Goal: Task Accomplishment & Management: Manage account settings

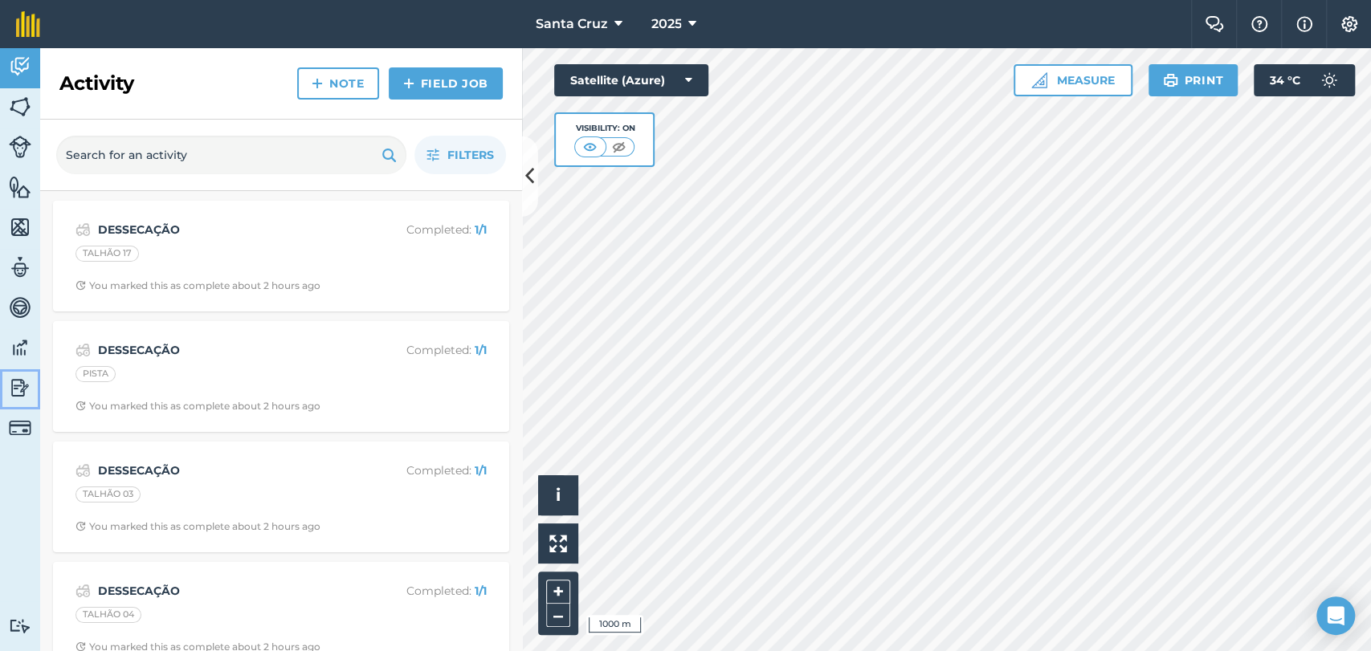
click at [5, 394] on link "Reporting" at bounding box center [20, 389] width 40 height 40
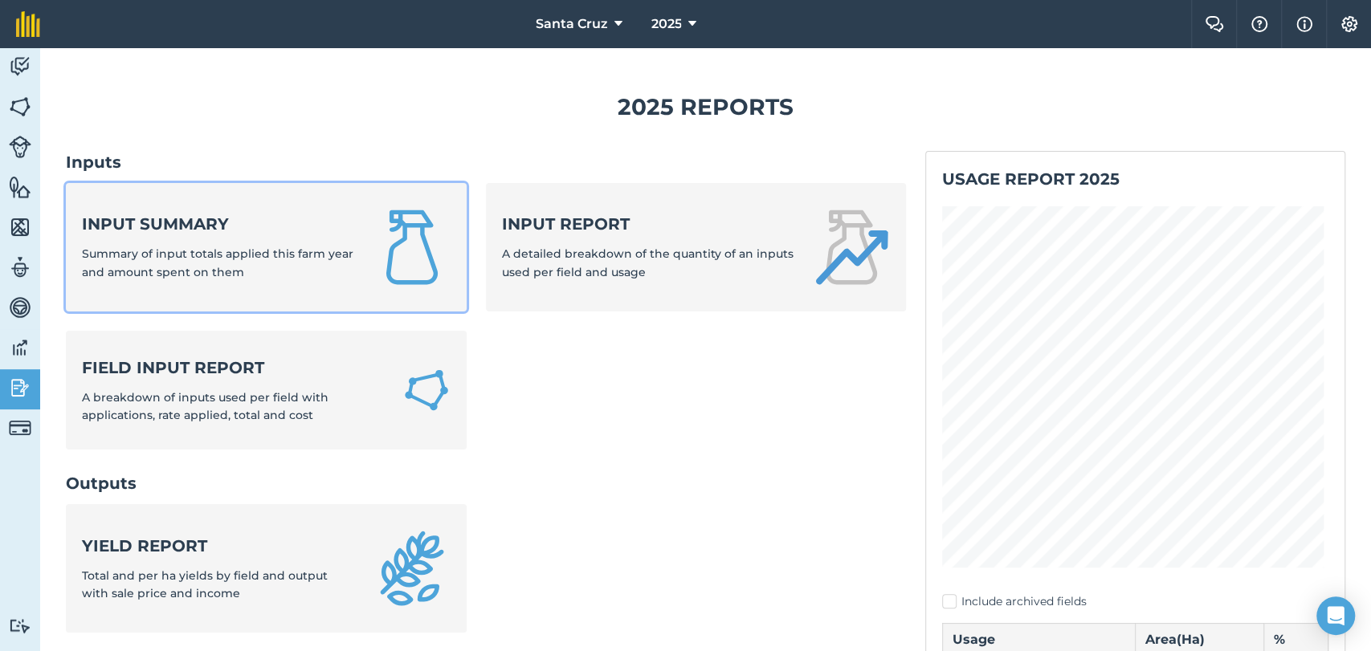
click at [244, 239] on div "Input summary Summary of input totals applied this farm year and amount spent o…" at bounding box center [218, 247] width 272 height 68
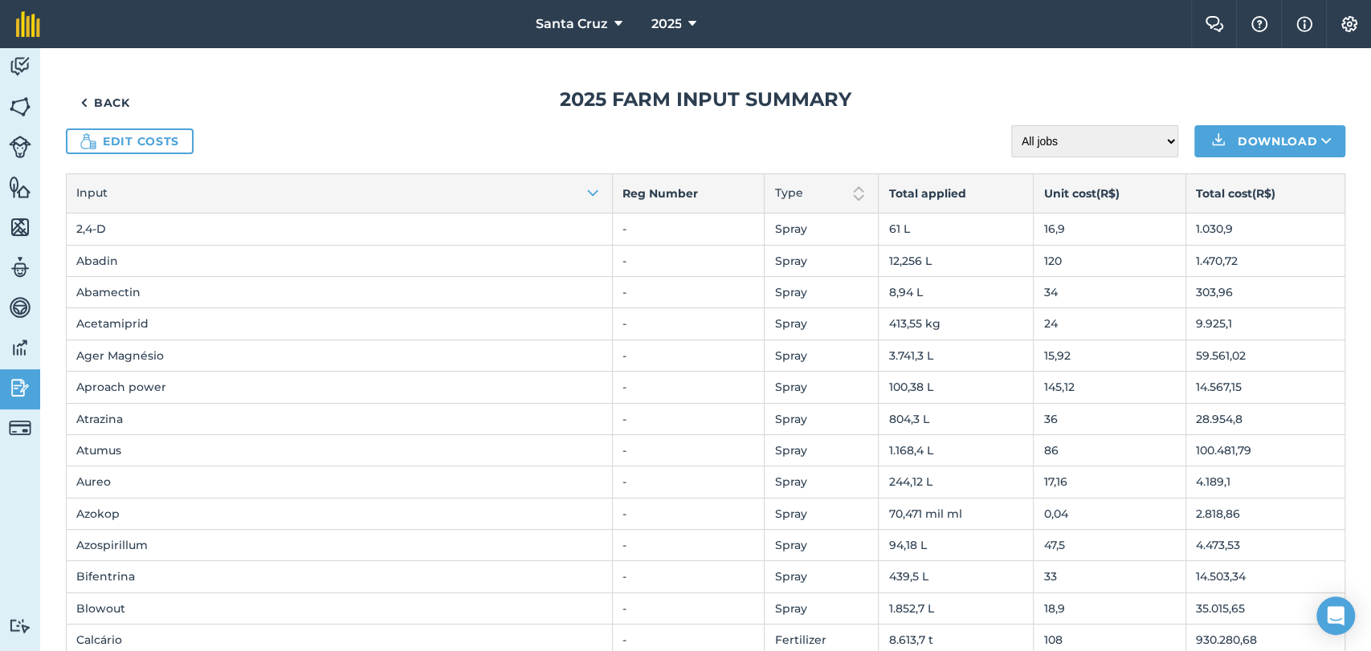
click at [149, 154] on div "Edit costs All jobs Incomplete jobs Complete jobs Download" at bounding box center [705, 141] width 1279 height 32
click at [150, 142] on link "Edit costs" at bounding box center [130, 142] width 128 height 26
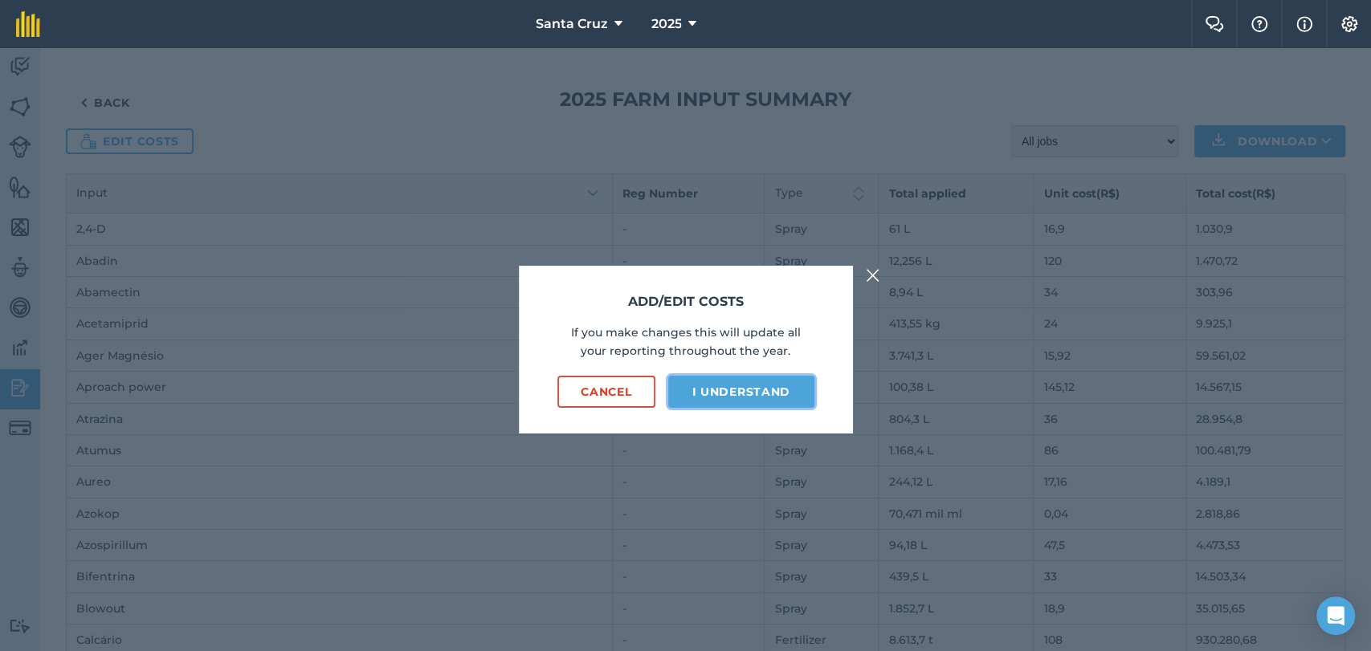
click at [730, 381] on button "I understand" at bounding box center [741, 392] width 146 height 32
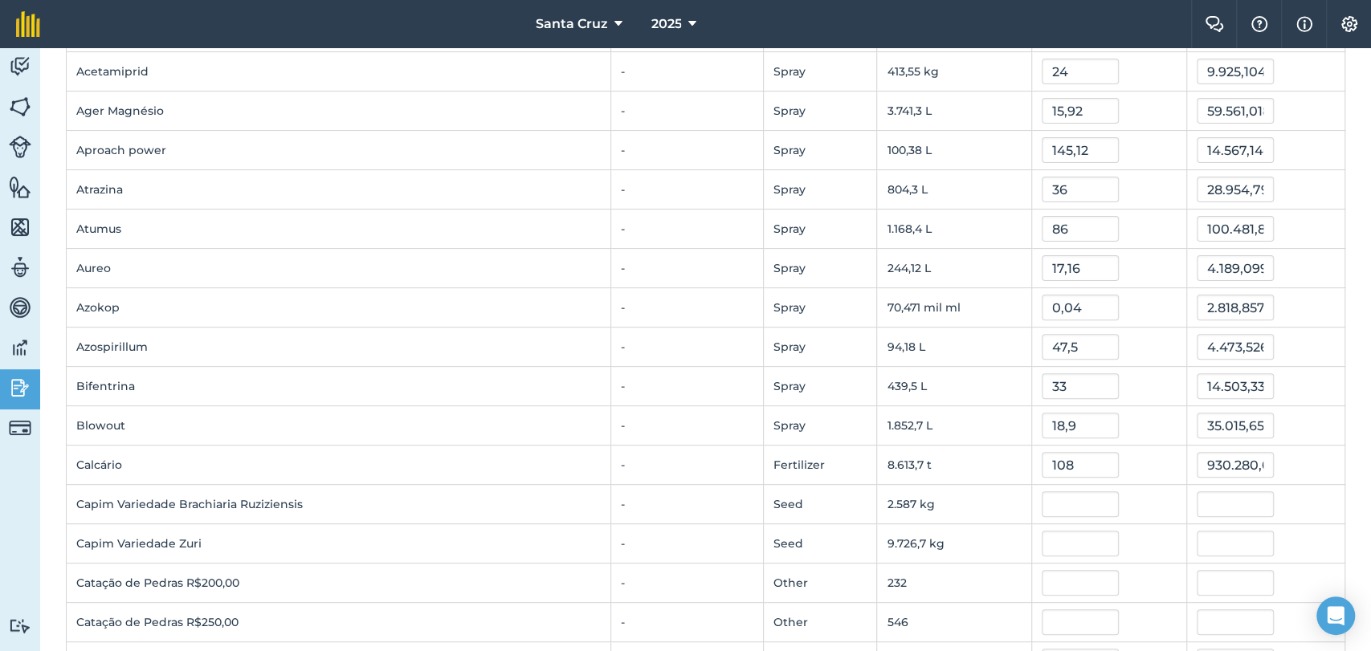
scroll to position [535, 0]
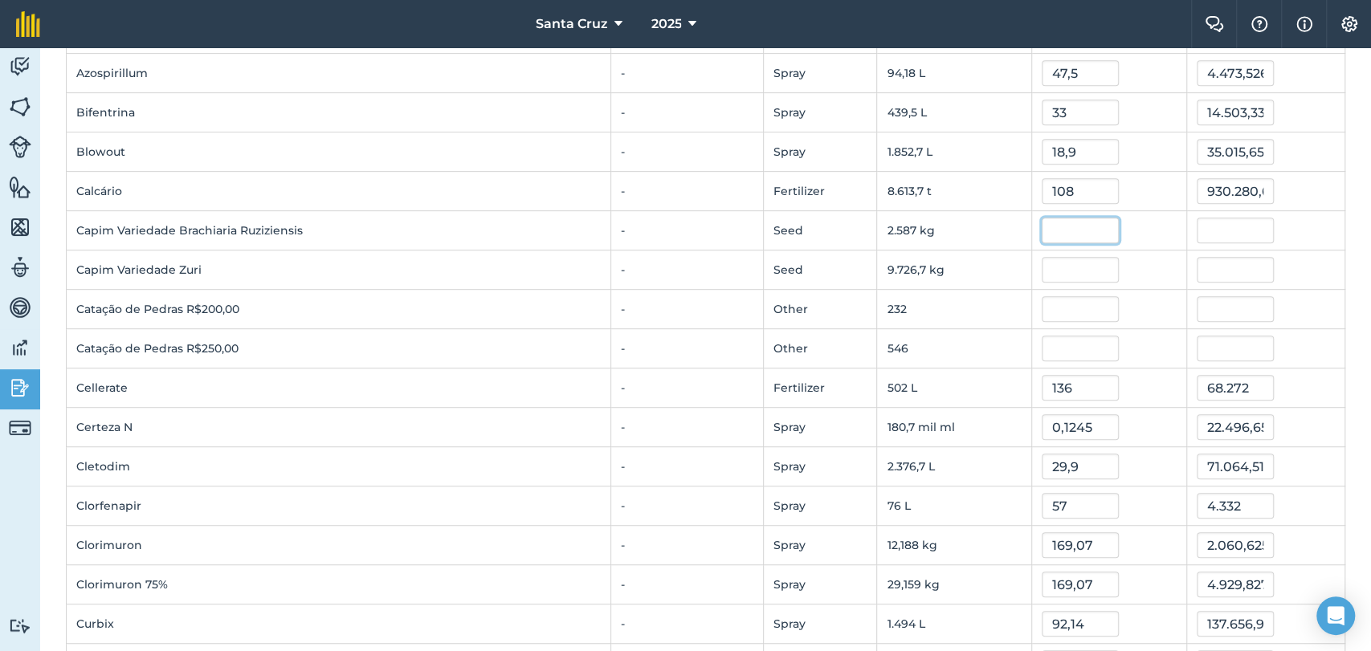
click at [1042, 226] on input "text" at bounding box center [1080, 231] width 77 height 26
click at [1042, 263] on input "text" at bounding box center [1080, 270] width 77 height 26
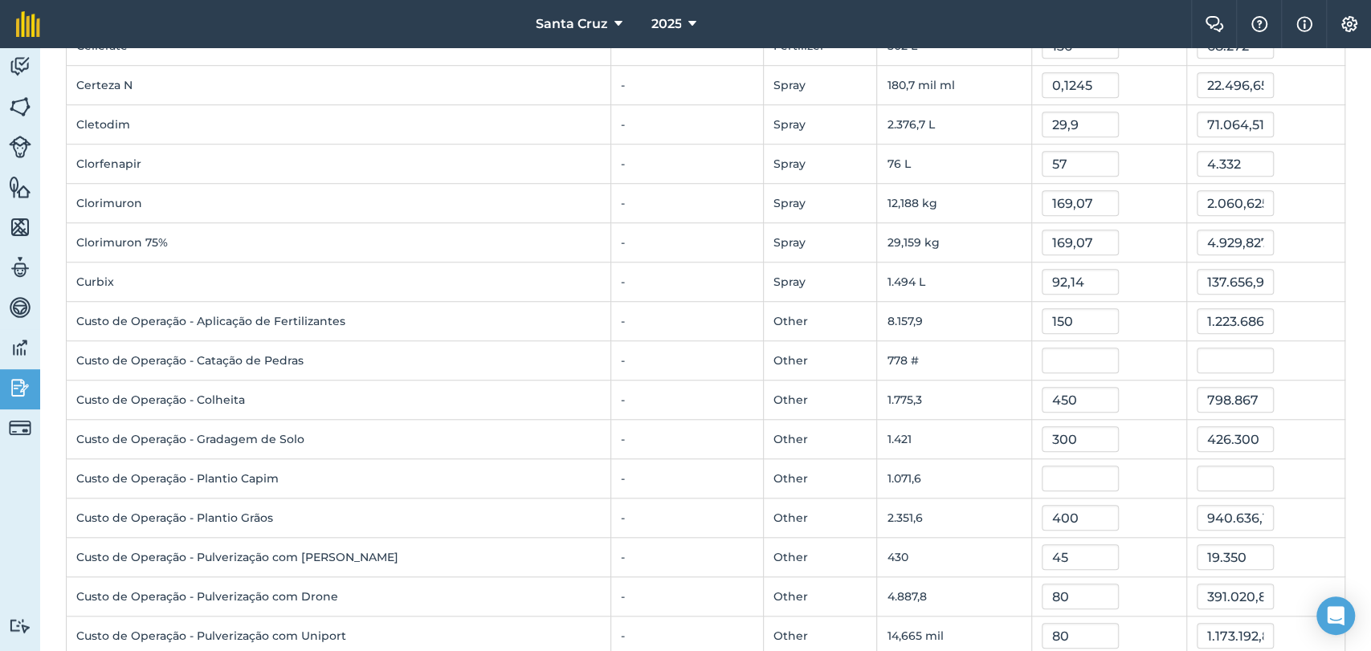
scroll to position [981, 0]
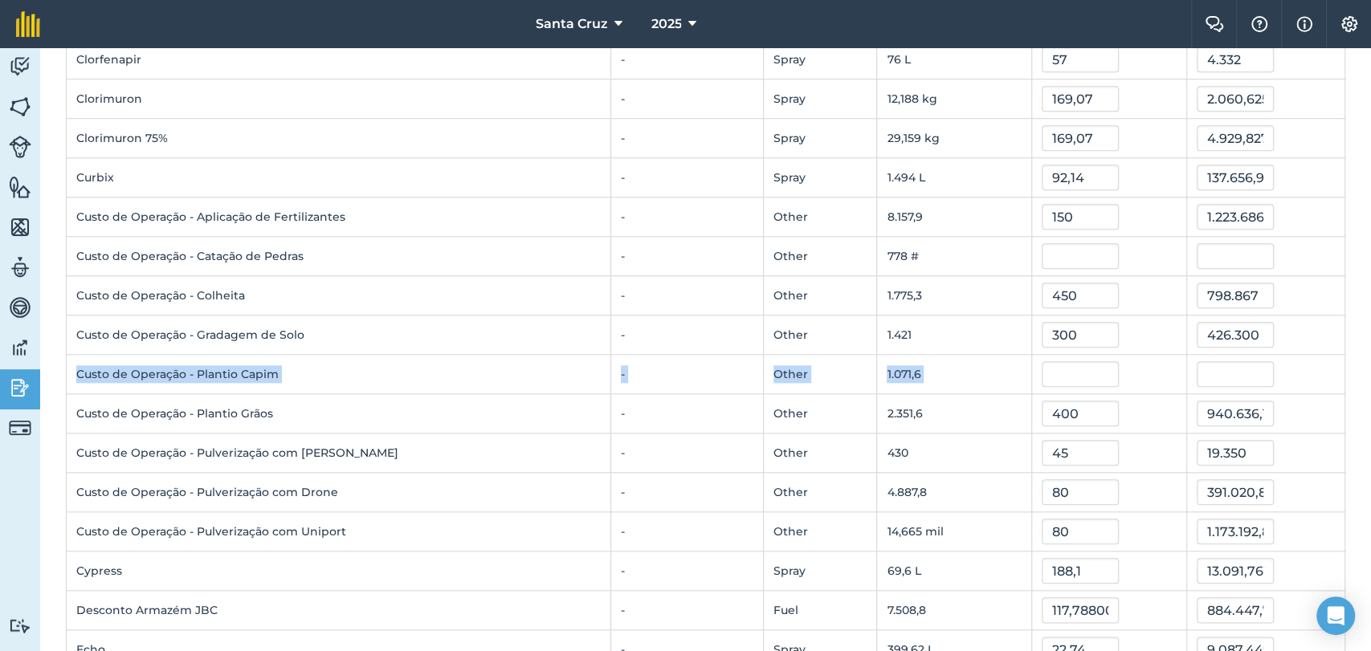
drag, startPoint x: 77, startPoint y: 373, endPoint x: 1053, endPoint y: 373, distance: 975.8
click at [1053, 373] on tr "Custo de Operação - Plantio Capim - Other 1.071,6" at bounding box center [706, 374] width 1279 height 39
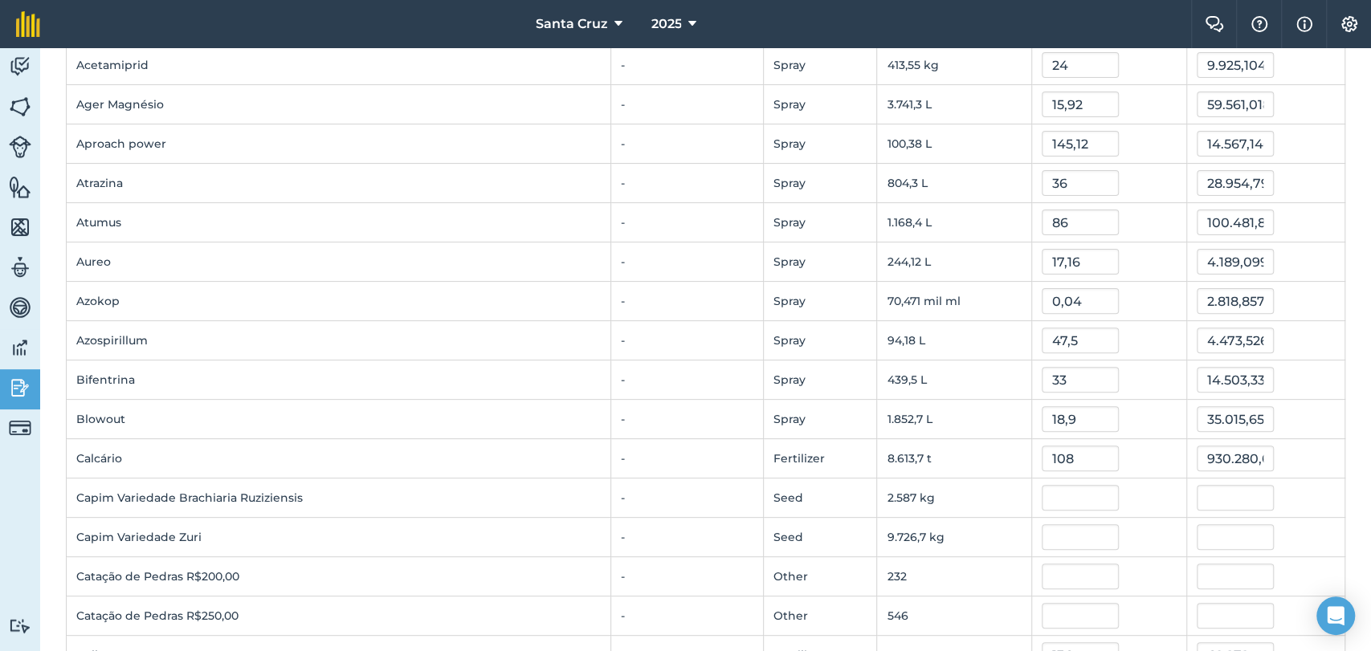
scroll to position [624, 0]
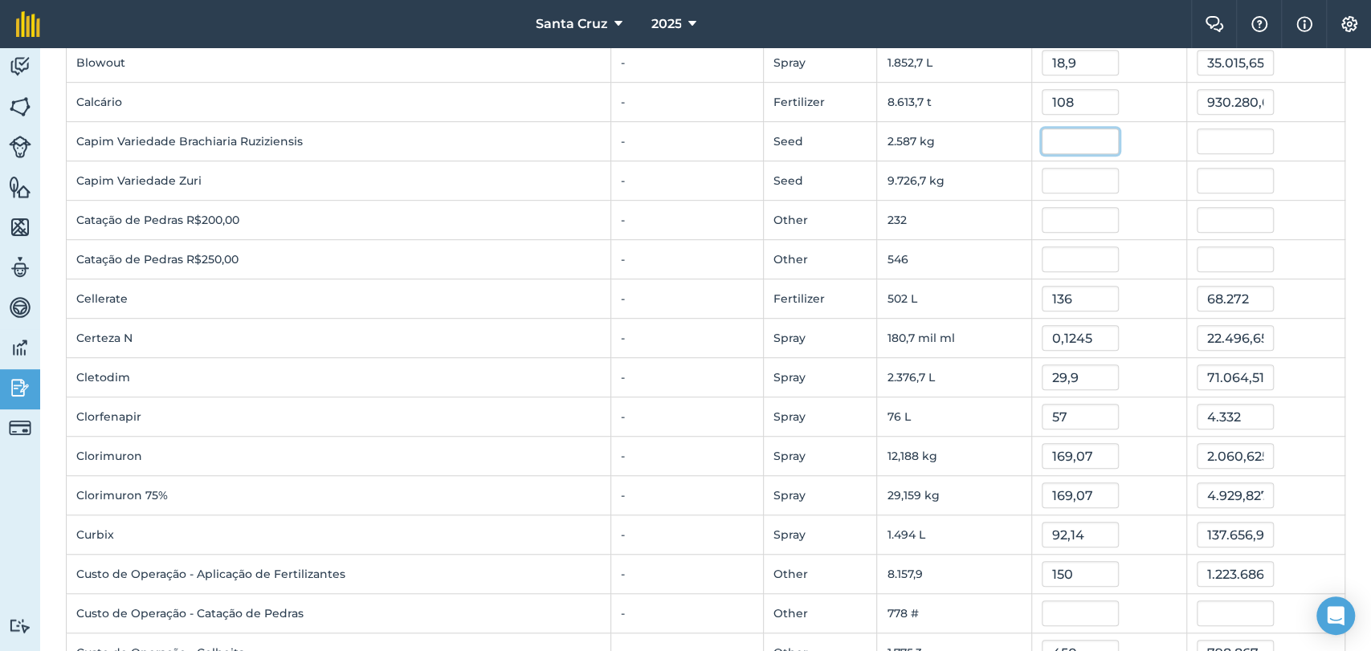
click at [1044, 141] on input "text" at bounding box center [1080, 142] width 77 height 26
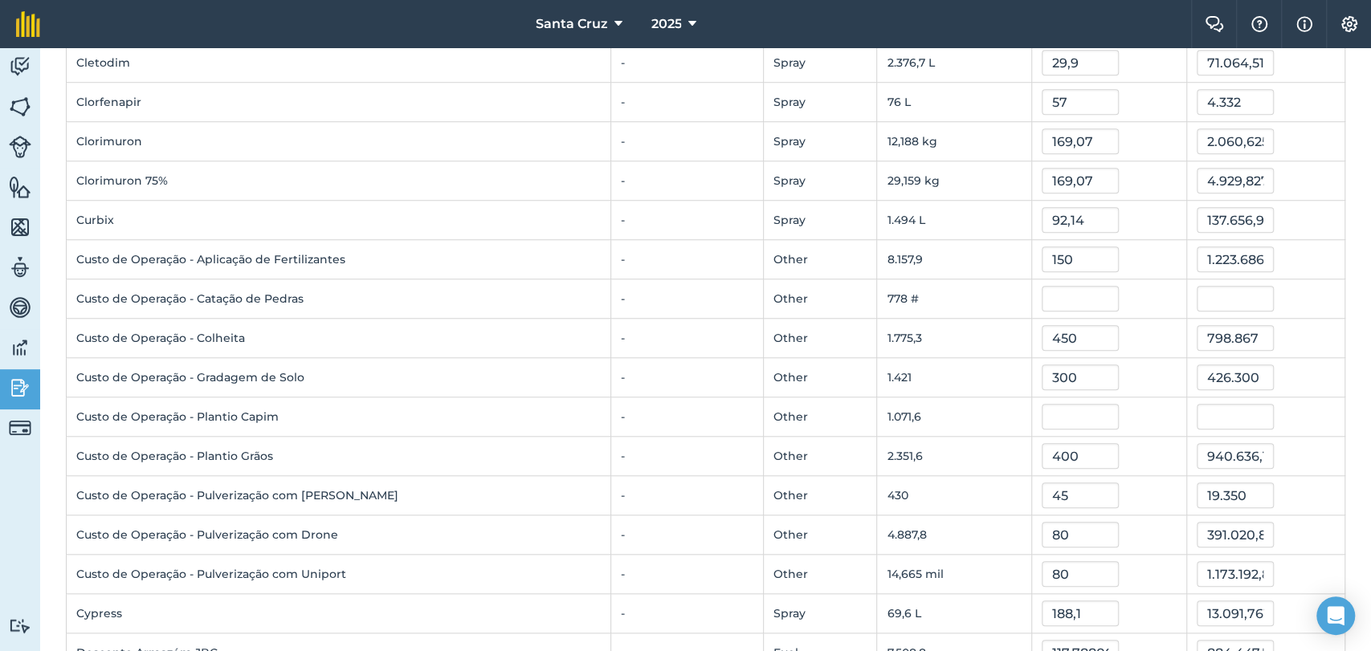
scroll to position [981, 0]
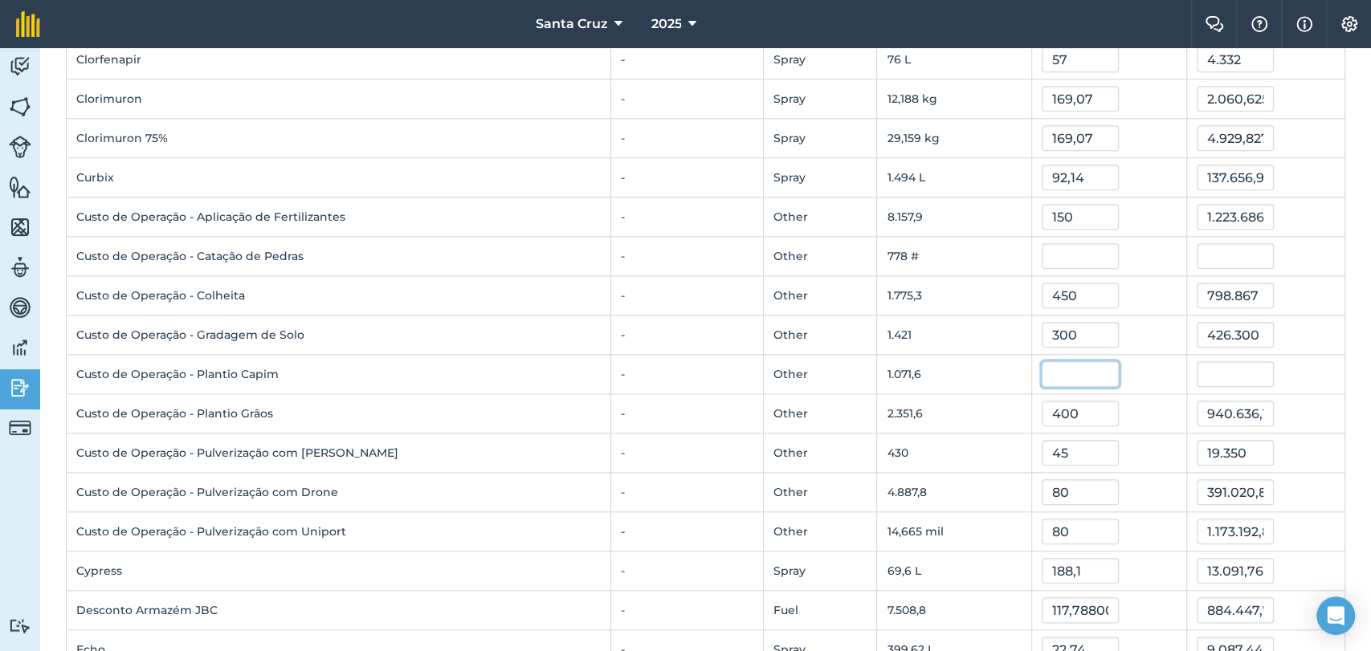
click at [1042, 373] on input "text" at bounding box center [1080, 374] width 77 height 26
click at [656, 16] on span "2025" at bounding box center [666, 23] width 31 height 19
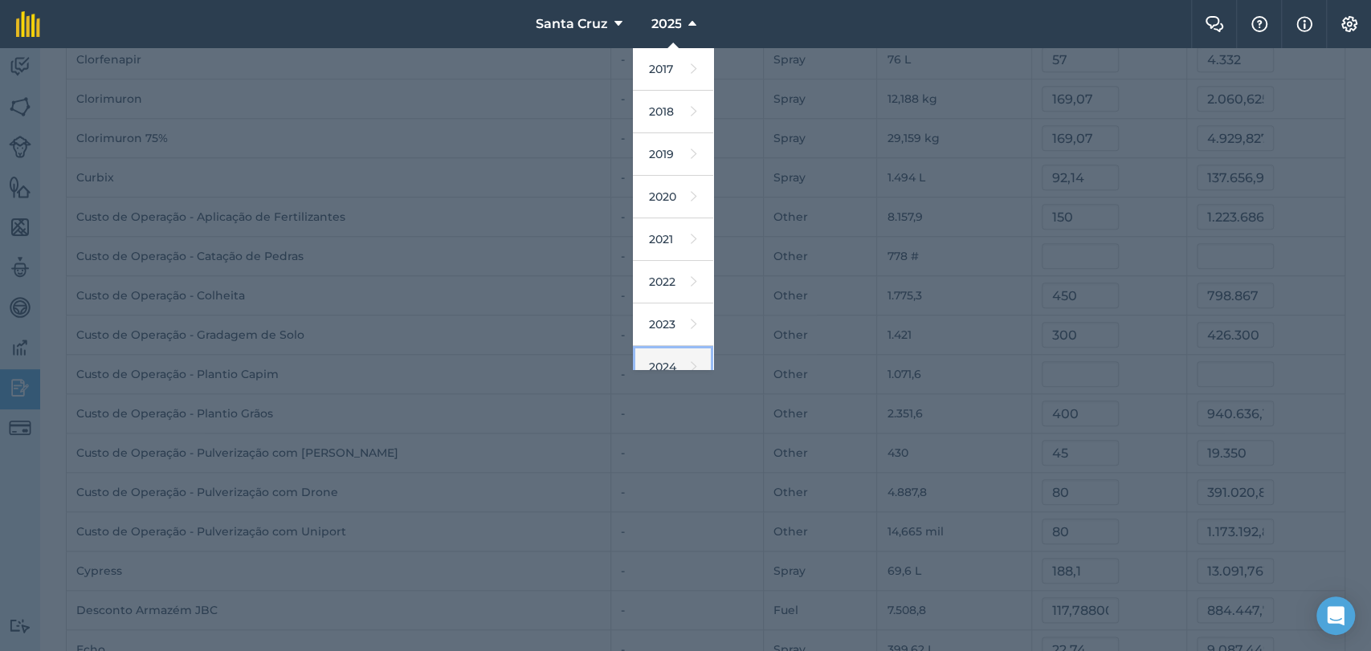
click at [672, 357] on link "2024" at bounding box center [673, 367] width 80 height 43
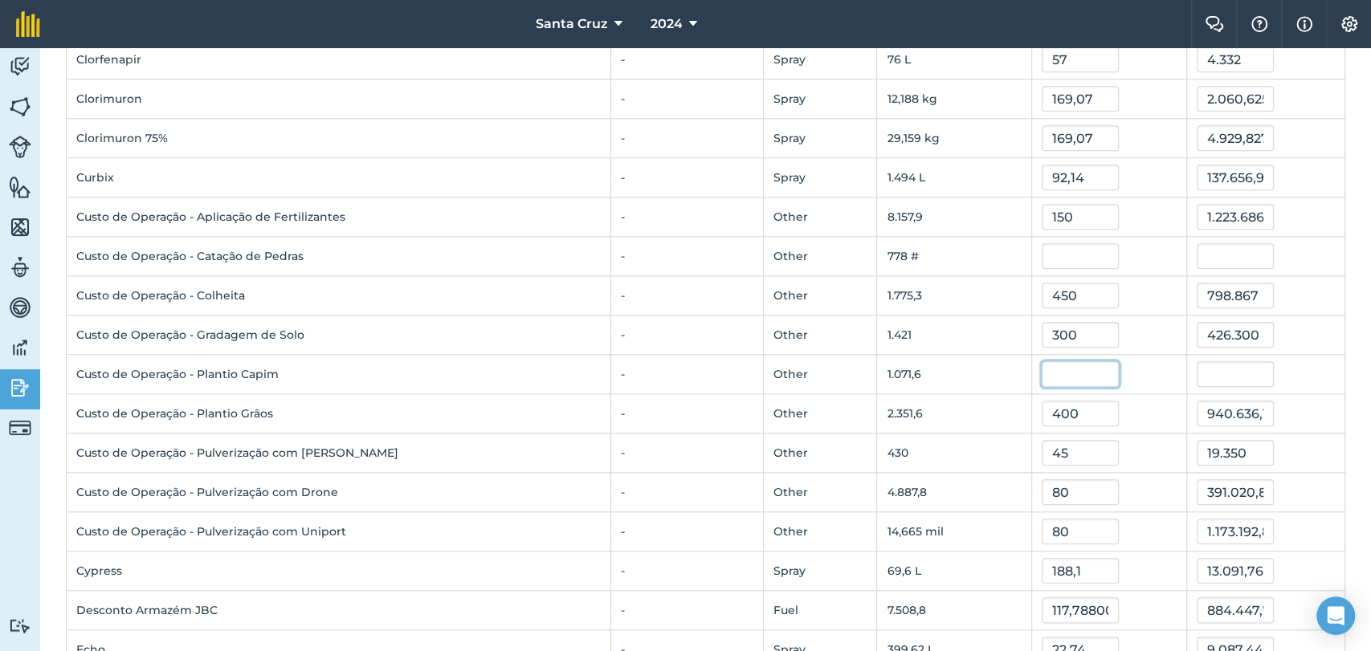
click at [1042, 361] on input "text" at bounding box center [1080, 374] width 77 height 26
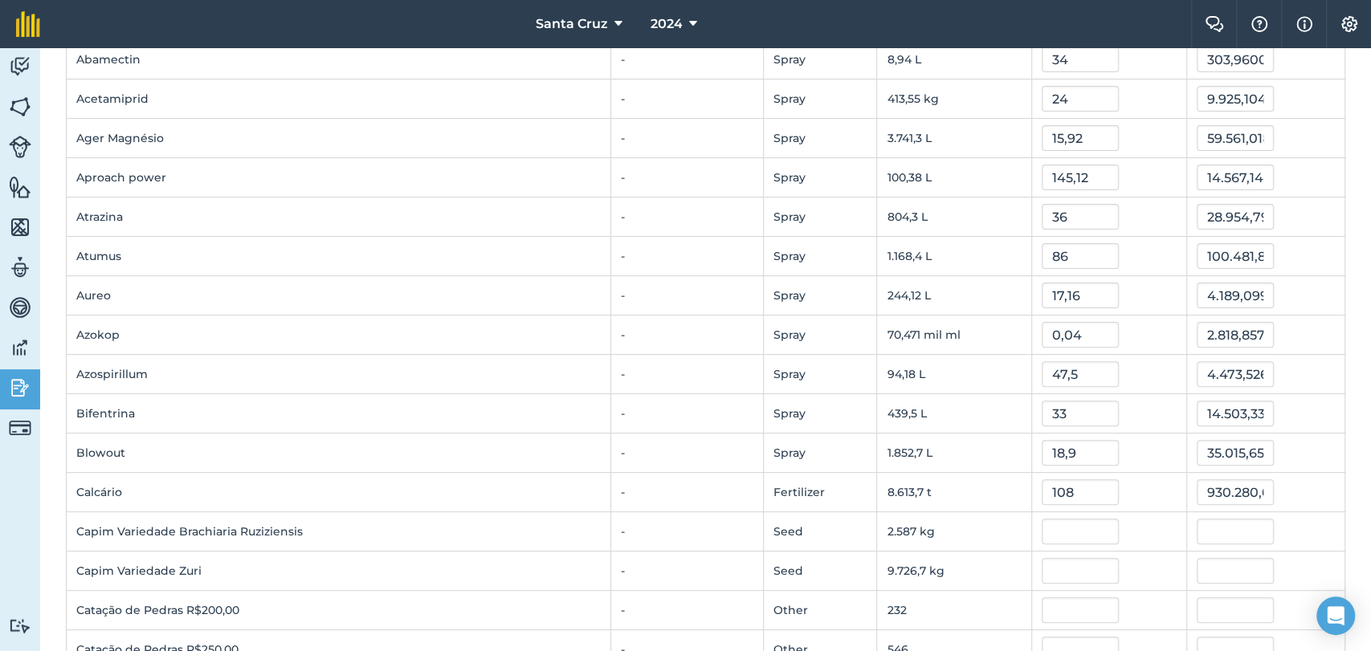
scroll to position [0, 0]
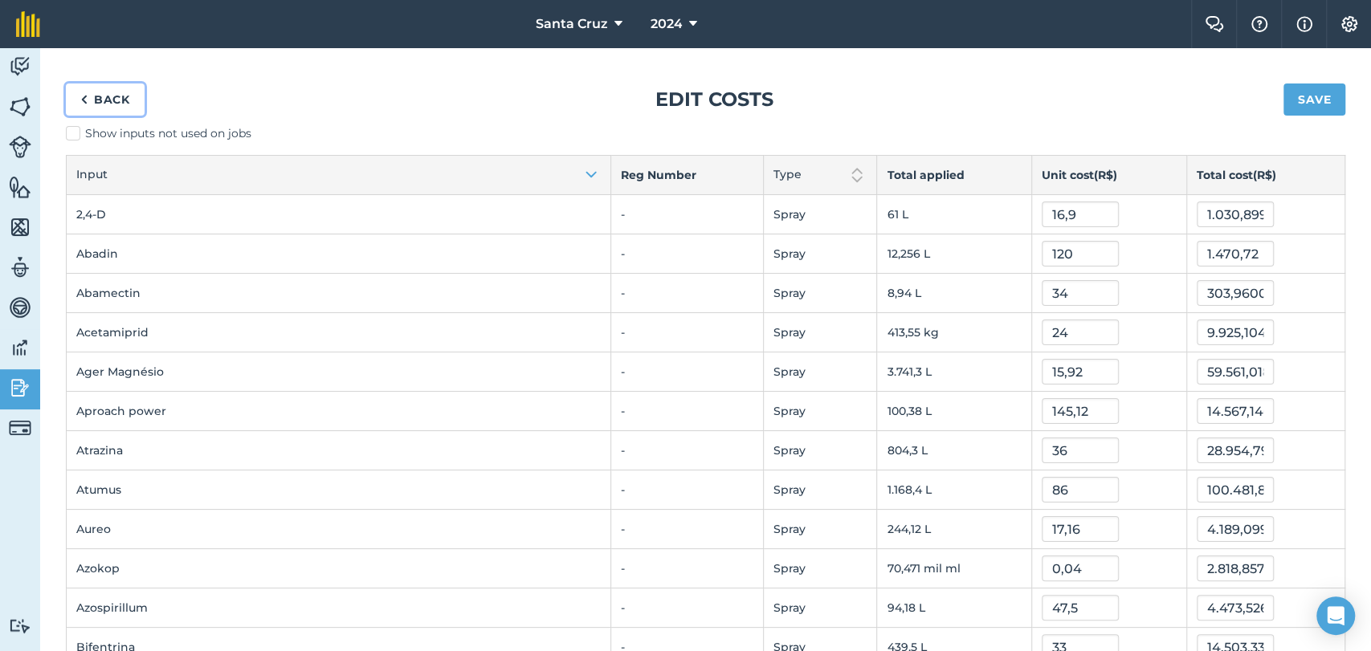
click at [119, 101] on link "Back" at bounding box center [105, 100] width 79 height 32
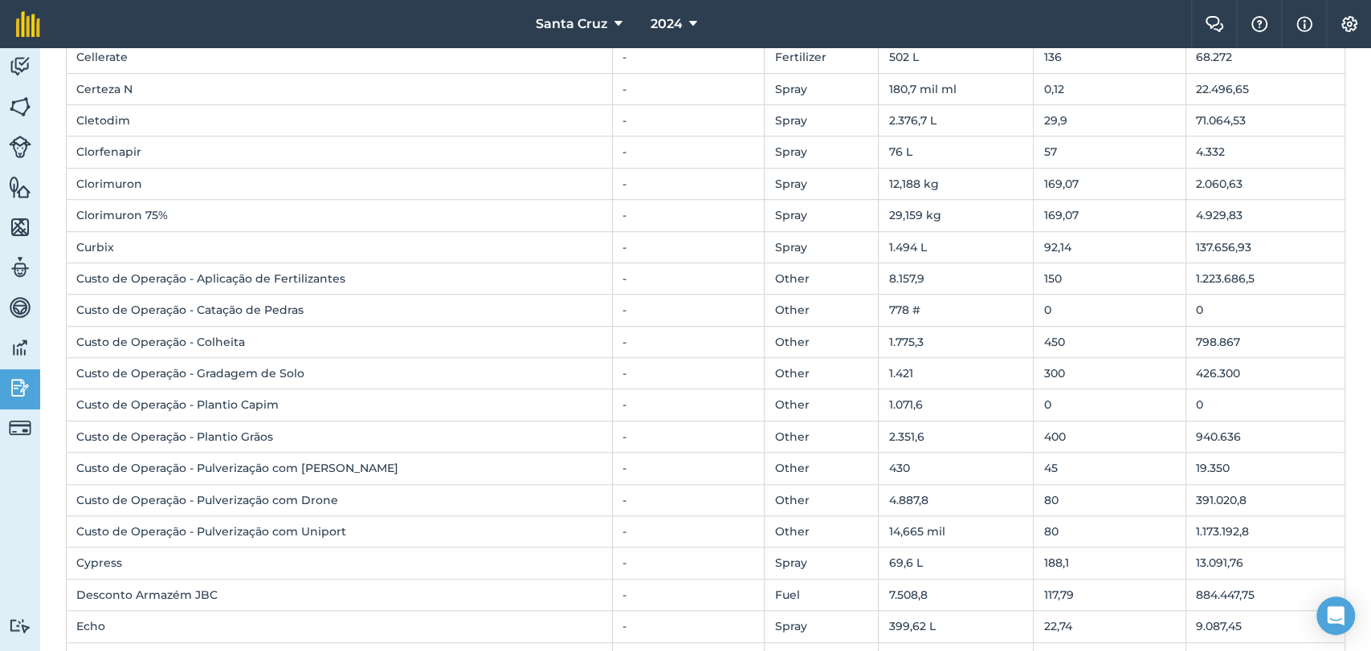
scroll to position [892, 0]
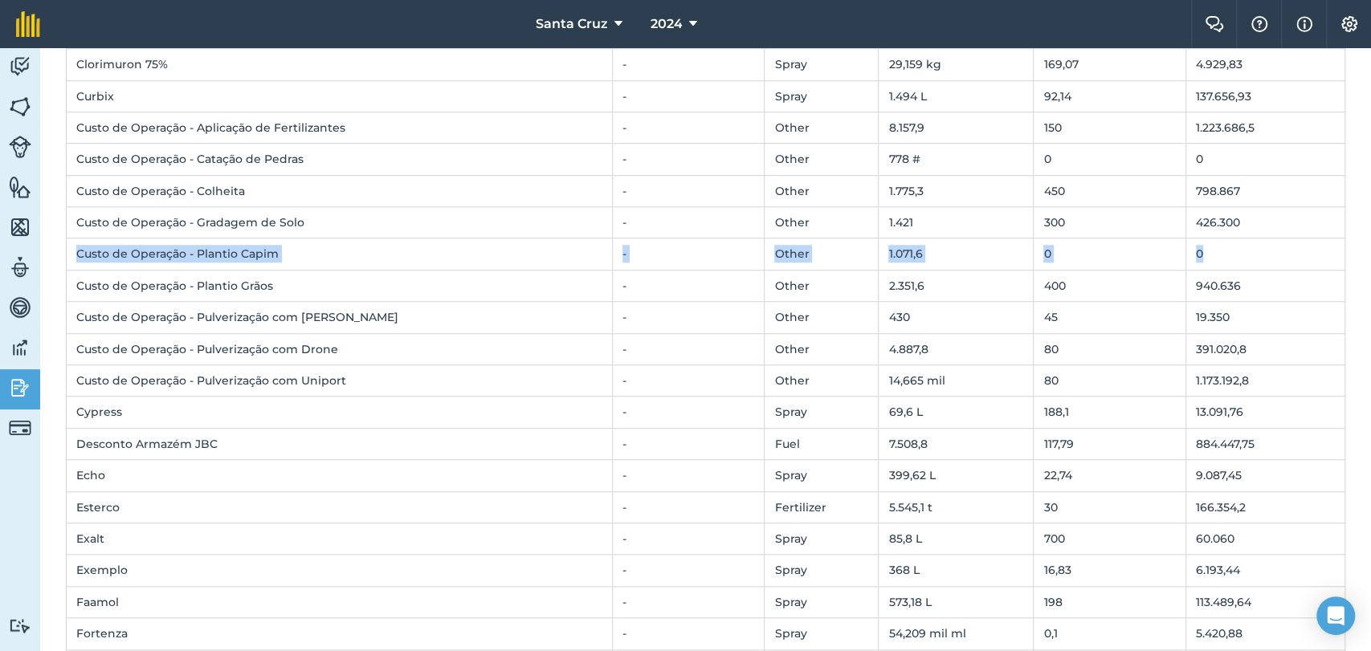
drag, startPoint x: 77, startPoint y: 251, endPoint x: 1234, endPoint y: 253, distance: 1156.5
click at [1234, 253] on tr "Custo de Operação - Plantio Capim - Other 1.071,6 0 0" at bounding box center [706, 254] width 1279 height 31
click at [339, 284] on td "Custo de Operação - Plantio Grãos" at bounding box center [340, 285] width 546 height 31
drag, startPoint x: 79, startPoint y: 251, endPoint x: 1208, endPoint y: 248, distance: 1129.2
click at [1208, 248] on tr "Custo de Operação - Plantio Capim - Other 1.071,6 0 0" at bounding box center [706, 254] width 1279 height 31
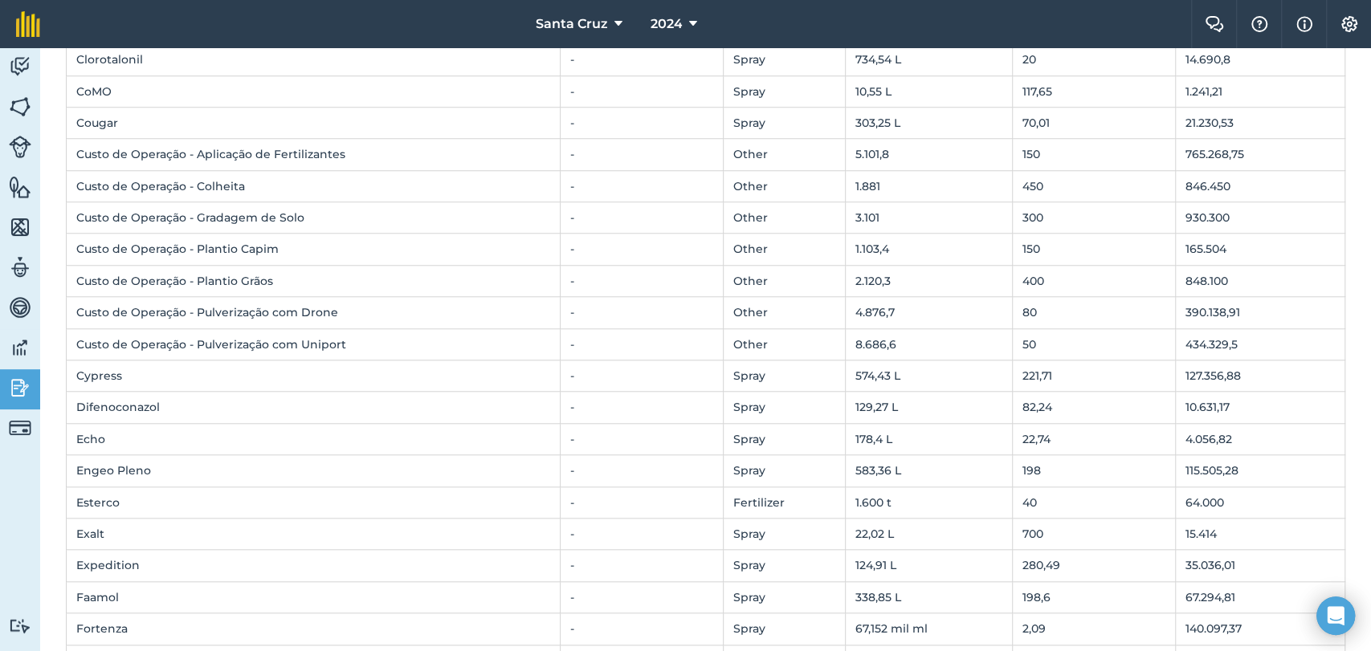
scroll to position [892, 0]
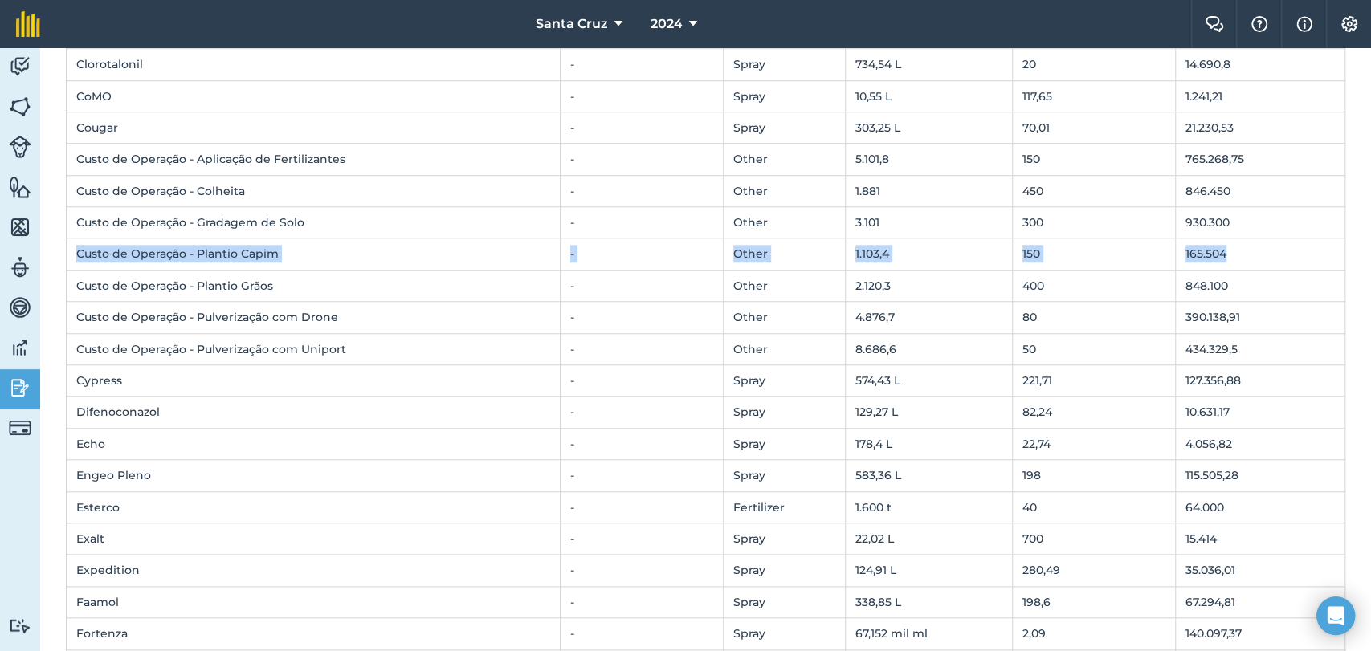
drag, startPoint x: 76, startPoint y: 251, endPoint x: 1259, endPoint y: 251, distance: 1183.0
click at [1259, 251] on tr "Custo de Operação - Plantio Capim - Other 1.103,4 150 165.504" at bounding box center [706, 254] width 1279 height 31
click at [673, 22] on span "2024" at bounding box center [666, 23] width 32 height 19
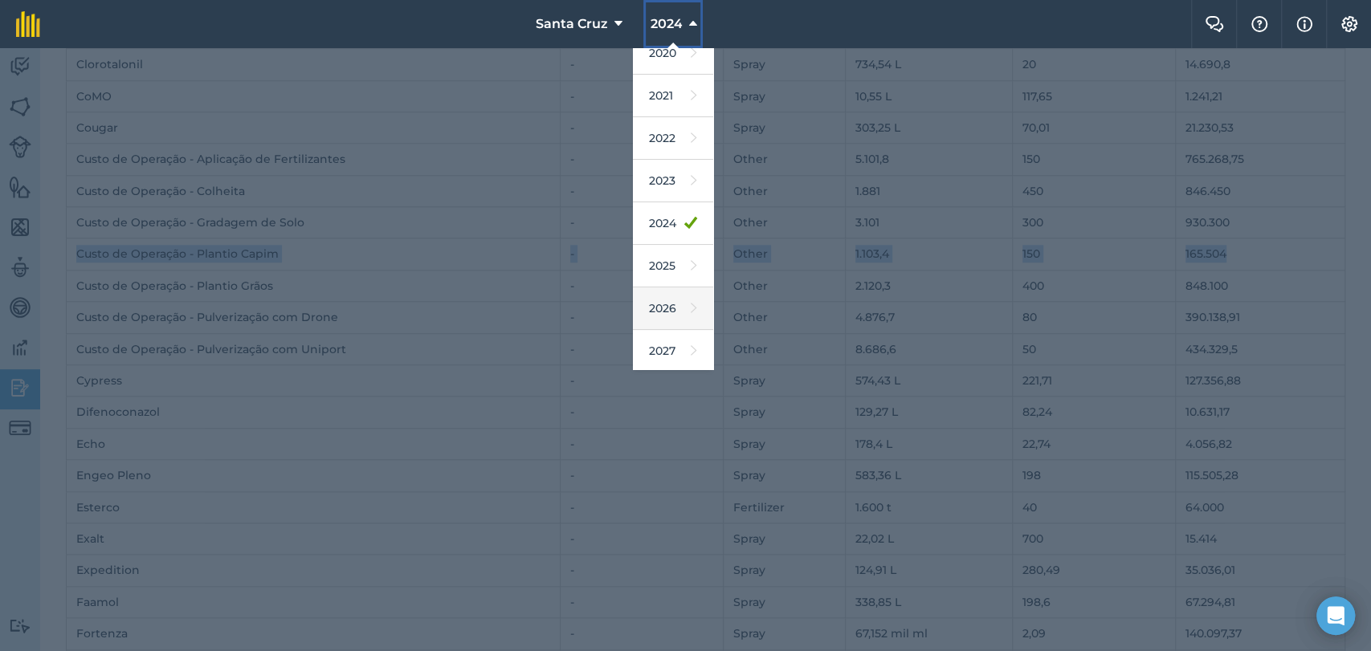
scroll to position [145, 0]
click at [668, 265] on link "2025" at bounding box center [673, 264] width 80 height 43
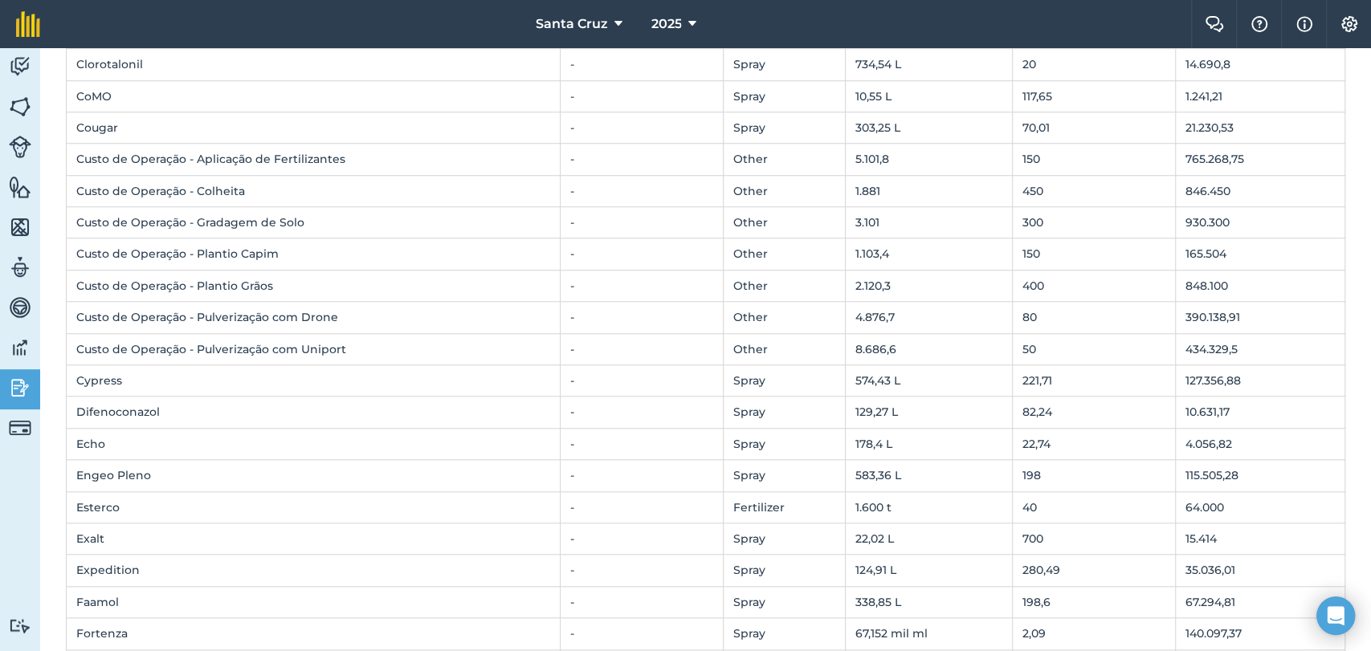
click at [922, 226] on td "3.101" at bounding box center [928, 222] width 167 height 31
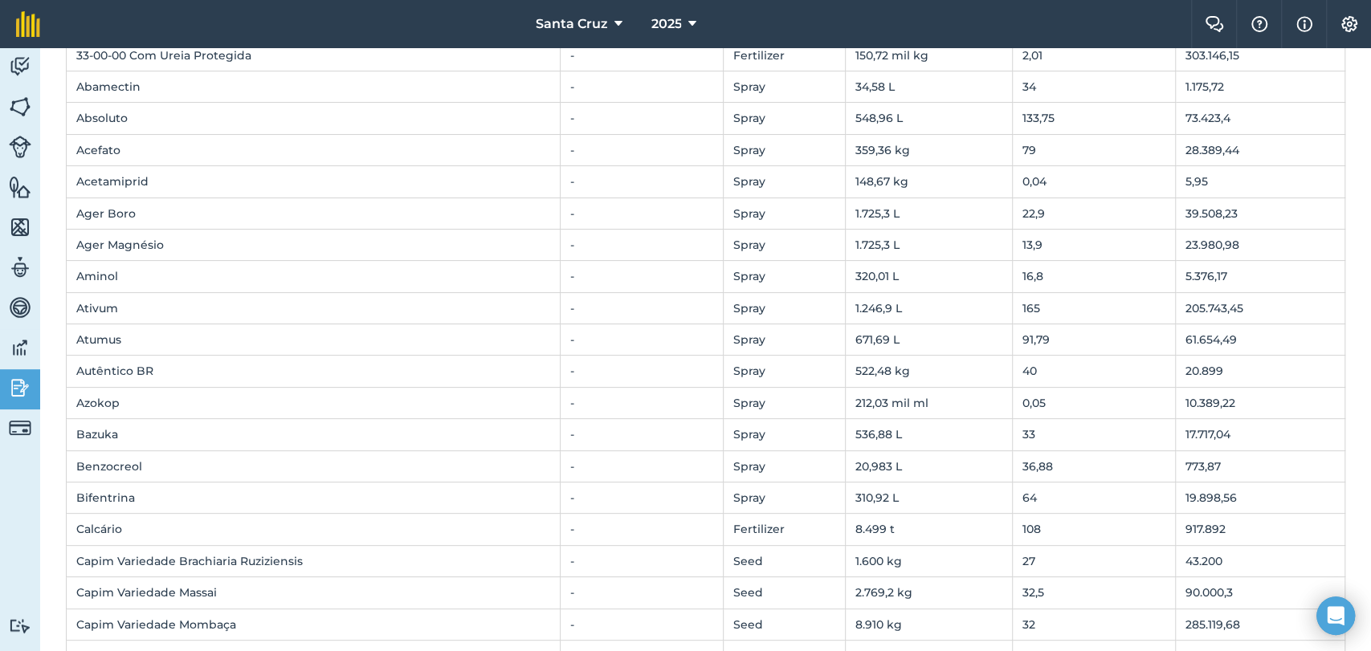
scroll to position [0, 0]
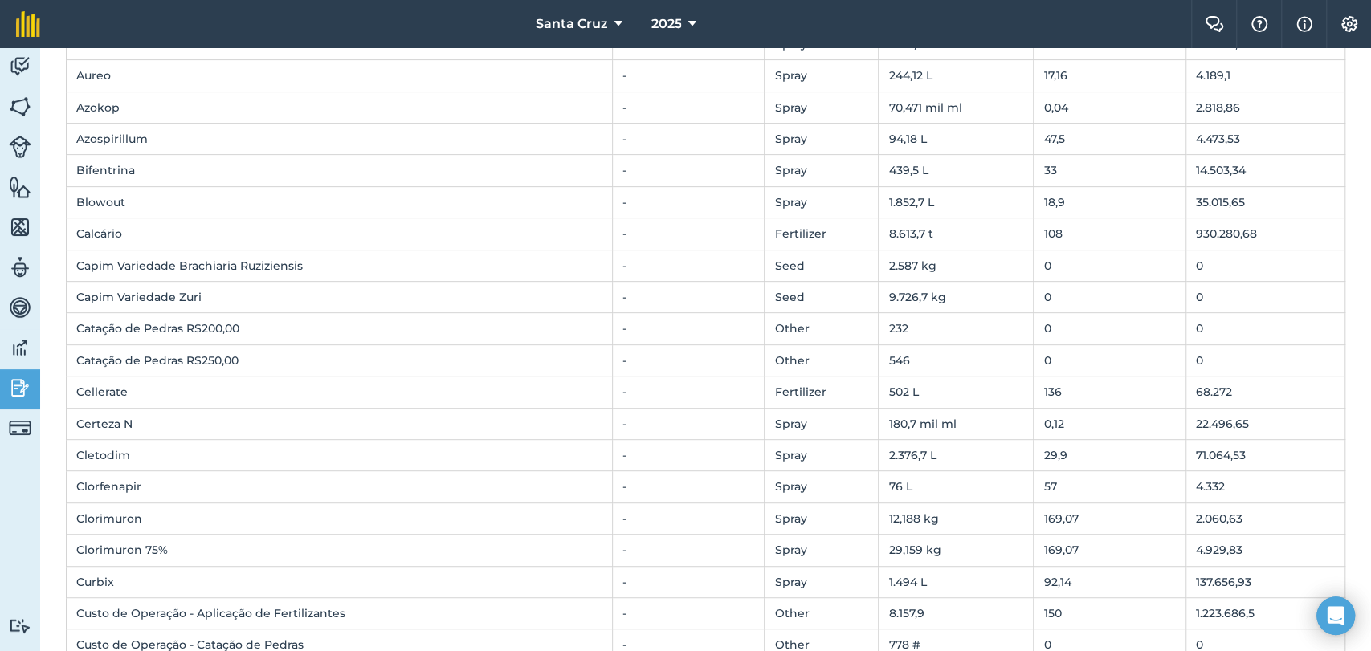
scroll to position [446, 0]
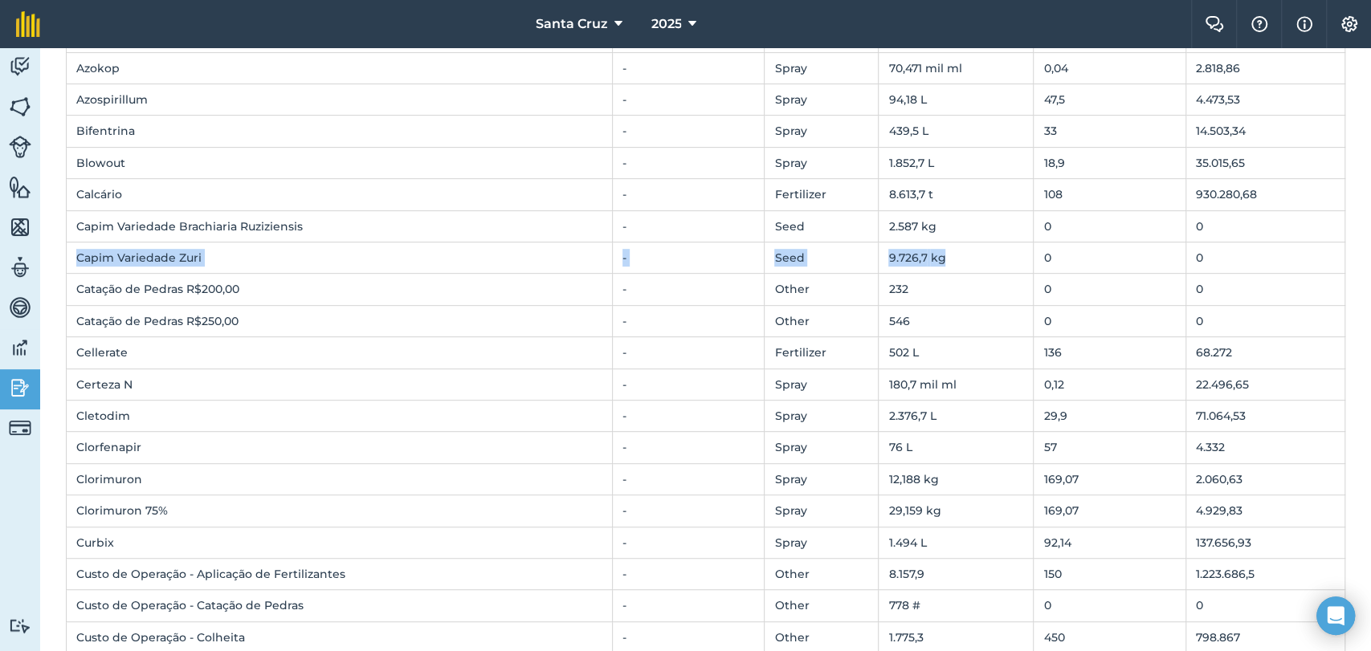
drag, startPoint x: 77, startPoint y: 257, endPoint x: 924, endPoint y: 254, distance: 846.5
click at [923, 254] on tr "Capim Variedade Zuri - Seed 9.726,7 kg 0 0" at bounding box center [706, 258] width 1279 height 31
click at [924, 255] on td "9.726,7 kg" at bounding box center [956, 258] width 155 height 31
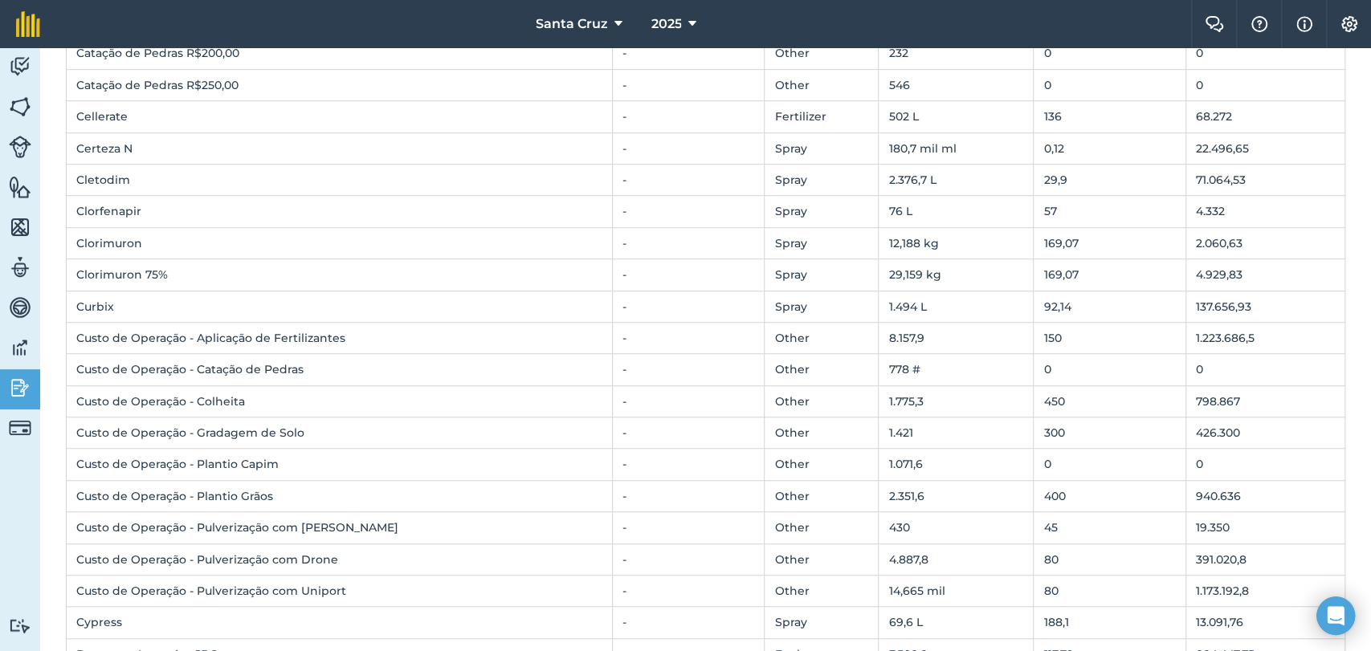
scroll to position [713, 0]
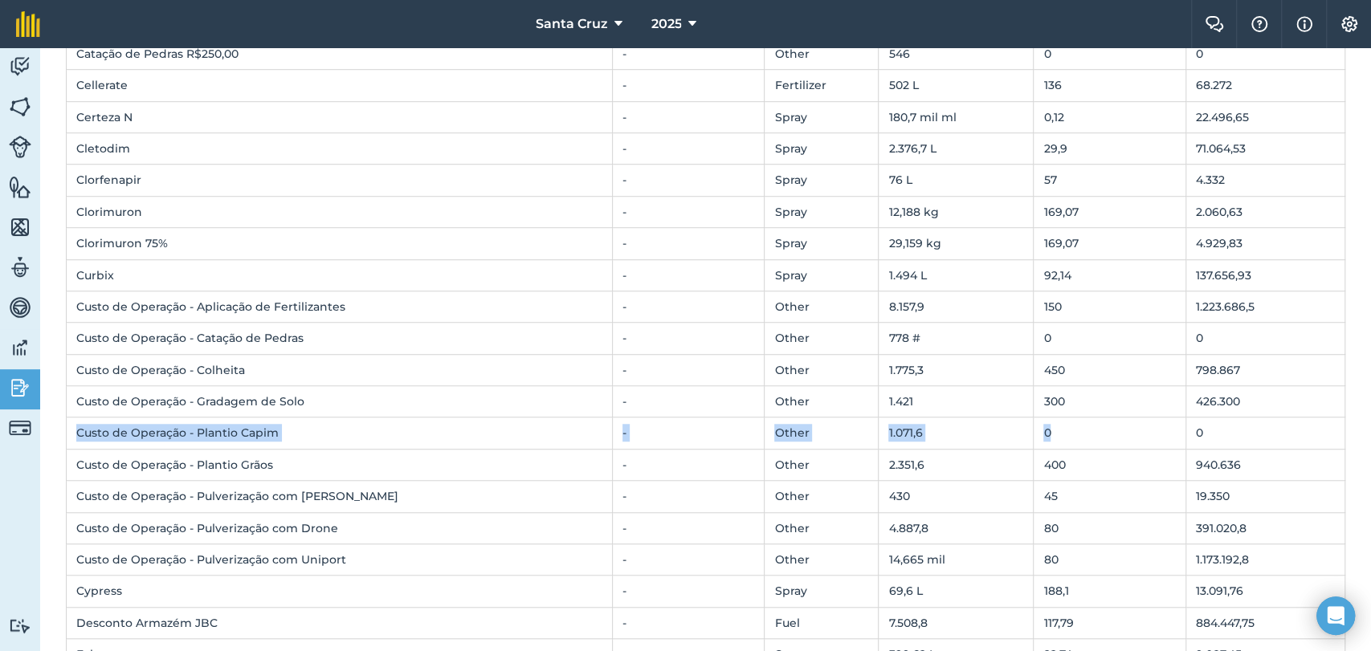
drag, startPoint x: 78, startPoint y: 431, endPoint x: 1106, endPoint y: 414, distance: 1028.2
click at [1106, 418] on tr "Custo de Operação - Plantio Capim - Other 1.071,6 0 0" at bounding box center [706, 433] width 1279 height 31
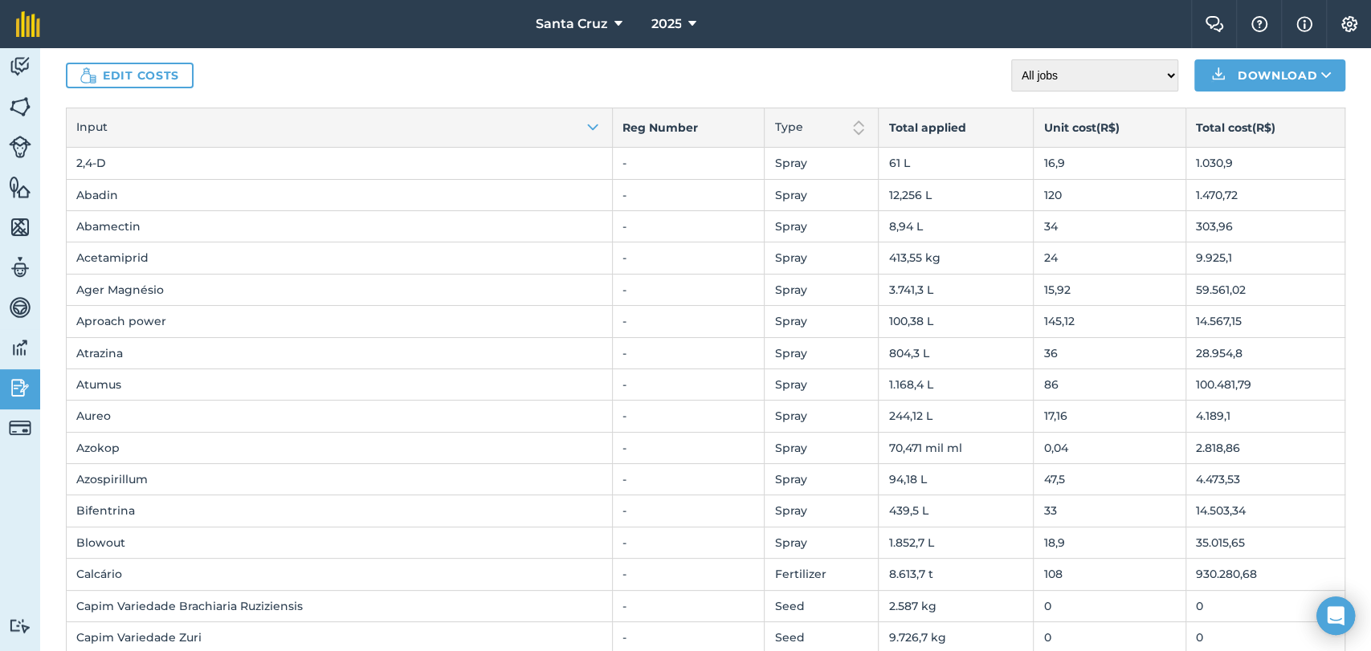
scroll to position [0, 0]
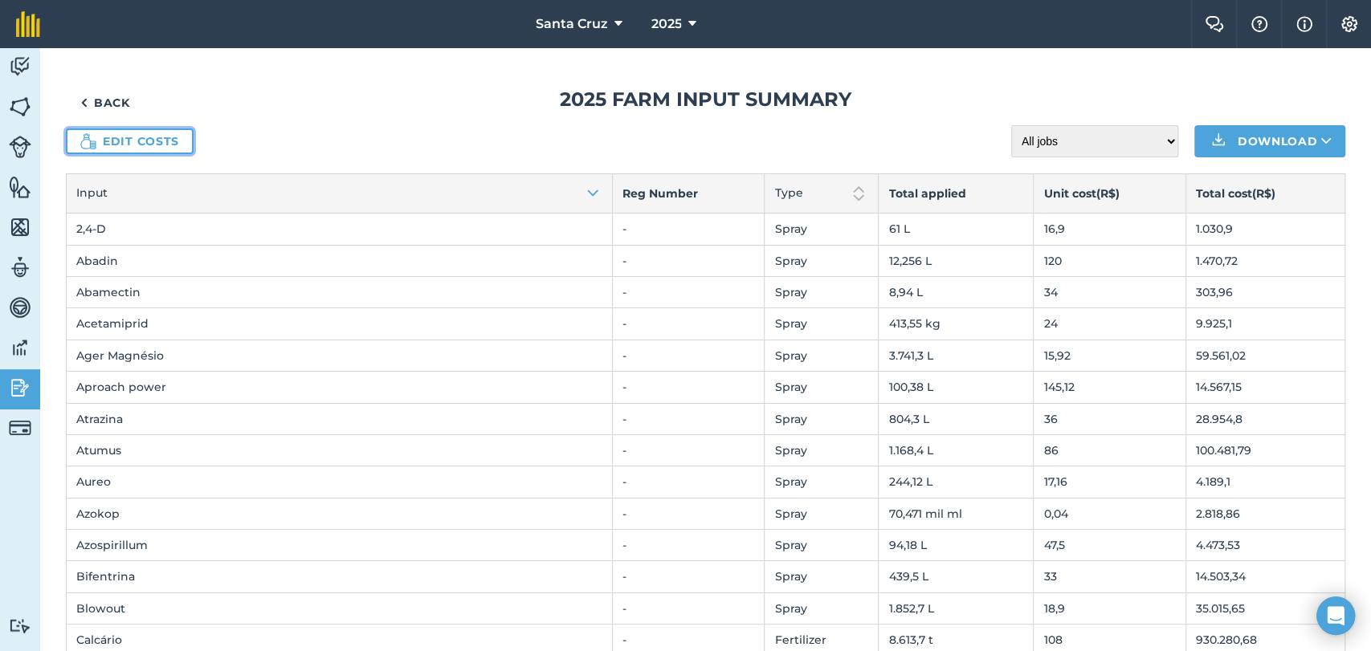
click at [147, 133] on link "Edit costs" at bounding box center [130, 142] width 128 height 26
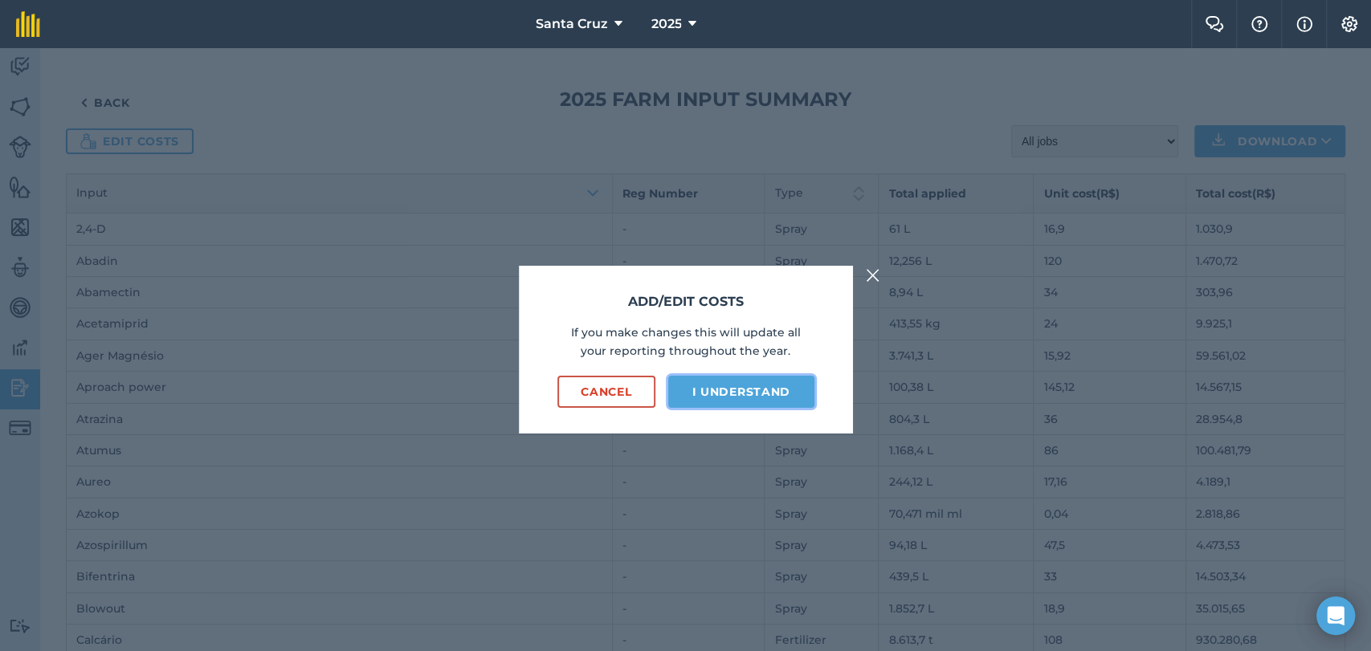
click at [810, 387] on button "I understand" at bounding box center [741, 392] width 146 height 32
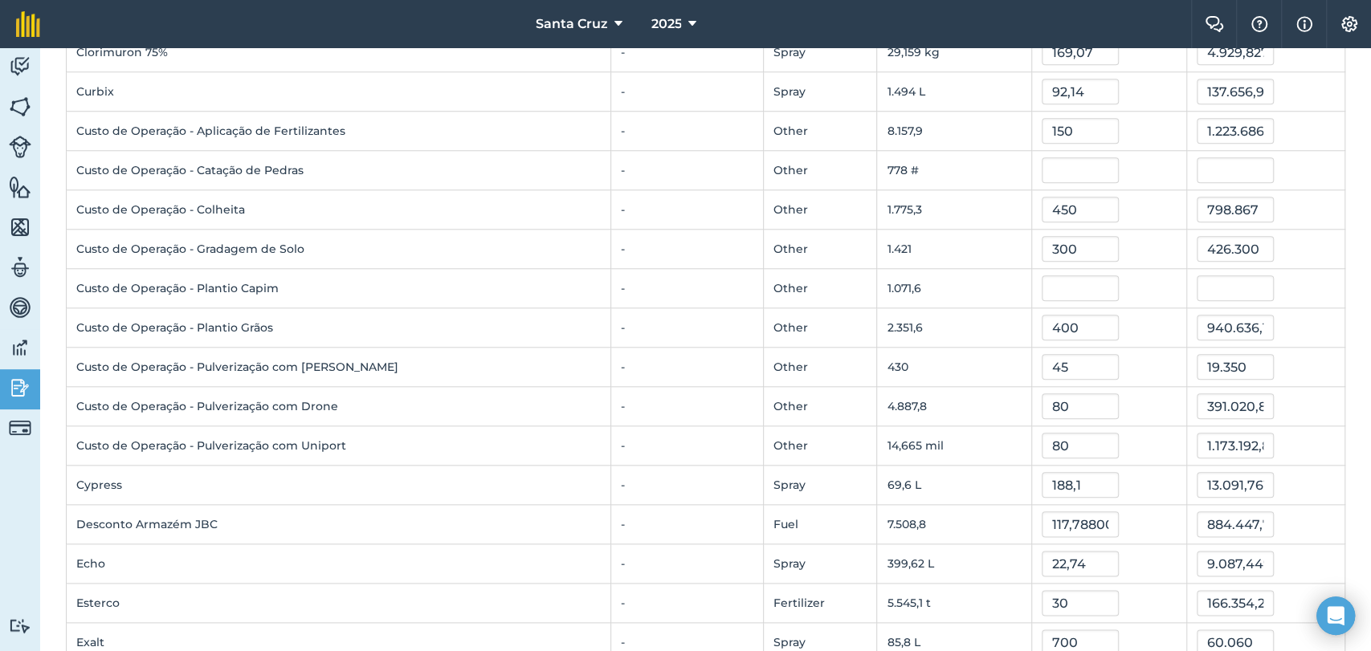
scroll to position [1071, 0]
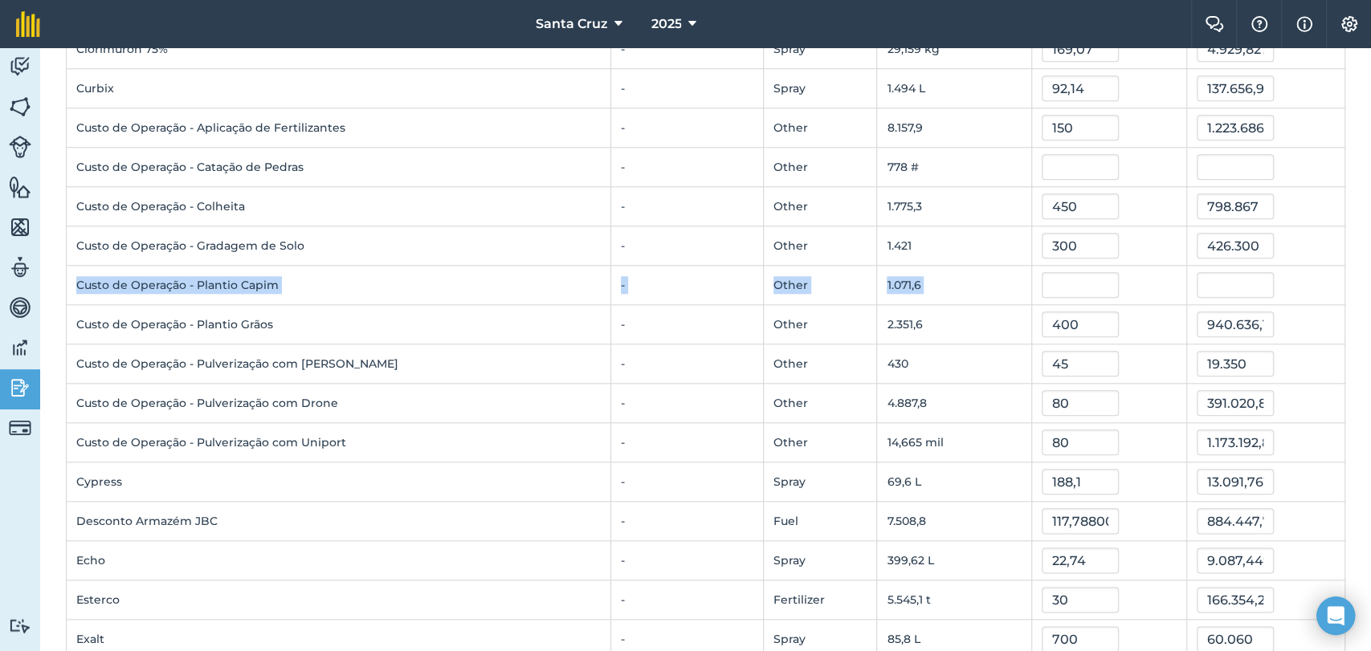
drag, startPoint x: 77, startPoint y: 279, endPoint x: 1049, endPoint y: 279, distance: 971.8
click at [1049, 279] on tr "Custo de Operação - Plantio Capim - Other 1.071,6" at bounding box center [706, 285] width 1279 height 39
click at [1049, 279] on input "text" at bounding box center [1080, 285] width 77 height 26
type input "150"
type input "160.738,5"
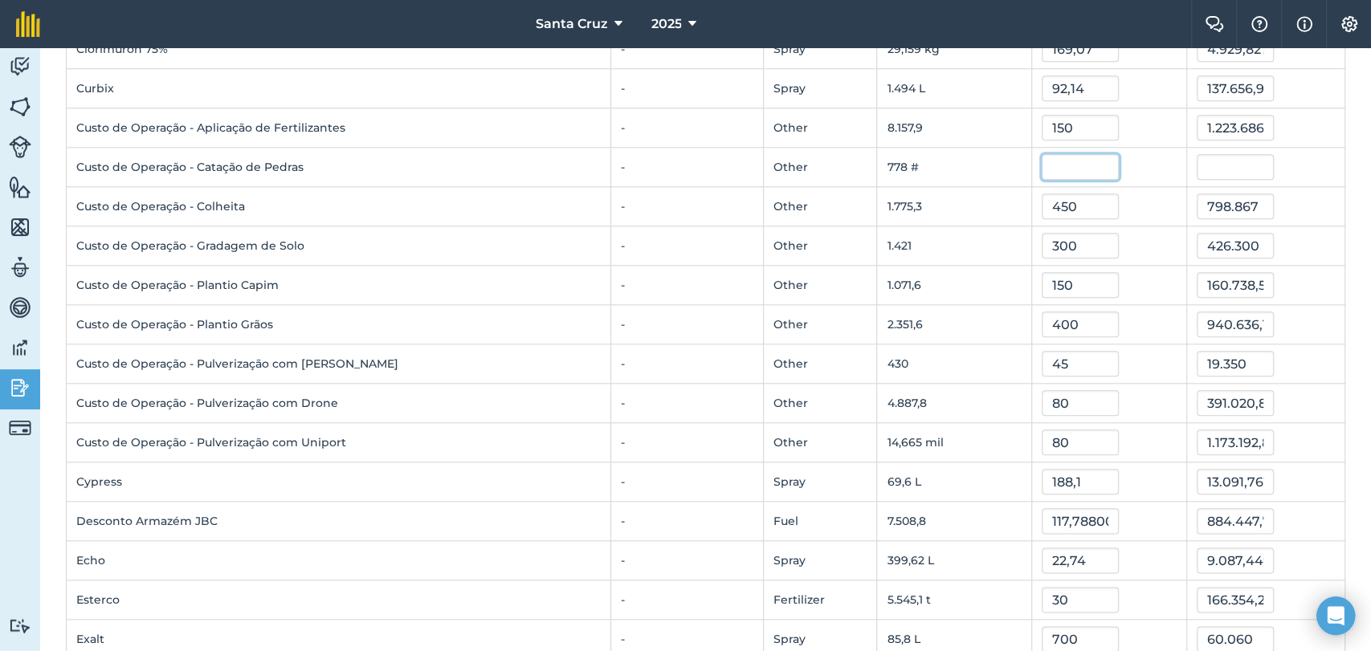
click at [1045, 164] on input "text" at bounding box center [1080, 167] width 77 height 26
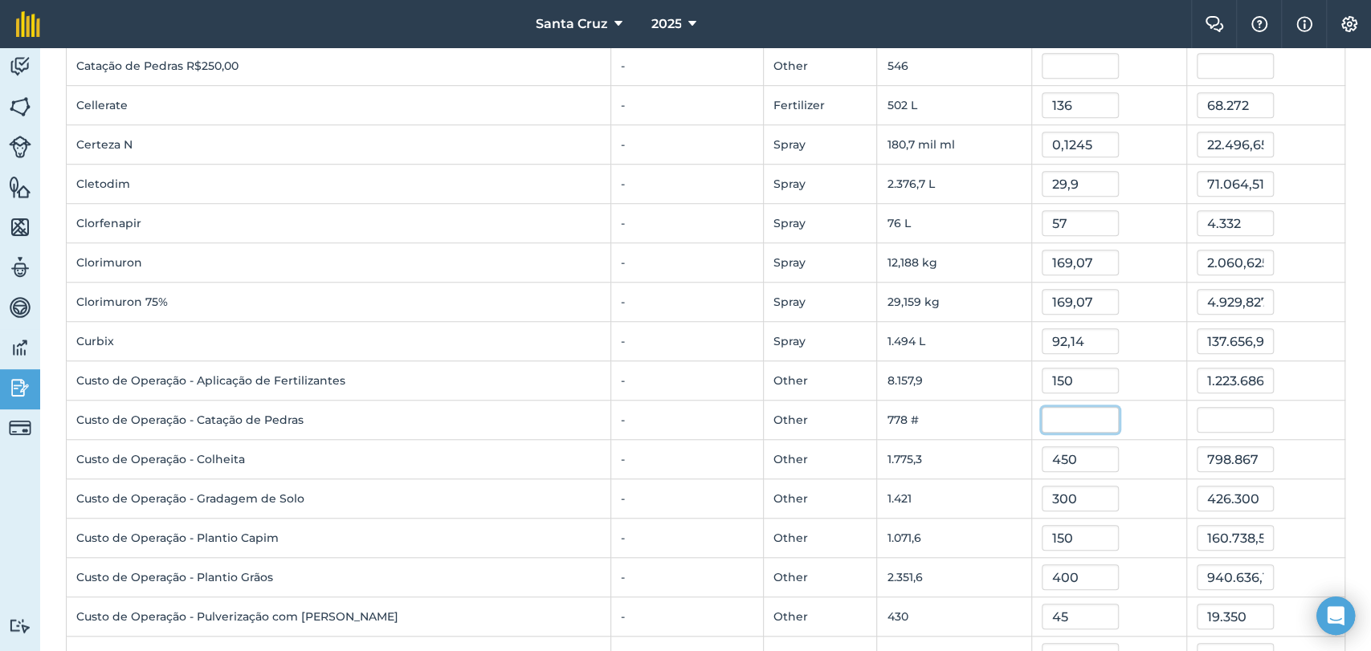
scroll to position [712, 0]
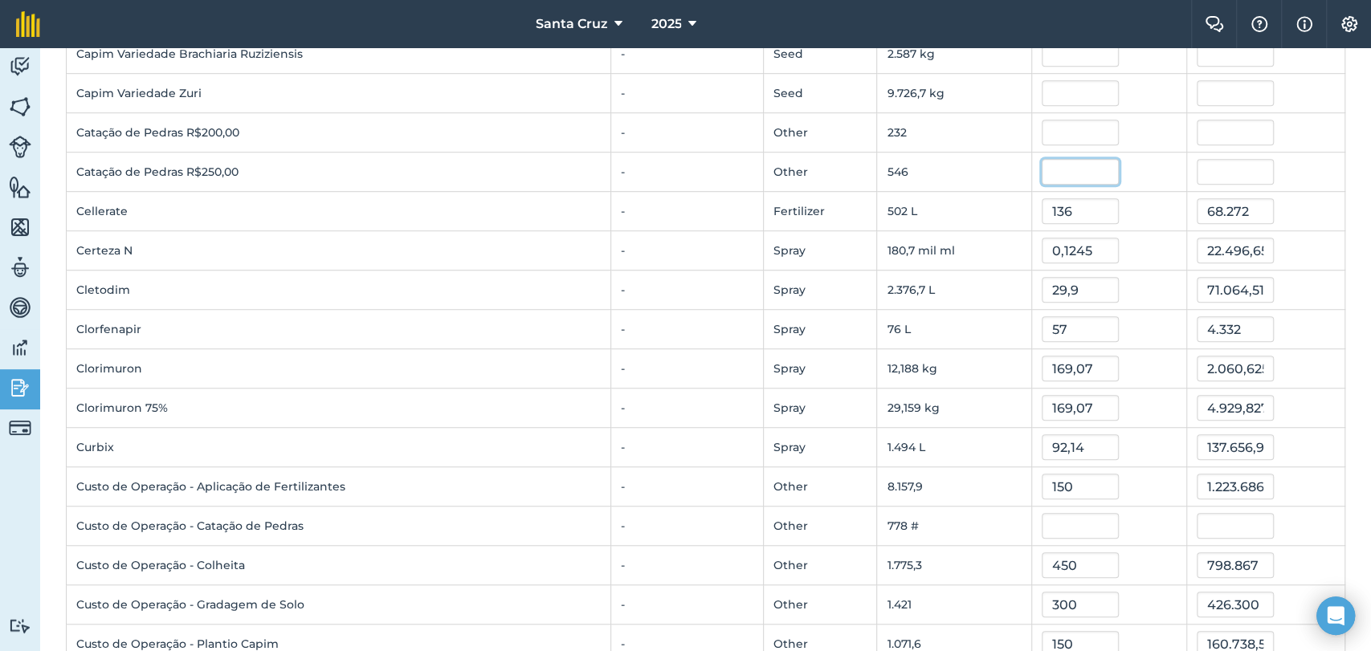
click at [1042, 167] on input "text" at bounding box center [1080, 172] width 77 height 26
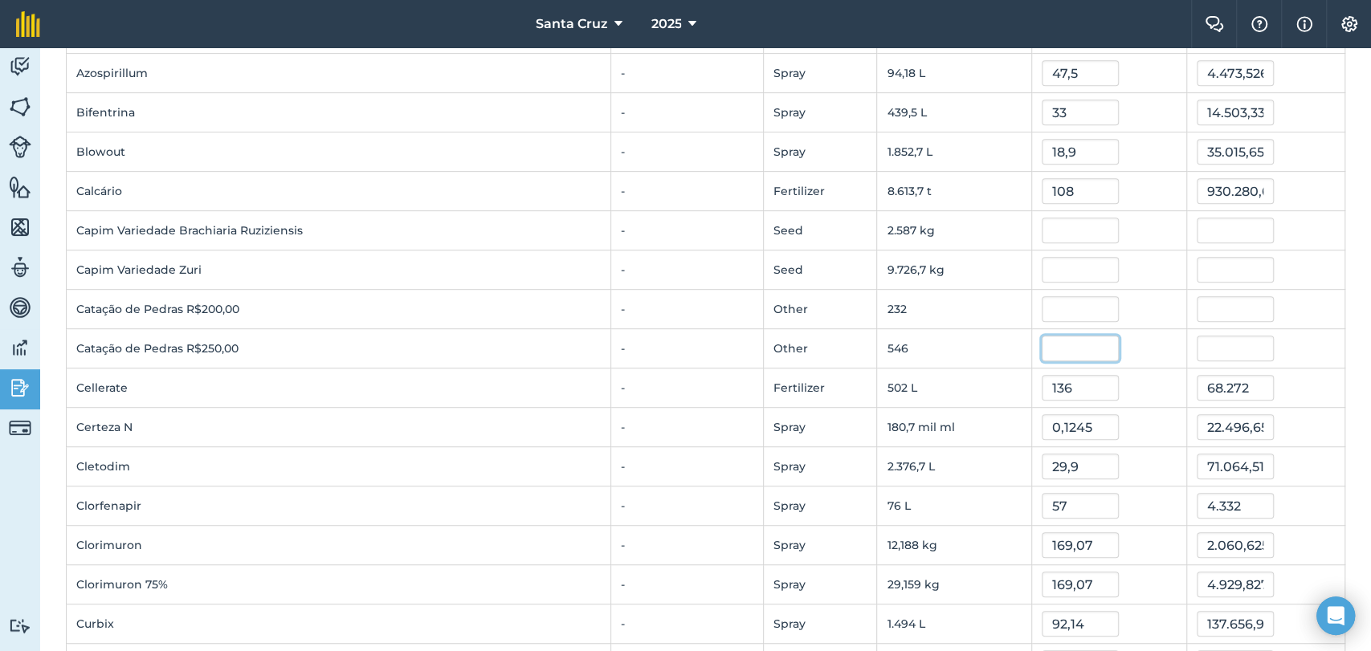
scroll to position [533, 0]
click at [1042, 231] on input "text" at bounding box center [1080, 232] width 77 height 26
type input "26,52"
type input "68.608,3008"
click at [1053, 265] on input "text" at bounding box center [1080, 272] width 77 height 26
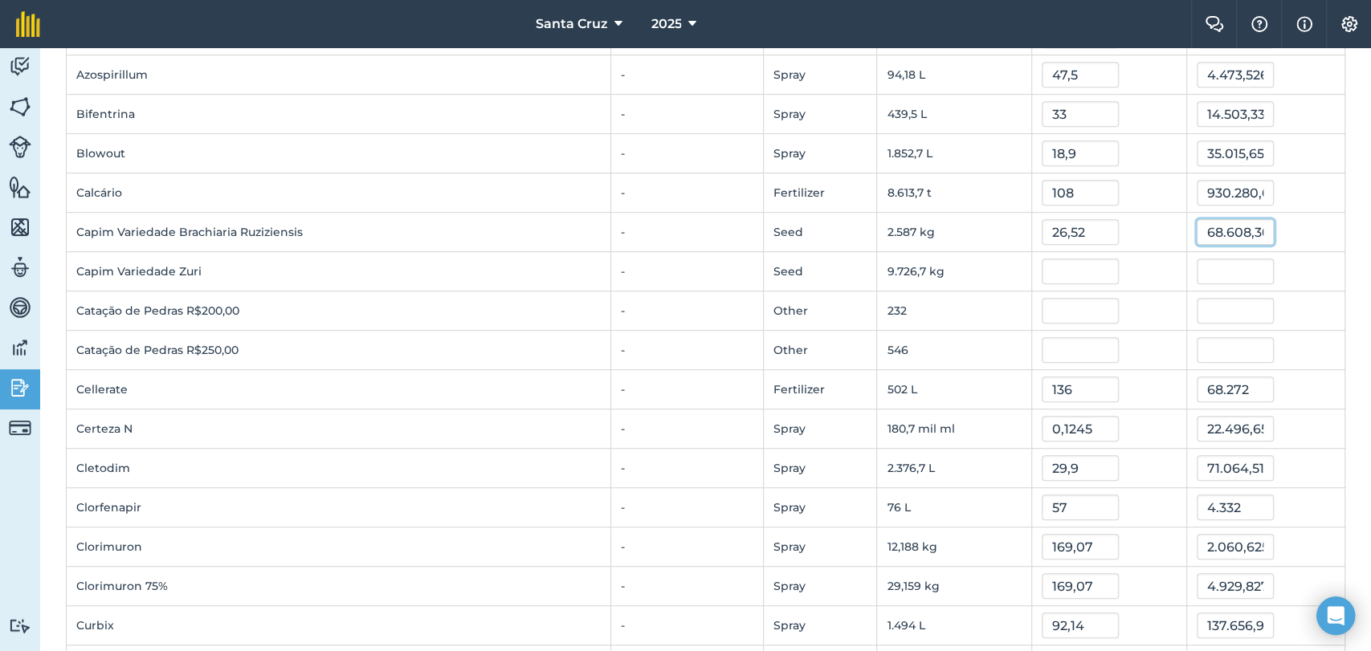
click at [1197, 232] on input "68.608,3008" at bounding box center [1235, 232] width 77 height 26
click at [1197, 234] on input "68.608,3008" at bounding box center [1235, 232] width 77 height 26
click at [877, 235] on td "2.587 kg" at bounding box center [954, 232] width 155 height 39
click at [1051, 233] on input "26,52" at bounding box center [1080, 232] width 77 height 26
type input "27"
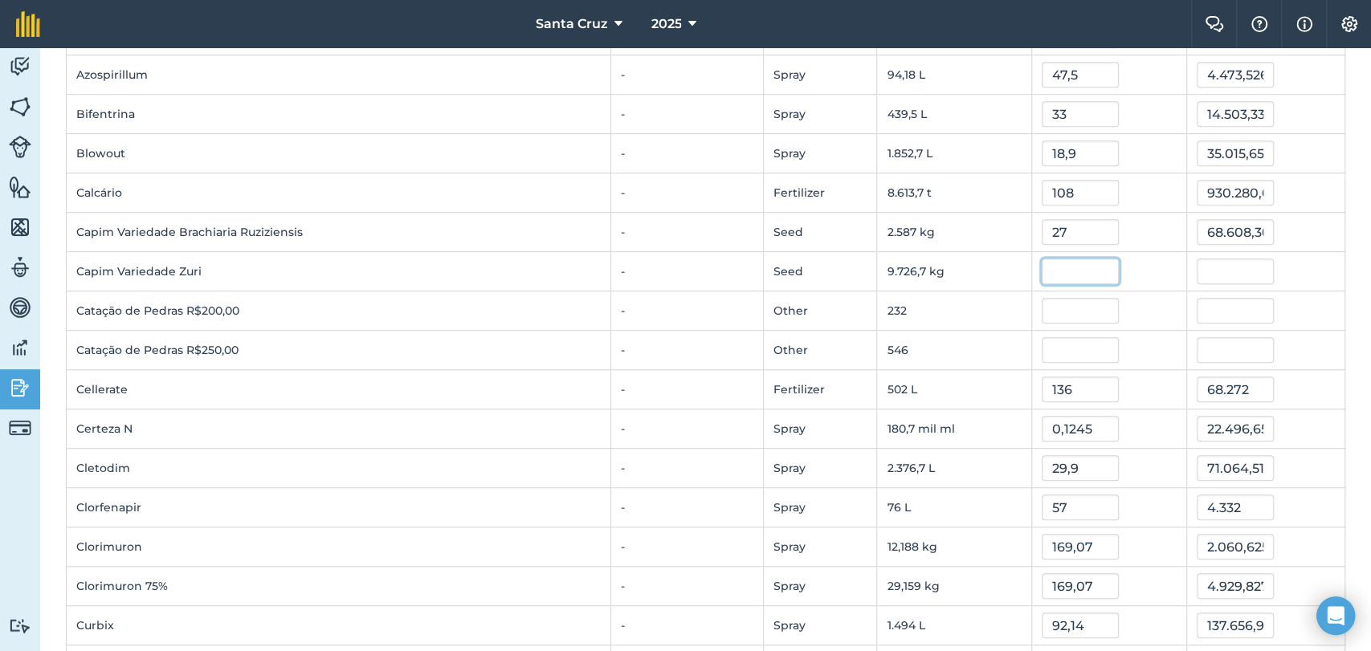
type input "69.850,08"
click at [1047, 266] on input "text" at bounding box center [1080, 272] width 77 height 26
type input "19,29"
type input "187.628,61205499998"
click at [1042, 308] on input "text" at bounding box center [1080, 311] width 77 height 26
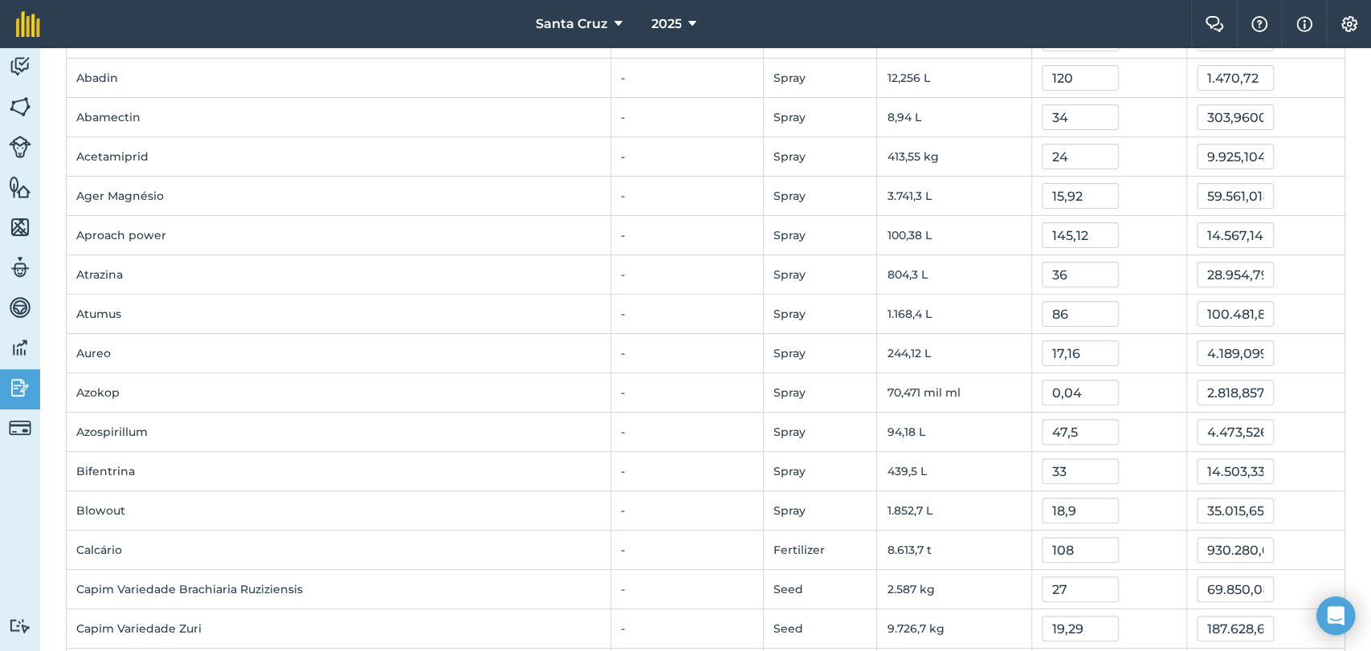
scroll to position [0, 0]
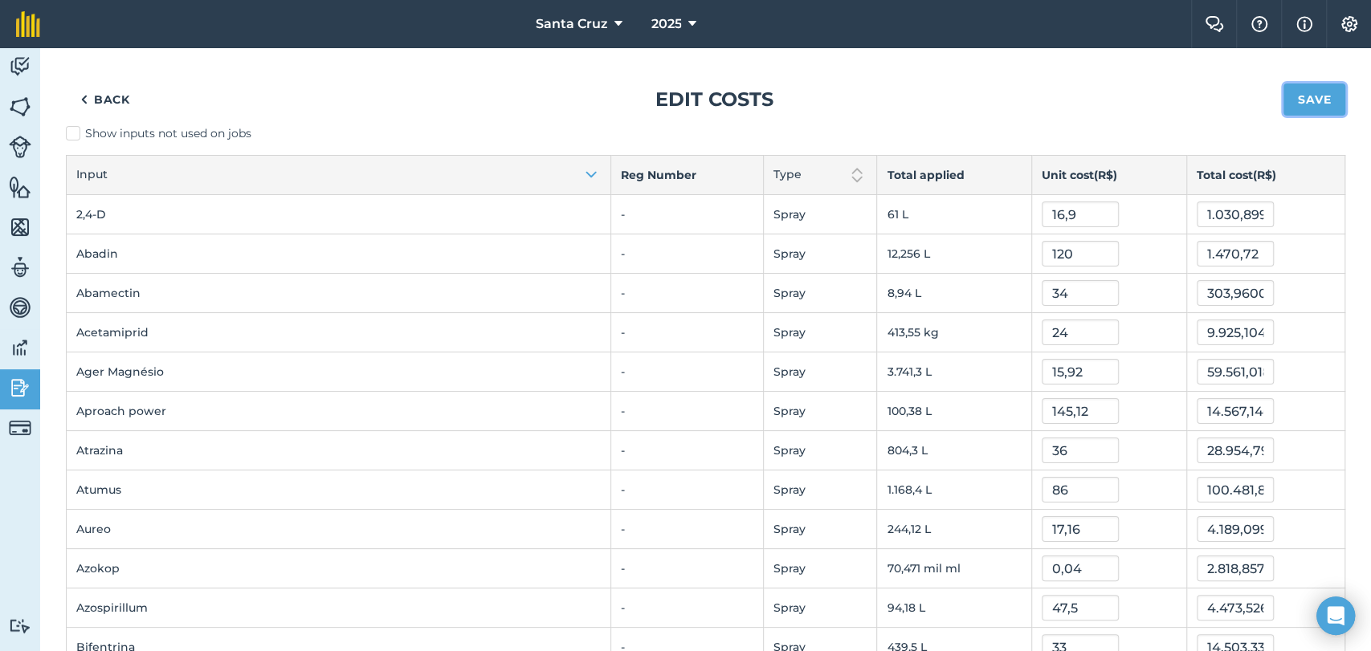
click at [1312, 96] on button "Save" at bounding box center [1314, 100] width 62 height 32
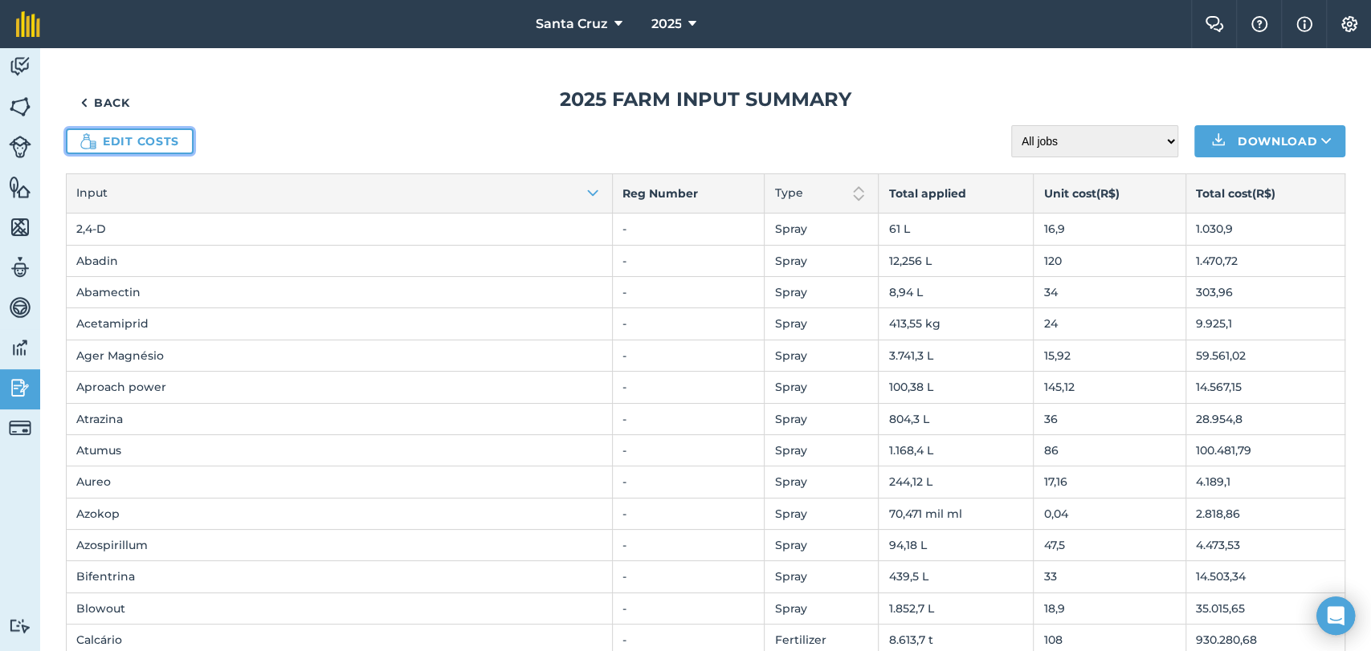
click at [129, 145] on link "Edit costs" at bounding box center [130, 142] width 128 height 26
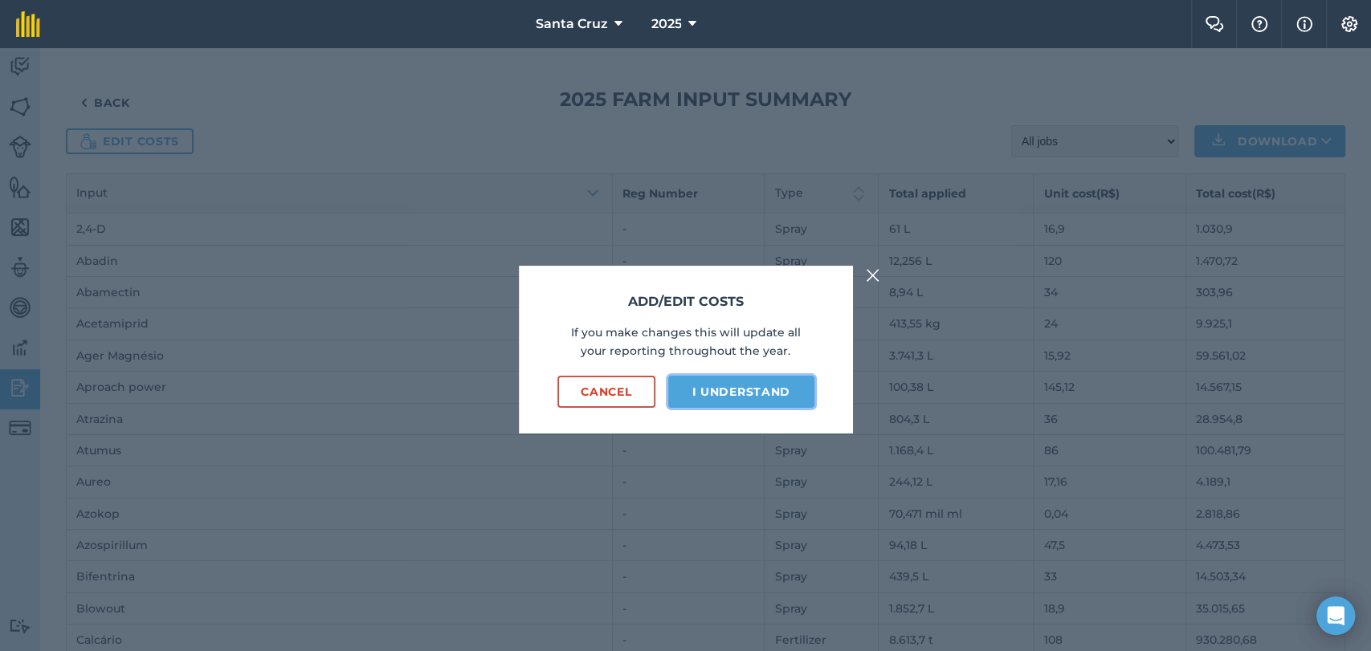
click at [745, 394] on button "I understand" at bounding box center [741, 392] width 146 height 32
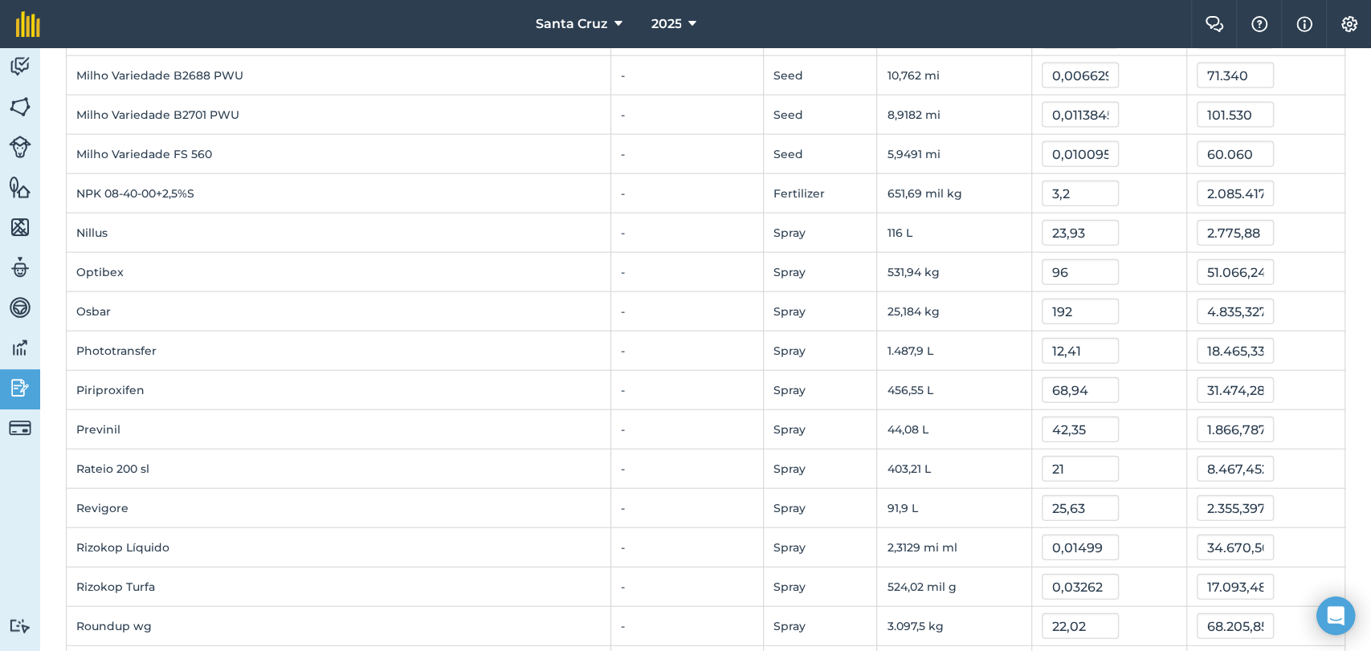
scroll to position [2229, 0]
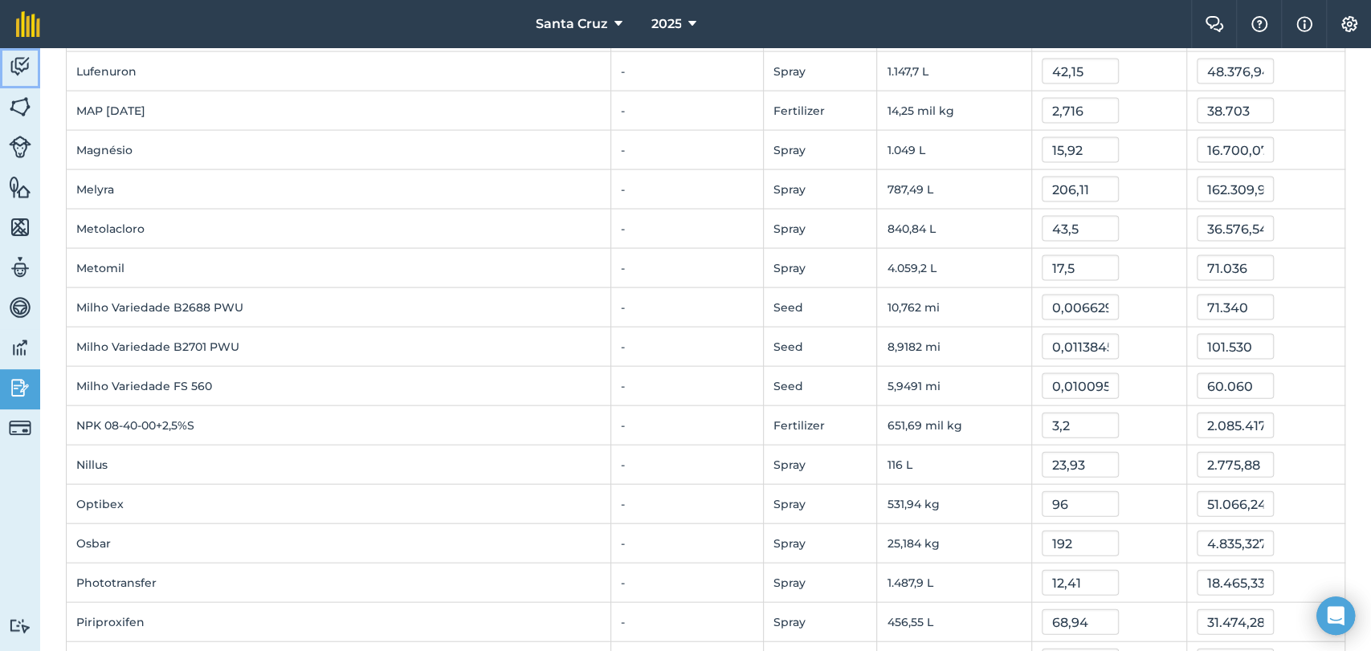
click at [25, 83] on link "Activity" at bounding box center [20, 68] width 40 height 40
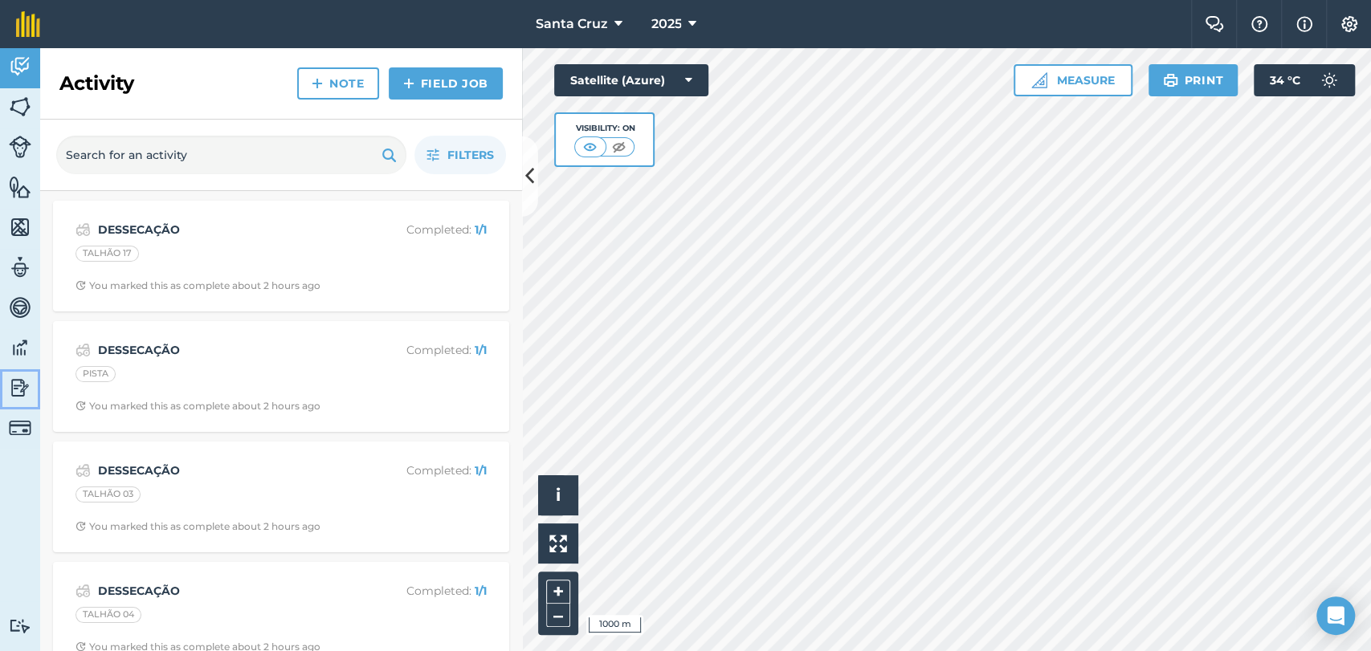
click at [14, 377] on img at bounding box center [20, 388] width 22 height 24
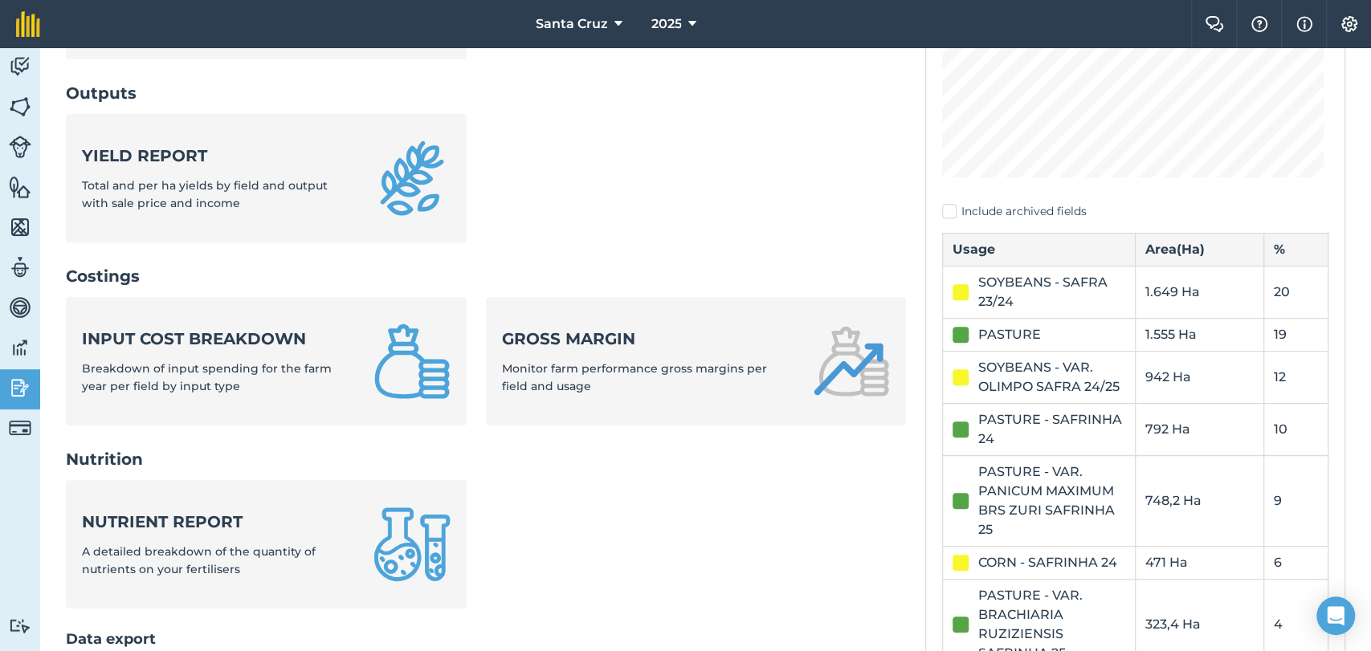
scroll to position [357, 0]
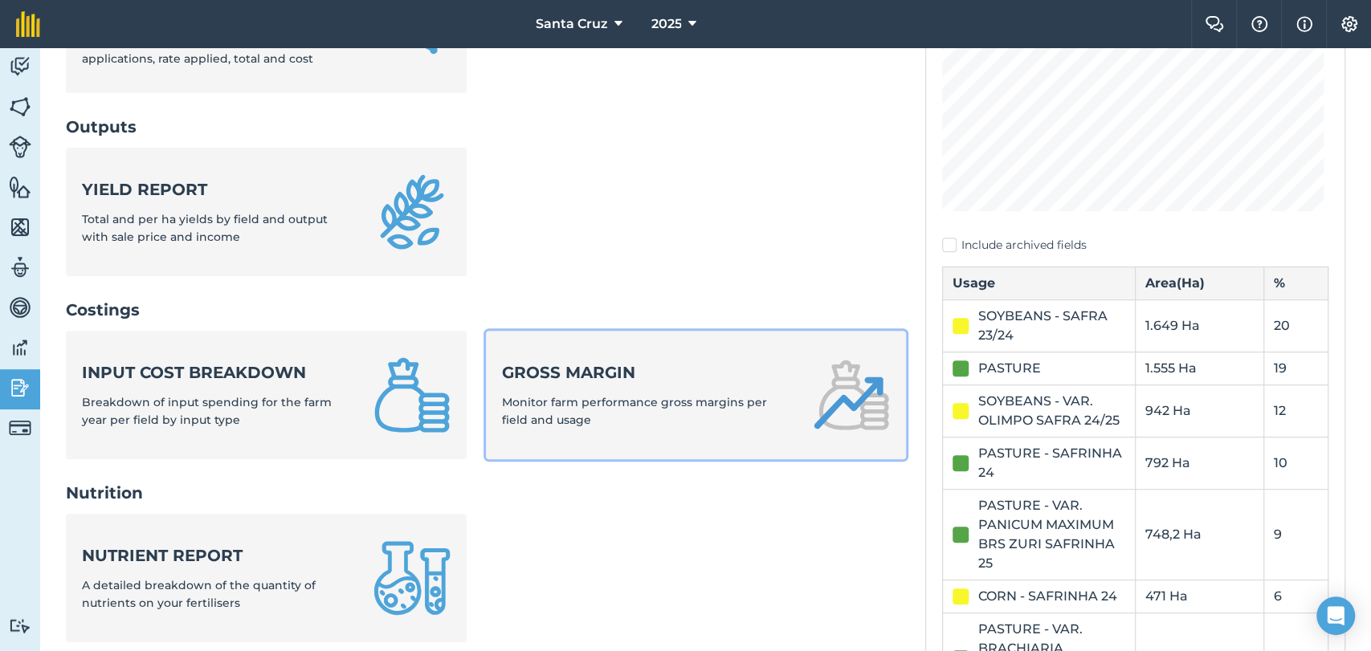
click at [639, 379] on strong "Gross margin" at bounding box center [648, 372] width 292 height 22
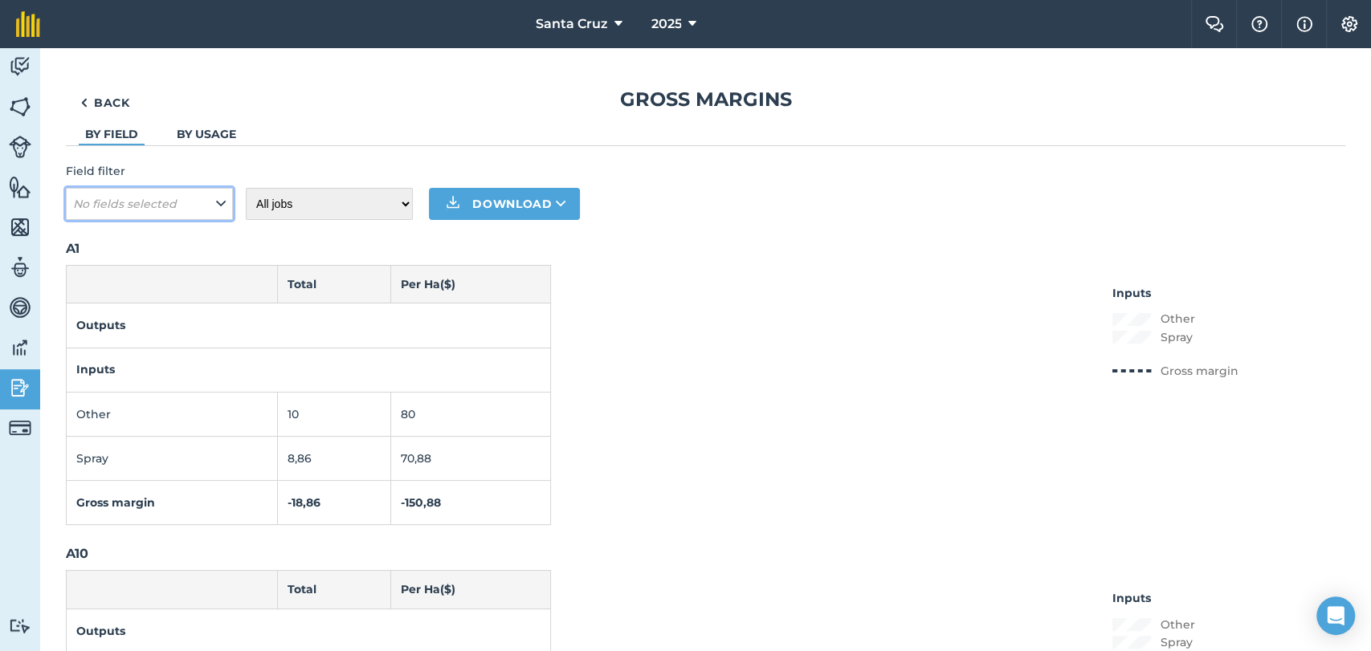
click at [137, 212] on span "No fields selected" at bounding box center [126, 204] width 107 height 18
click at [202, 204] on button "No fields selected" at bounding box center [149, 204] width 167 height 32
click at [190, 207] on button "No fields selected" at bounding box center [149, 204] width 167 height 32
click at [214, 204] on button "No fields selected" at bounding box center [149, 204] width 167 height 32
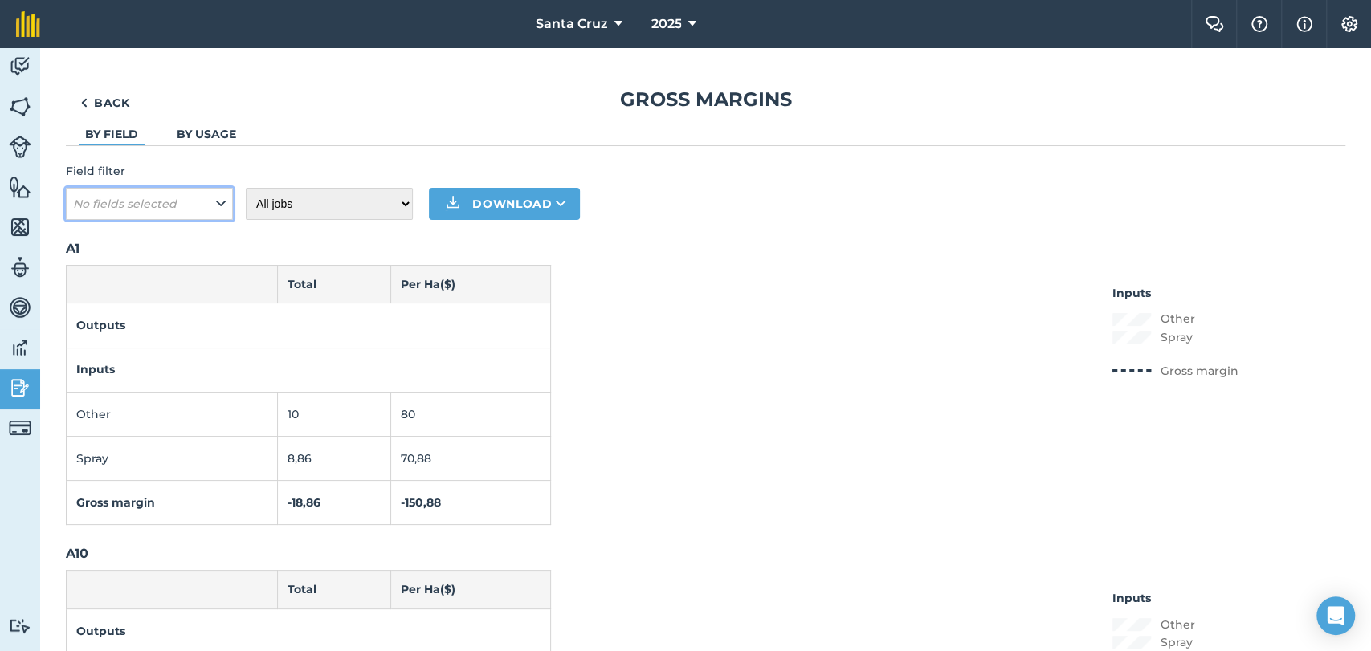
click at [215, 206] on button "No fields selected" at bounding box center [149, 204] width 167 height 32
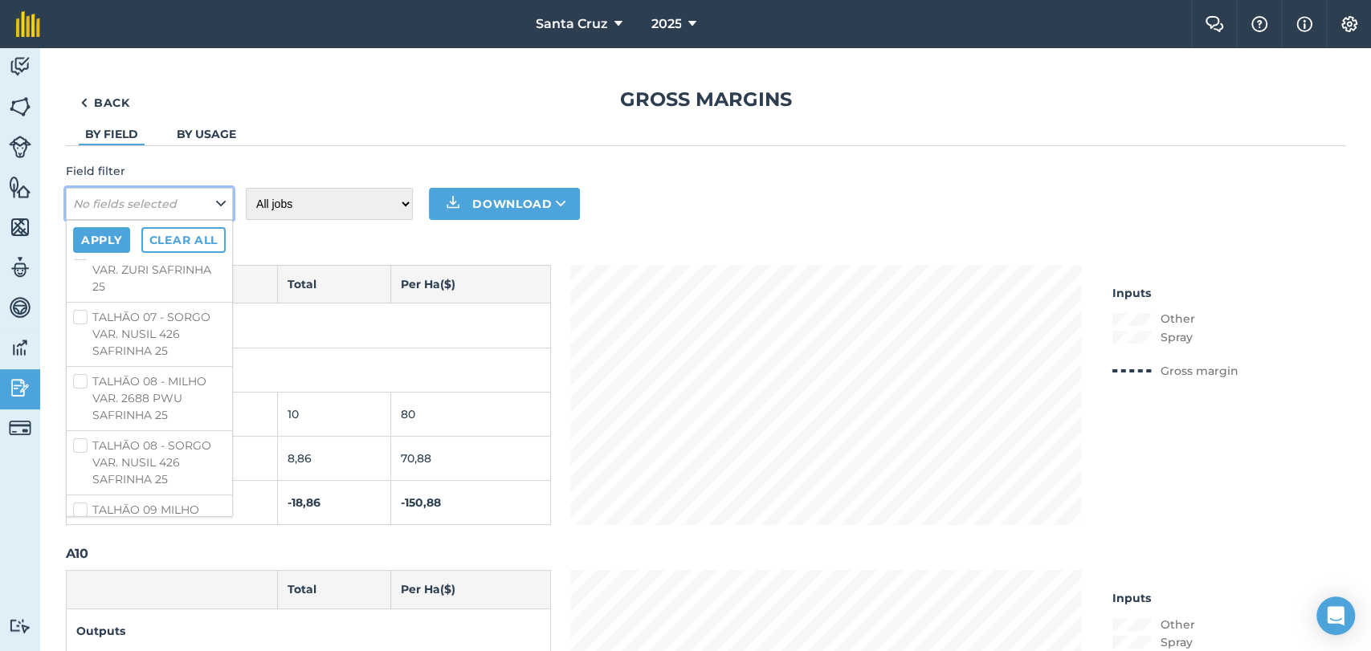
scroll to position [4885, 0]
checkbox input "true"
click at [79, 68] on label "TALHÃO 02 - CAPIM VAR. ZURI SAFRINHA 25" at bounding box center [149, 43] width 153 height 51
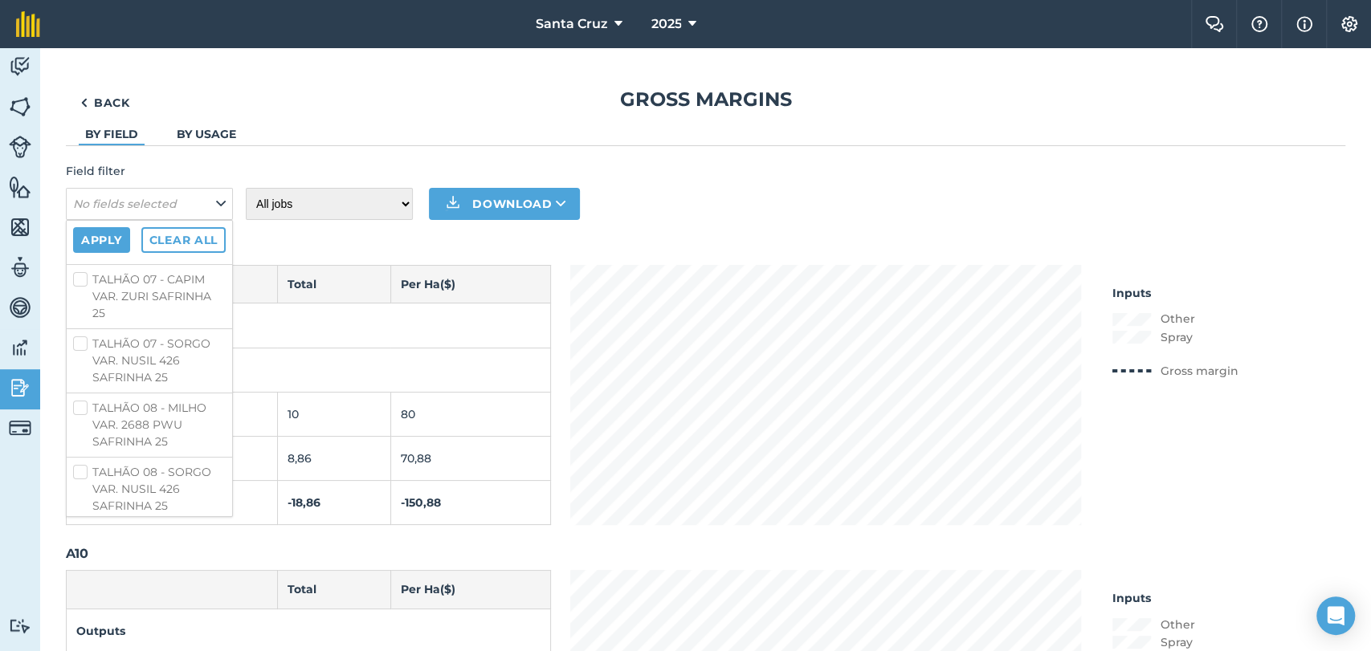
click at [79, 28] on input "TALHÃO 02 - CAPIM VAR. ZURI SAFRINHA 25" at bounding box center [78, 23] width 10 height 10
checkbox input "true"
click at [83, 118] on label "TALHA 09 - MILHO VAR. 560 PWU SAFRINHA 25" at bounding box center [149, 101] width 153 height 34
click at [83, 95] on input "TALHA 09 - MILHO VAR. 560 PWU SAFRINHA 25" at bounding box center [78, 89] width 10 height 10
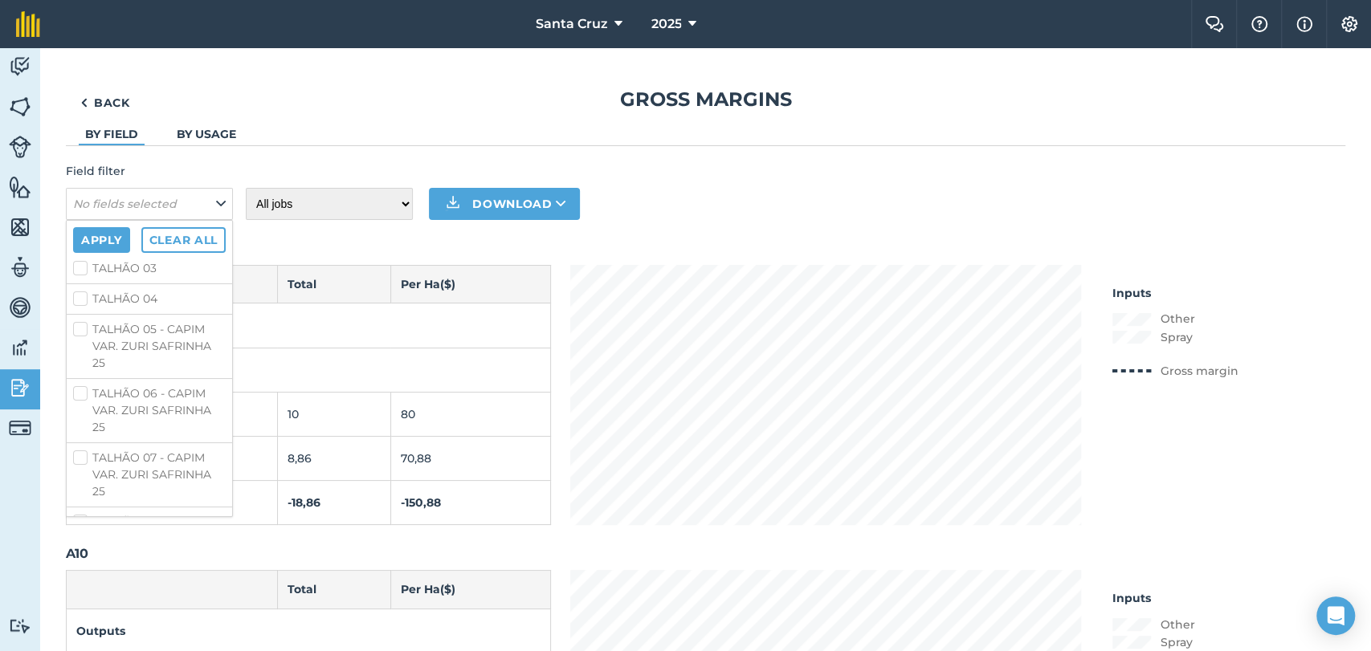
checkbox input "true"
click at [84, 104] on label "TALHÃO 05 - CAPIM VAR. ZURI SAFRINHA 25" at bounding box center [149, 79] width 153 height 51
click at [84, 64] on input "TALHÃO 05 - CAPIM VAR. ZURI SAFRINHA 25" at bounding box center [78, 59] width 10 height 10
checkbox input "true"
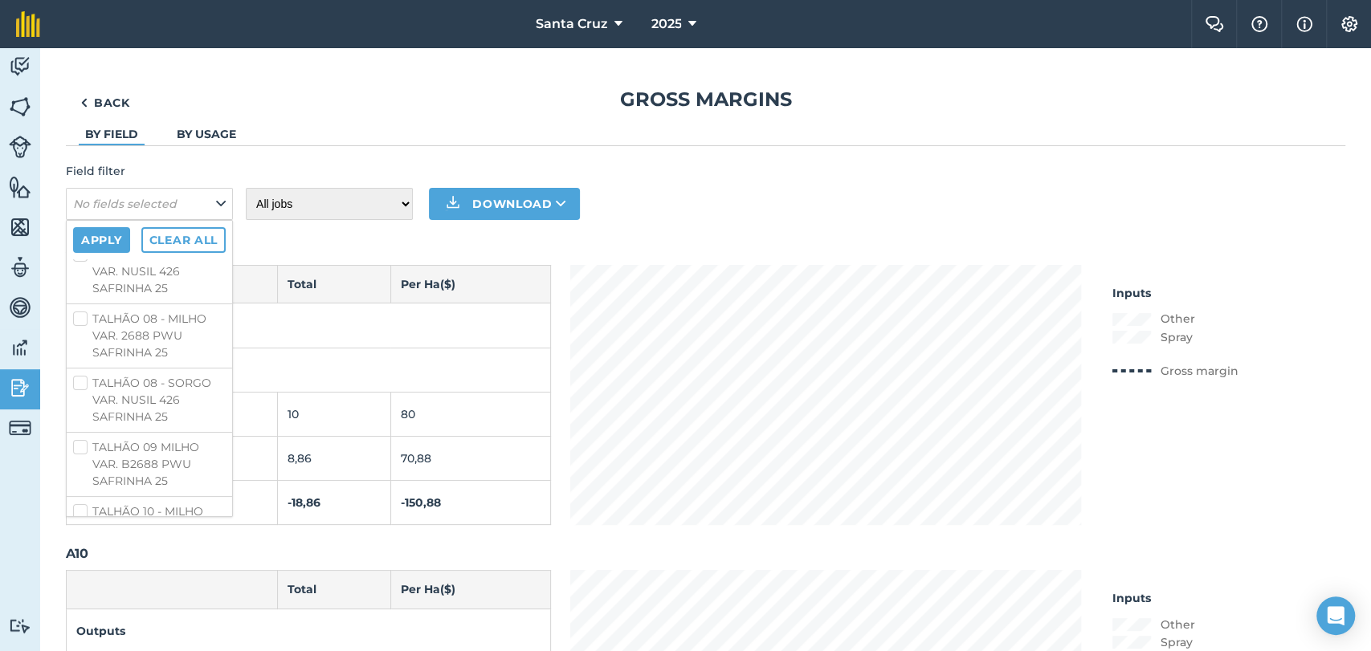
scroll to position [5063, 0]
click at [77, 80] on label "TALHÃO 06 - CAPIM VAR. ZURI SAFRINHA 25" at bounding box center [149, 54] width 153 height 51
click at [77, 39] on input "TALHÃO 06 - CAPIM VAR. ZURI SAFRINHA 25" at bounding box center [78, 34] width 10 height 10
click at [73, 80] on label "TALHÃO 06 - CAPIM VAR. ZURI SAFRINHA 25" at bounding box center [149, 54] width 153 height 51
click at [73, 39] on input "TALHÃO 06 - CAPIM VAR. ZURI SAFRINHA 25" at bounding box center [78, 34] width 10 height 10
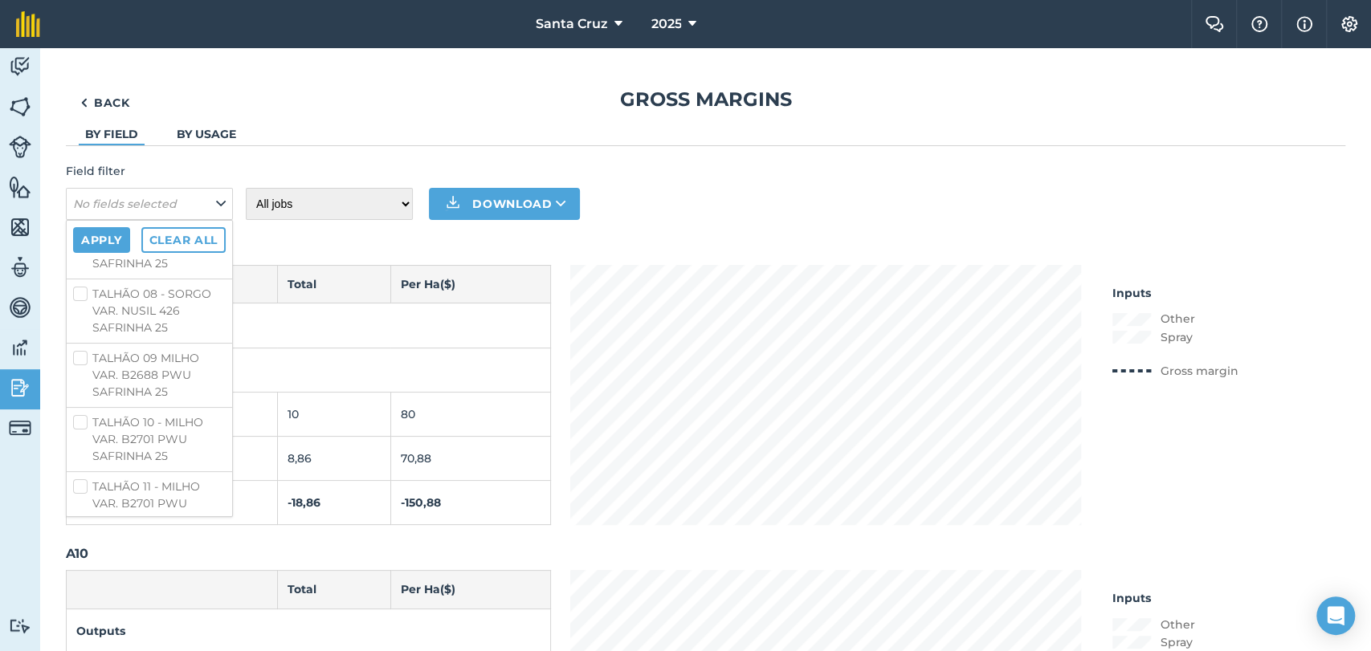
checkbox input "false"
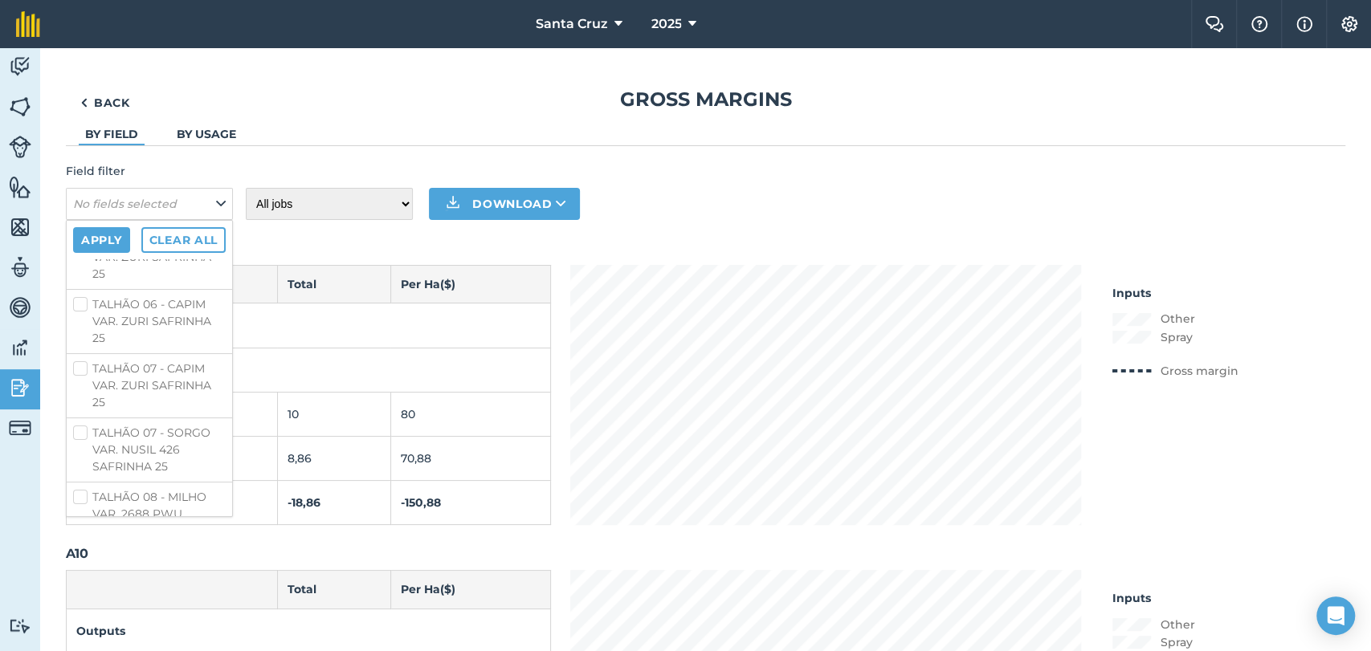
click at [80, 157] on label "TALHÃO 02 - CAPIM VAR. ZURI SAFRINHA 25" at bounding box center [149, 132] width 153 height 51
click at [80, 117] on input "TALHÃO 02 - CAPIM VAR. ZURI SAFRINHA 25" at bounding box center [78, 112] width 10 height 10
checkbox input "false"
click at [78, 93] on label "TALHÃO 01 - CAPIM VAR. ZURI SAFRINHA 25" at bounding box center [149, 68] width 153 height 51
click at [78, 53] on input "TALHÃO 01 - CAPIM VAR. ZURI SAFRINHA 25" at bounding box center [78, 48] width 10 height 10
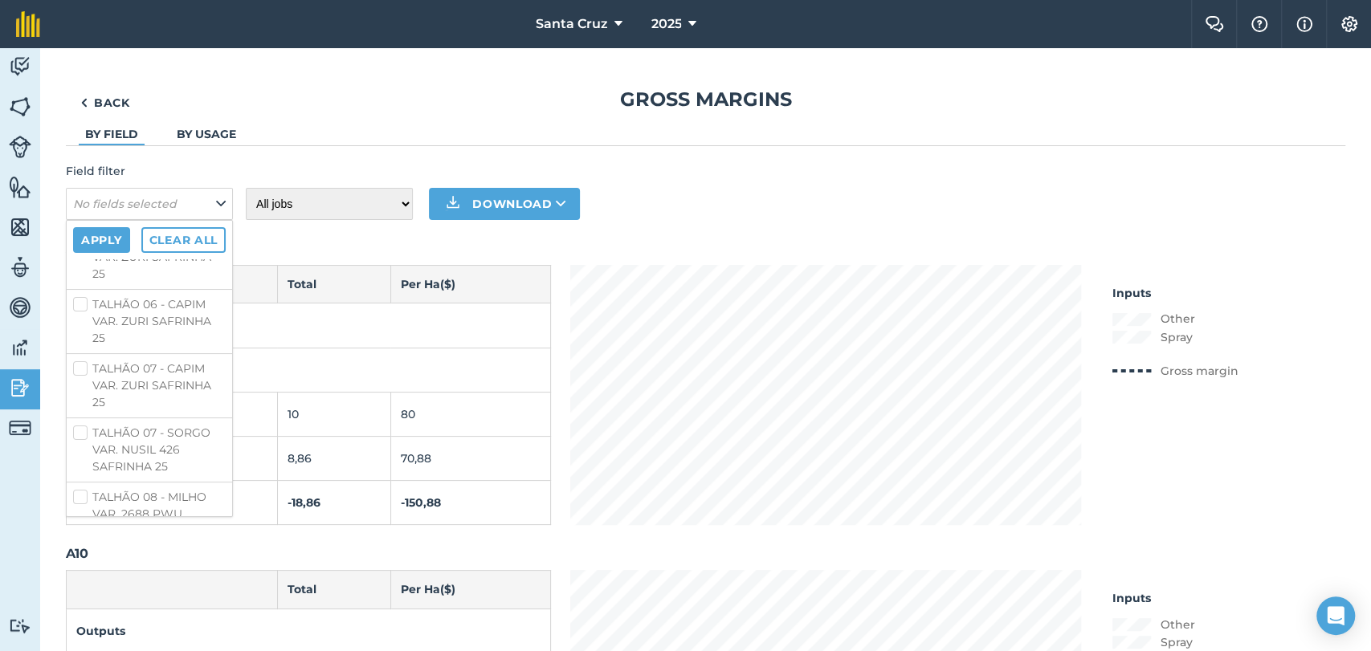
checkbox input "false"
click at [75, 93] on label "TALHÃO 08 - MILHO VAR. 2688 PWU SAFRINHA 25" at bounding box center [149, 68] width 153 height 51
click at [75, 53] on input "TALHÃO 08 - MILHO VAR. 2688 PWU SAFRINHA 25" at bounding box center [78, 48] width 10 height 10
checkbox input "true"
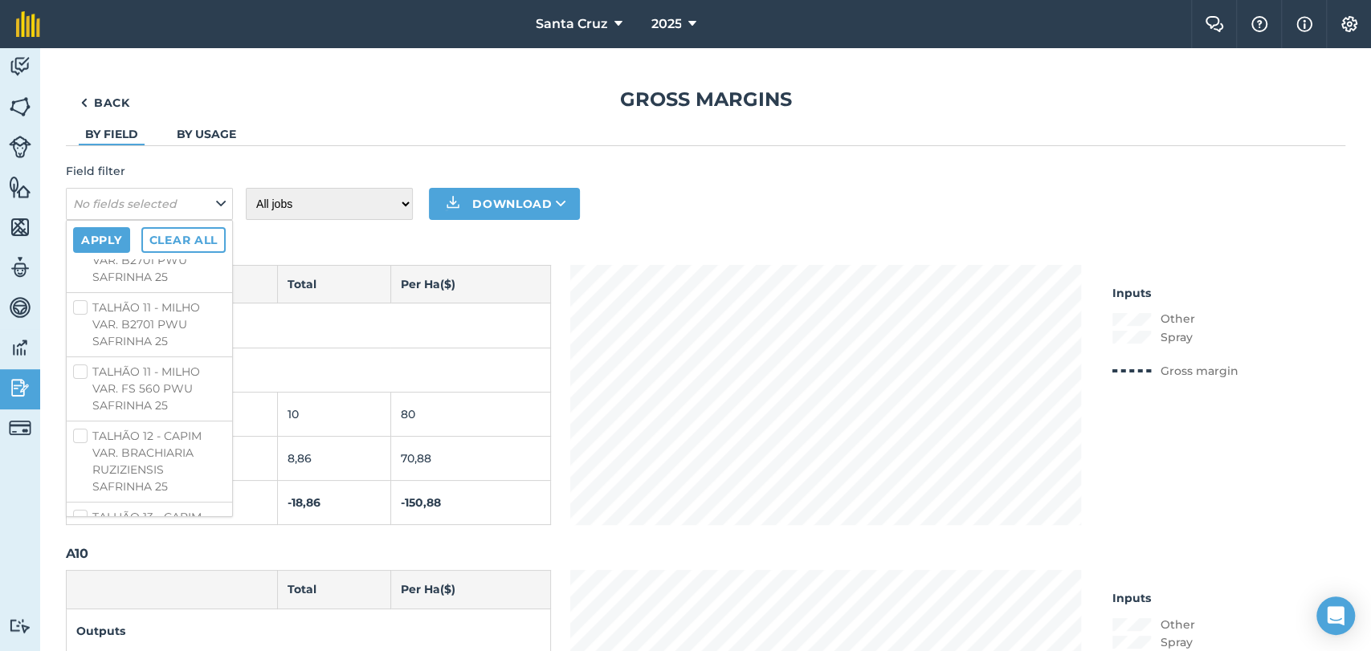
scroll to position [5331, 0]
click at [100, 239] on button "Apply" at bounding box center [101, 240] width 57 height 26
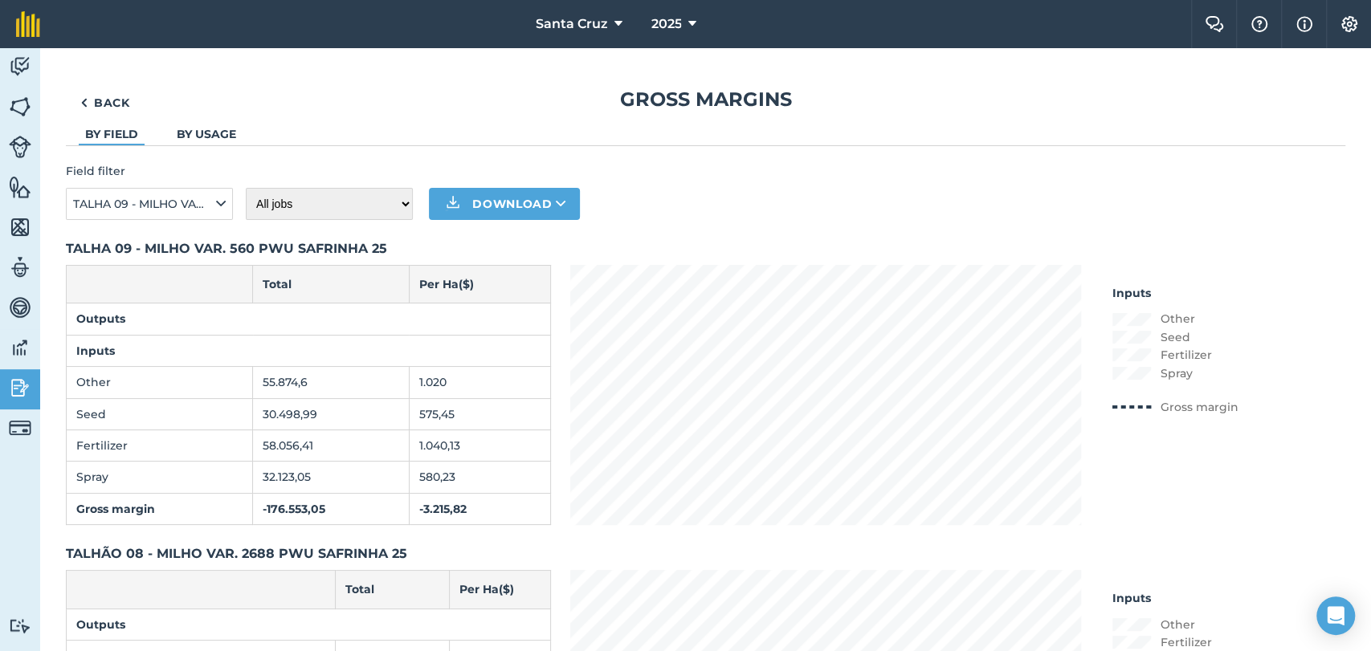
scroll to position [0, 0]
click at [35, 74] on link "Activity" at bounding box center [20, 68] width 40 height 40
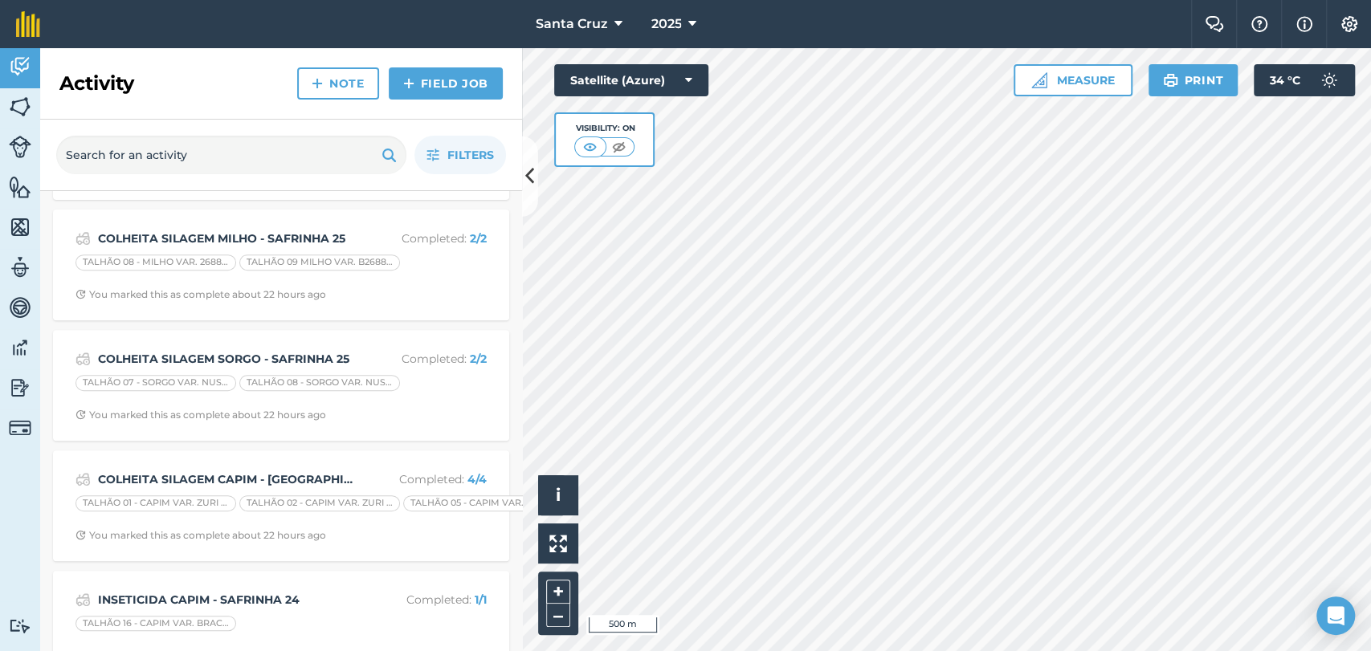
scroll to position [446, 0]
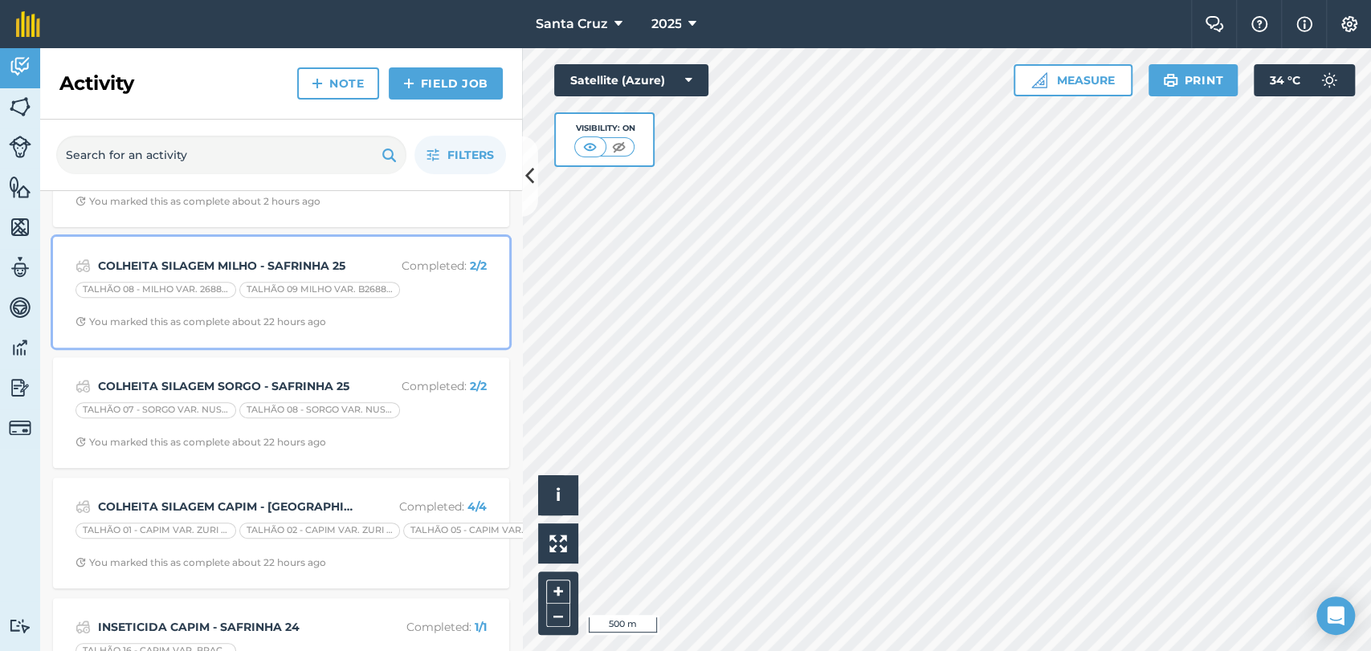
click at [239, 252] on div "COLHEITA SILAGEM MILHO - SAFRINHA 25 Completed : 2 / 2 TALHÃO 08 - MILHO VAR. 2…" at bounding box center [281, 293] width 437 height 92
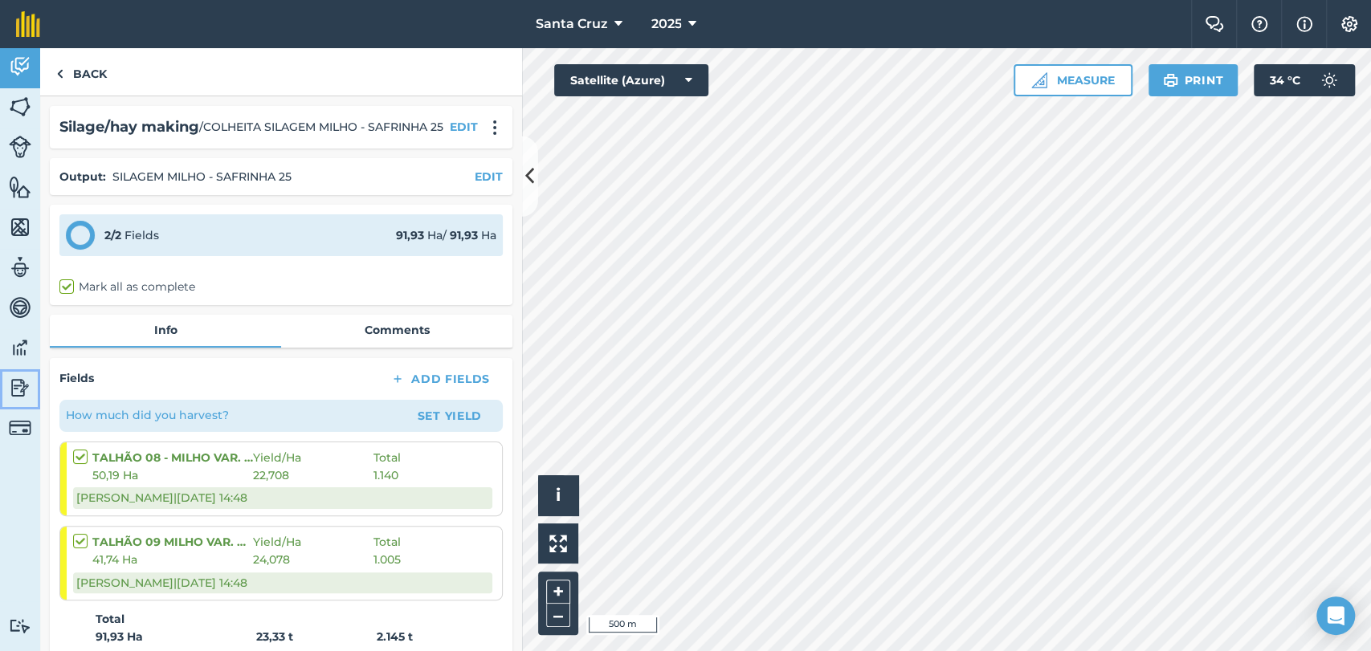
click at [20, 388] on img at bounding box center [20, 388] width 22 height 24
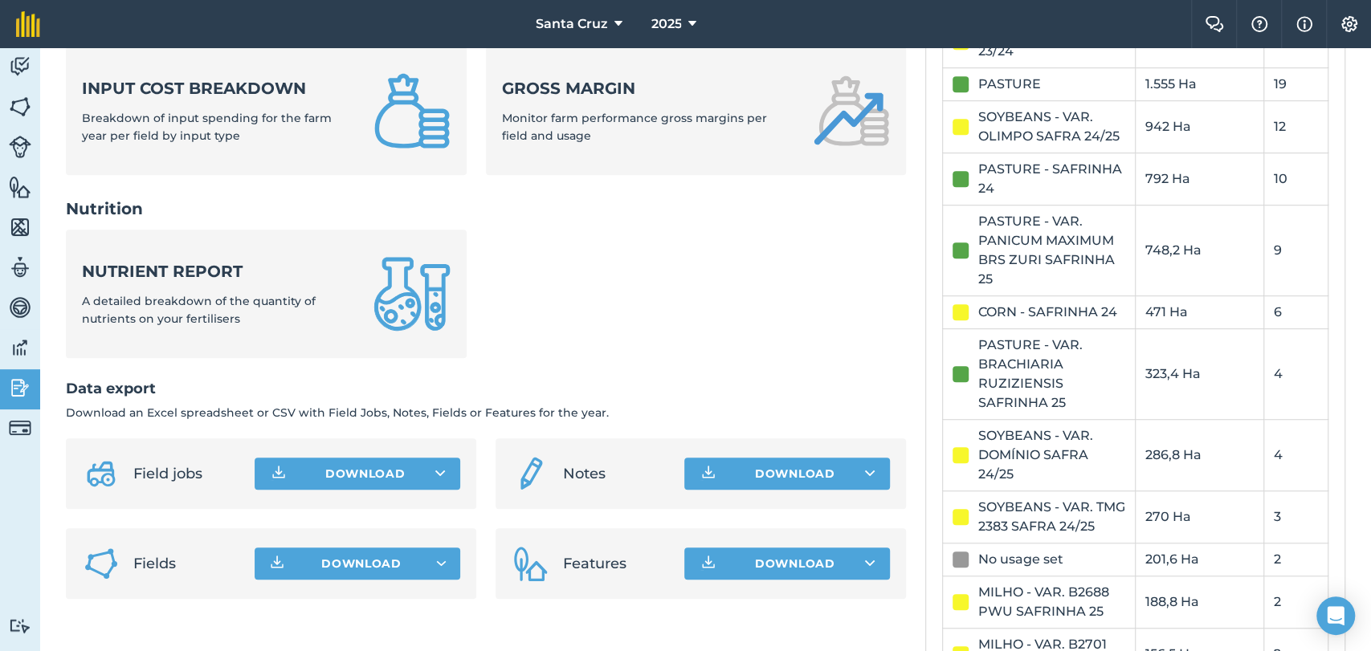
scroll to position [535, 0]
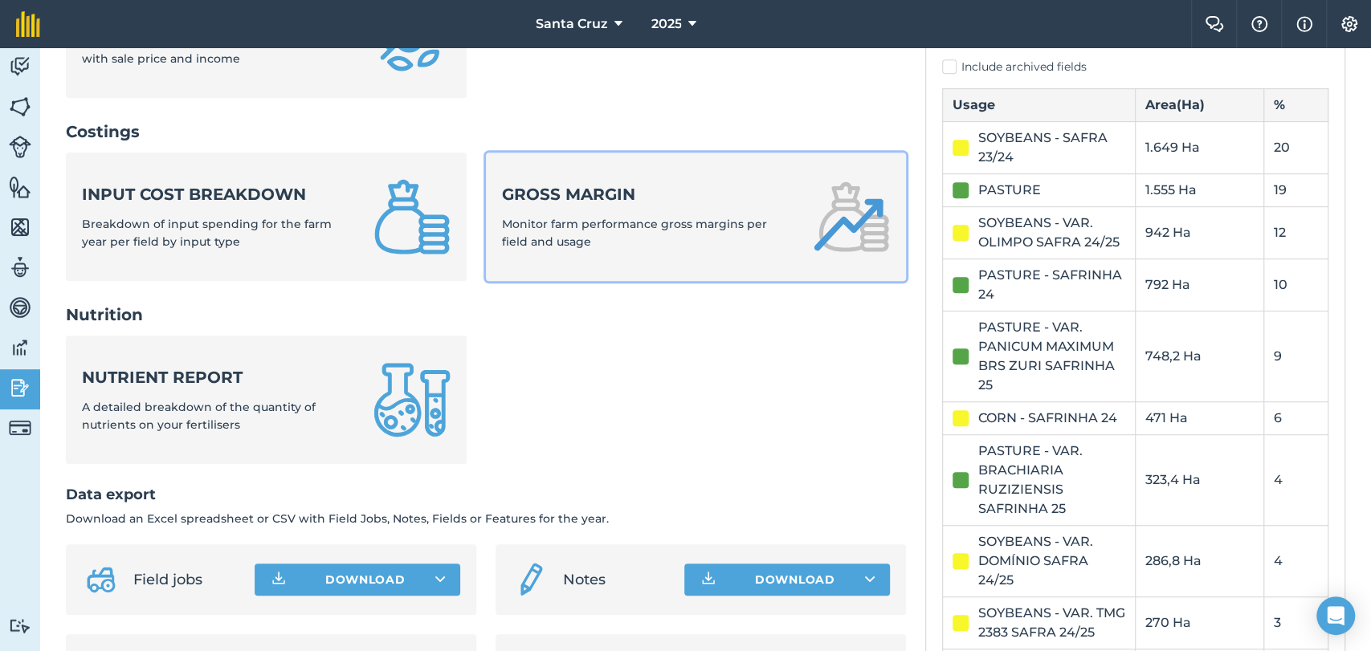
click at [660, 222] on span "Monitor farm performance gross margins per field and usage" at bounding box center [634, 233] width 265 height 32
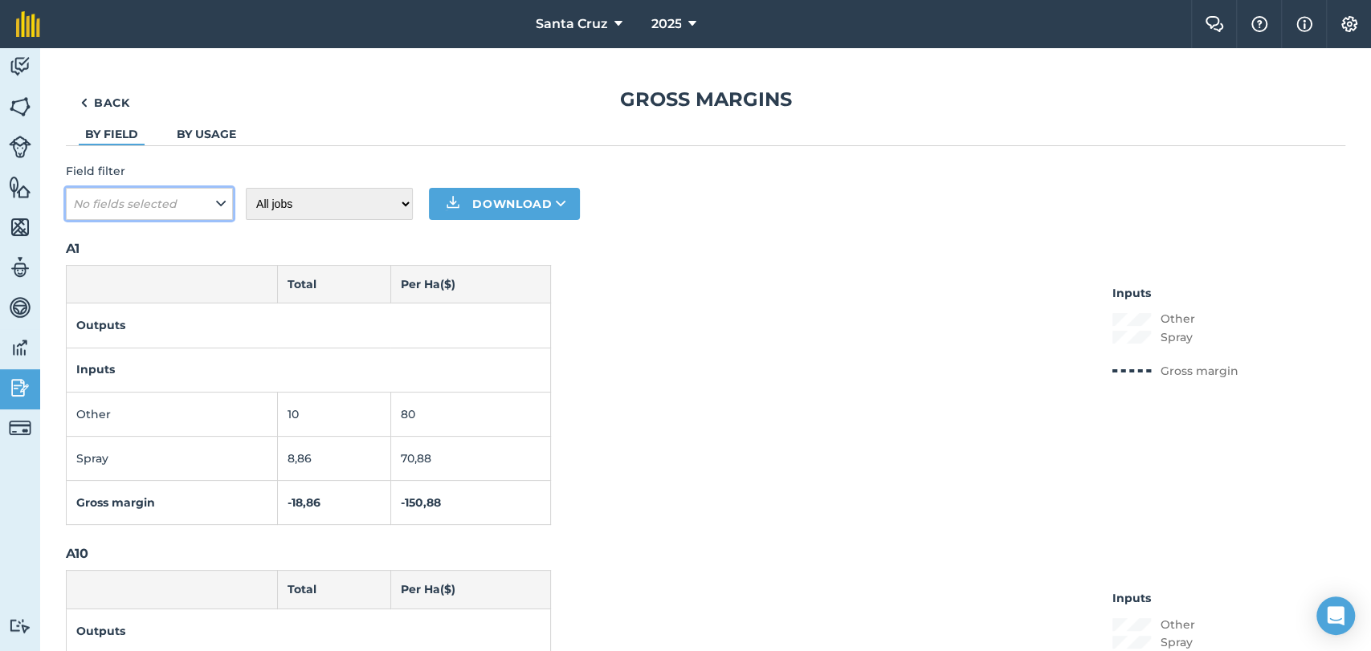
click at [167, 207] on em "No fields selected" at bounding box center [125, 204] width 104 height 14
click at [205, 207] on button "No fields selected" at bounding box center [149, 204] width 167 height 32
click at [218, 202] on icon at bounding box center [221, 204] width 10 height 18
click at [161, 197] on em "No fields selected" at bounding box center [125, 204] width 104 height 14
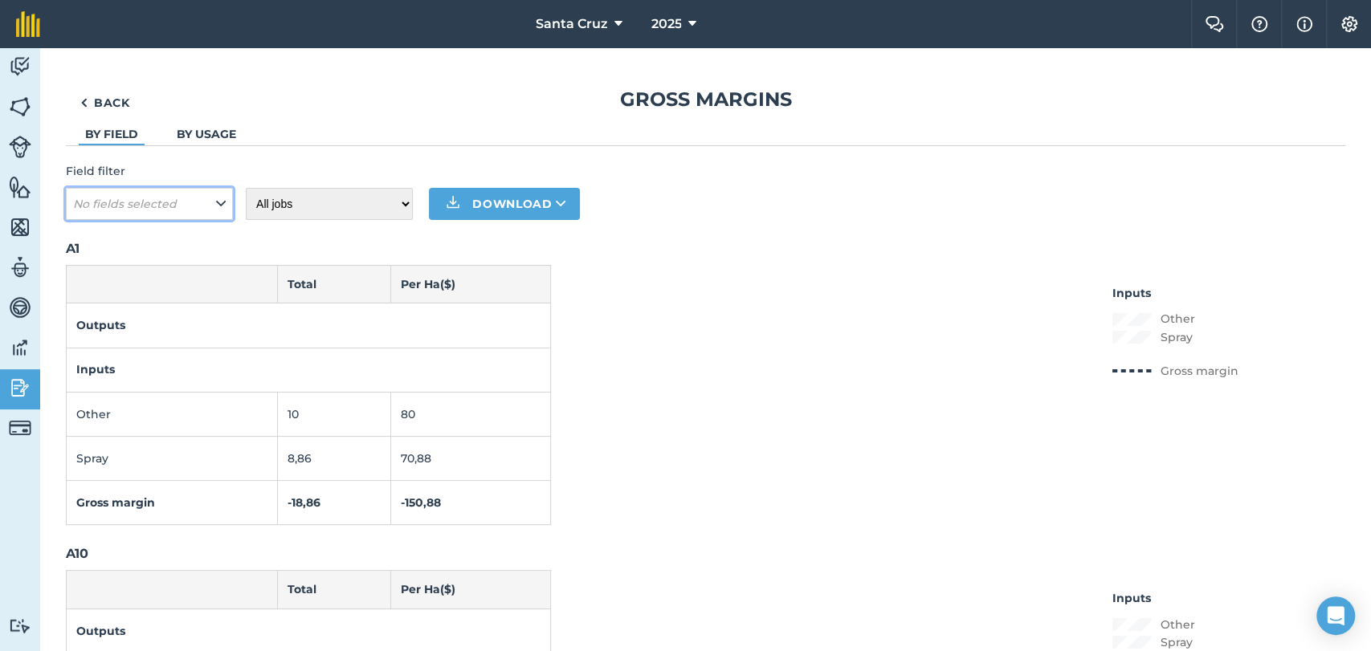
click at [206, 204] on button "No fields selected" at bounding box center [149, 204] width 167 height 32
click at [207, 203] on button "No fields selected" at bounding box center [149, 204] width 167 height 32
click at [194, 207] on button "No fields selected" at bounding box center [149, 204] width 167 height 32
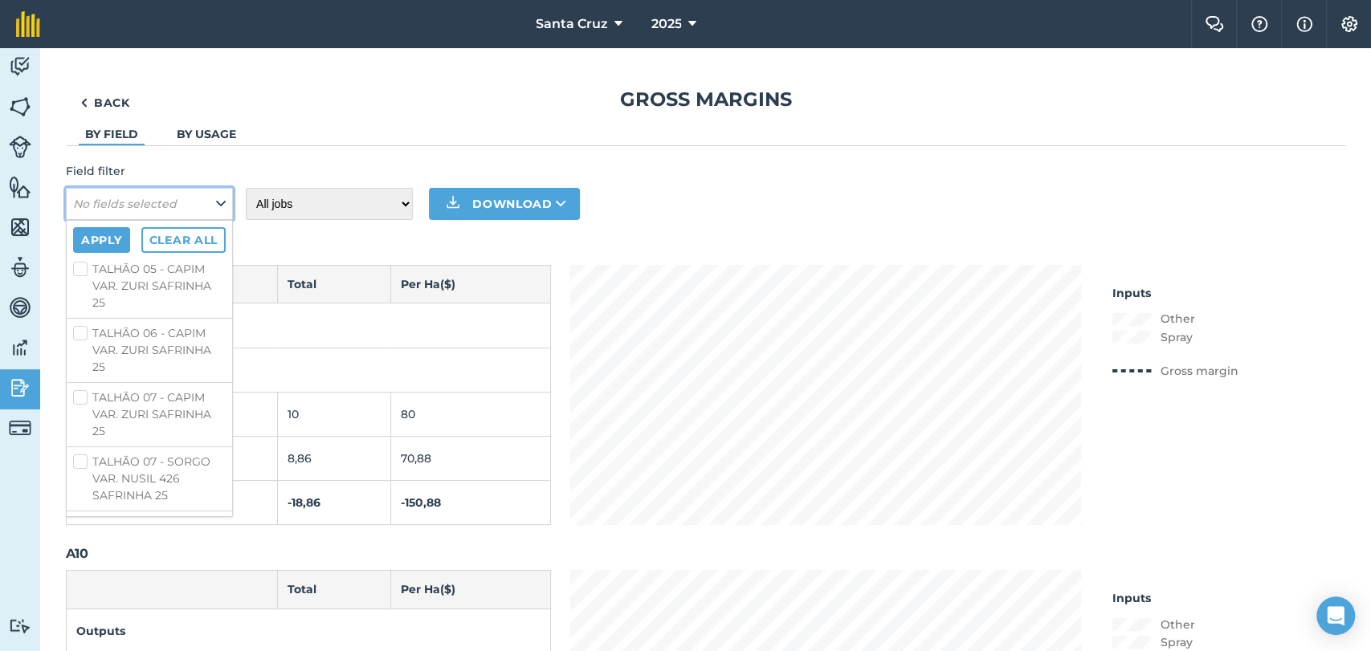
scroll to position [4810, 0]
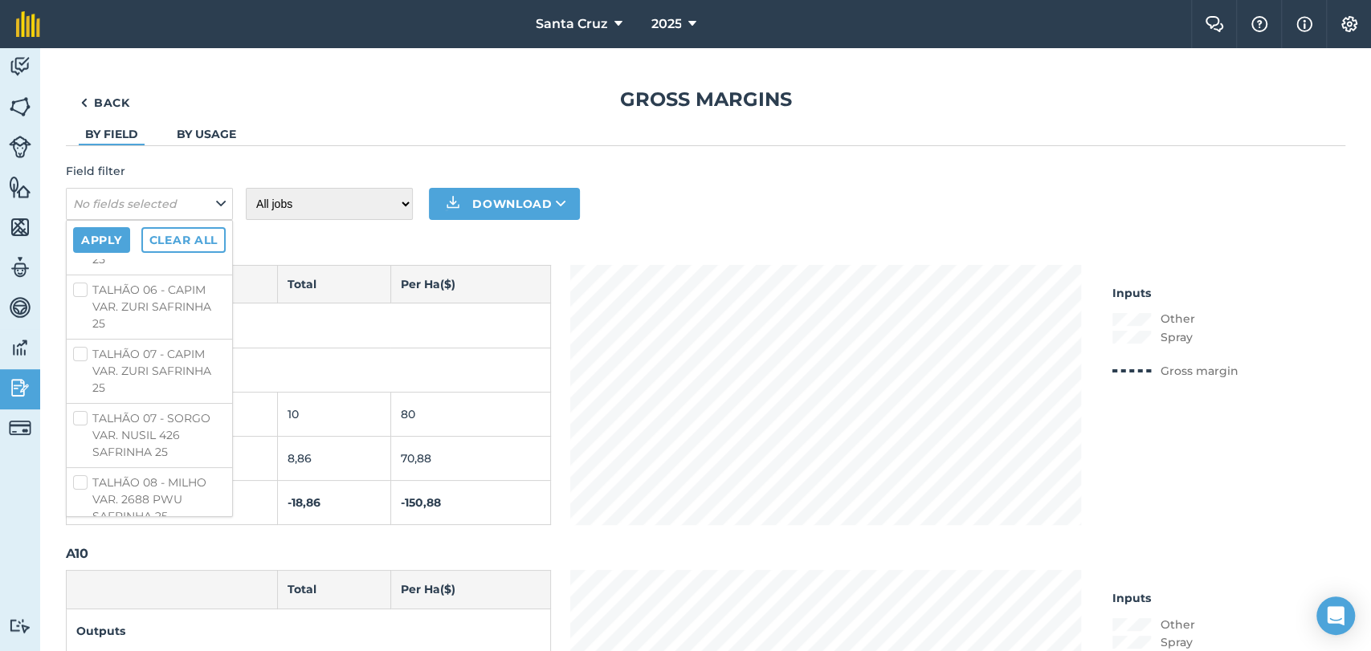
checkbox input "true"
click at [81, 80] on label "TALHÃO 08 - MILHO VAR. 2688 PWU SAFRINHA 25" at bounding box center [149, 54] width 153 height 51
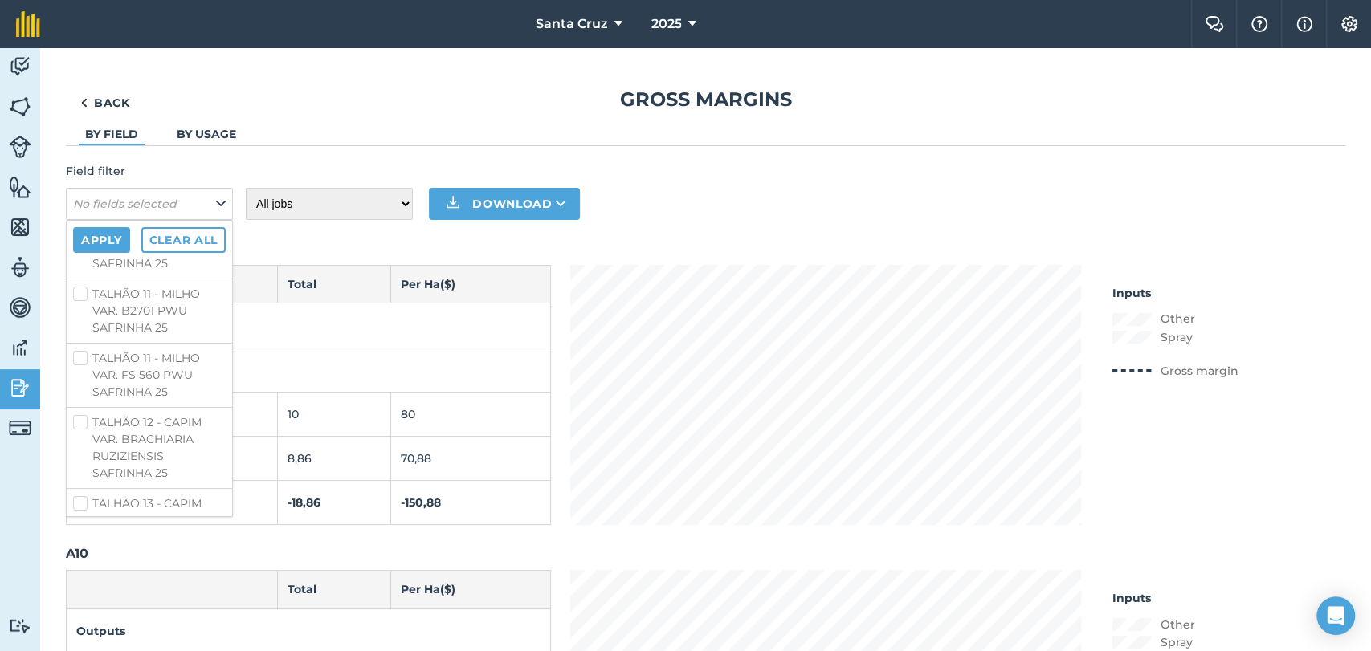
click at [81, 39] on input "TALHÃO 08 - MILHO VAR. 2688 PWU SAFRINHA 25" at bounding box center [78, 34] width 10 height 10
checkbox input "true"
click at [84, 118] on label "TALHÃO 09 MILHO VAR. B2688 PWU SAFRINHA 25" at bounding box center [149, 92] width 153 height 51
click at [84, 78] on input "TALHÃO 09 MILHO VAR. B2688 PWU SAFRINHA 25" at bounding box center [78, 72] width 10 height 10
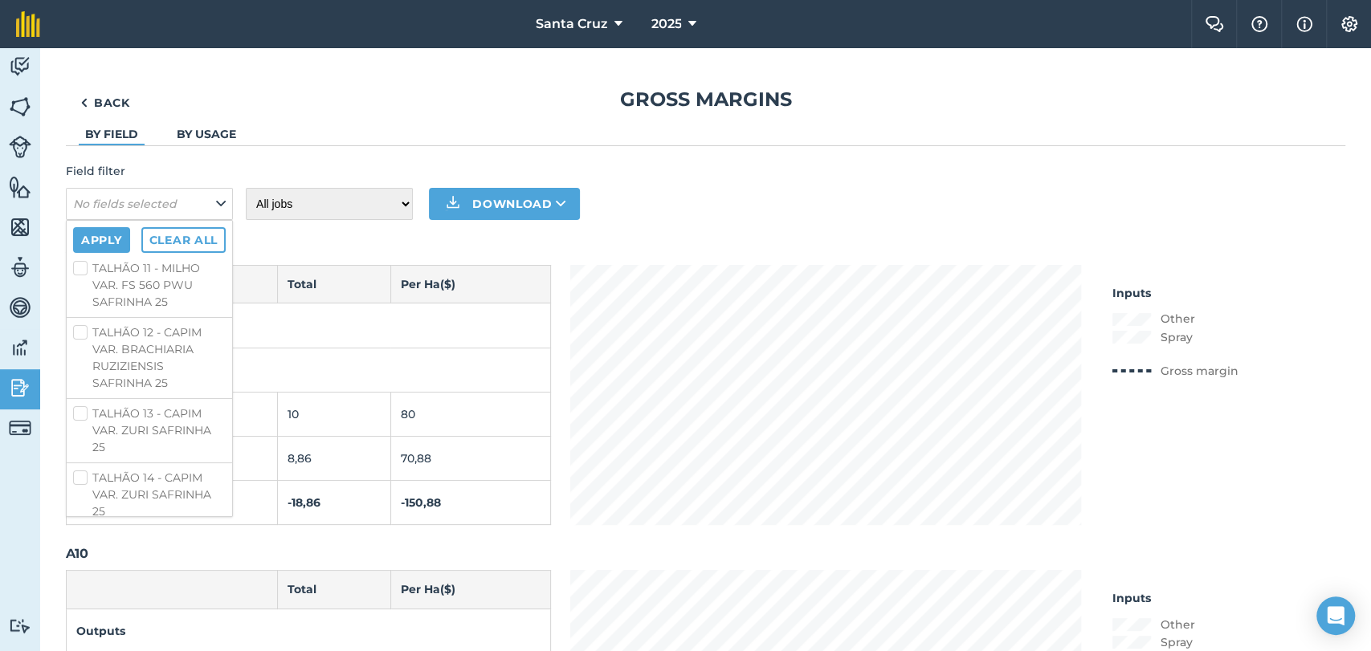
checkbox input "true"
click at [104, 247] on button "Apply" at bounding box center [101, 240] width 57 height 26
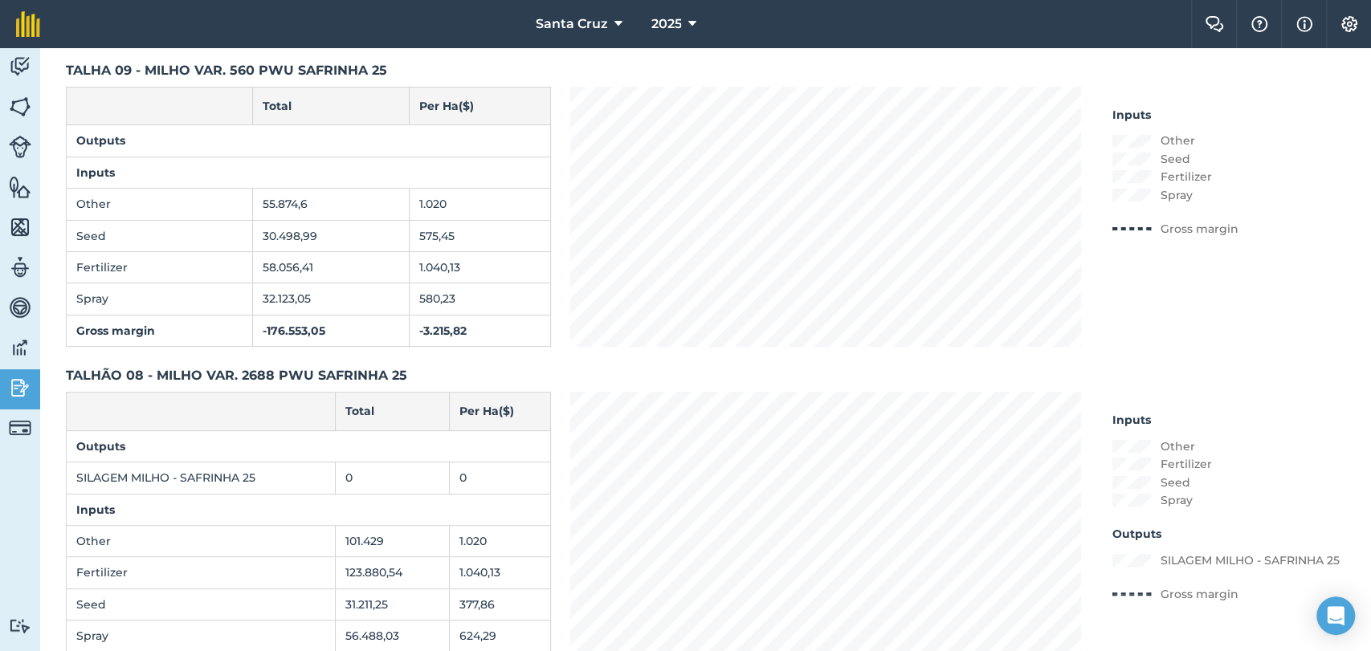
scroll to position [267, 0]
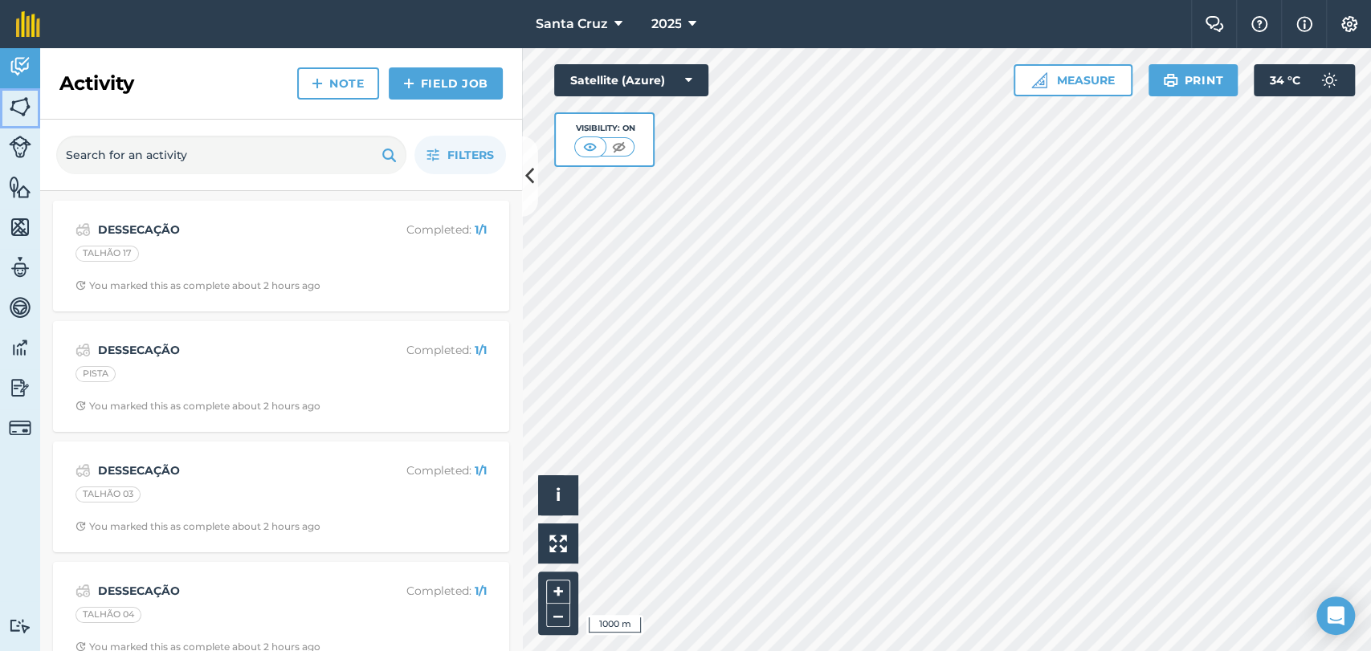
click at [32, 100] on link "Fields" at bounding box center [20, 108] width 40 height 40
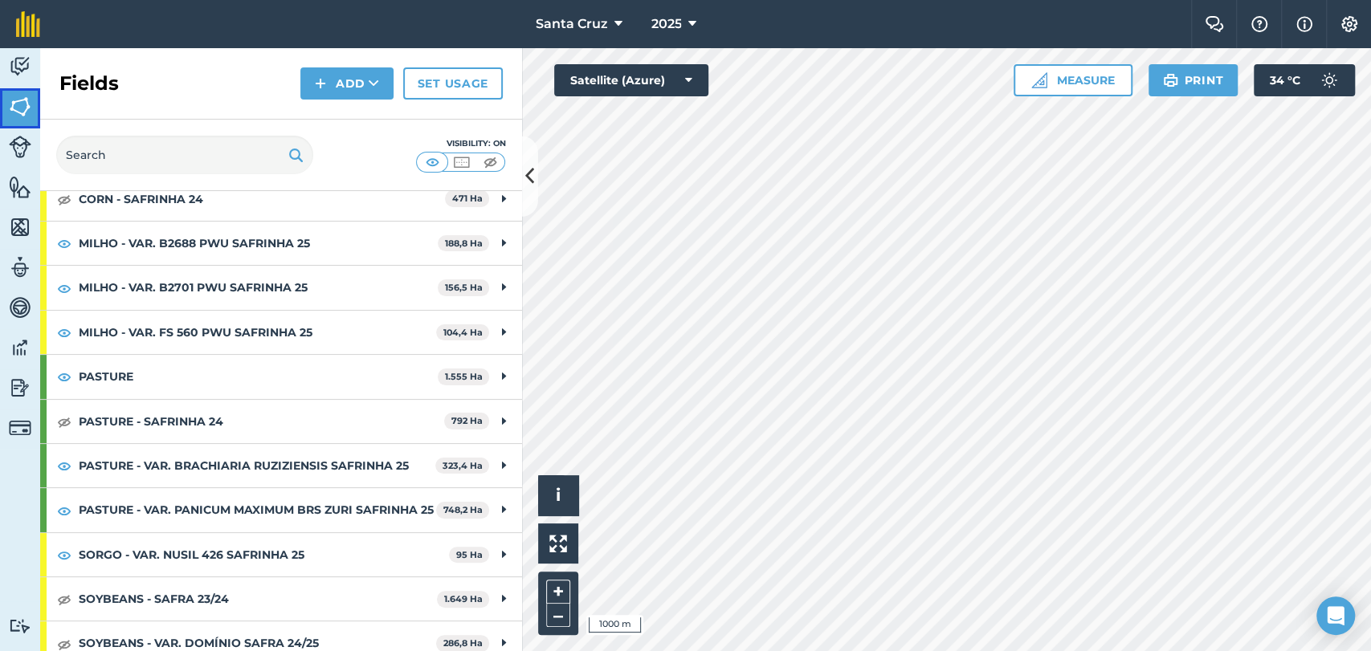
scroll to position [89, 0]
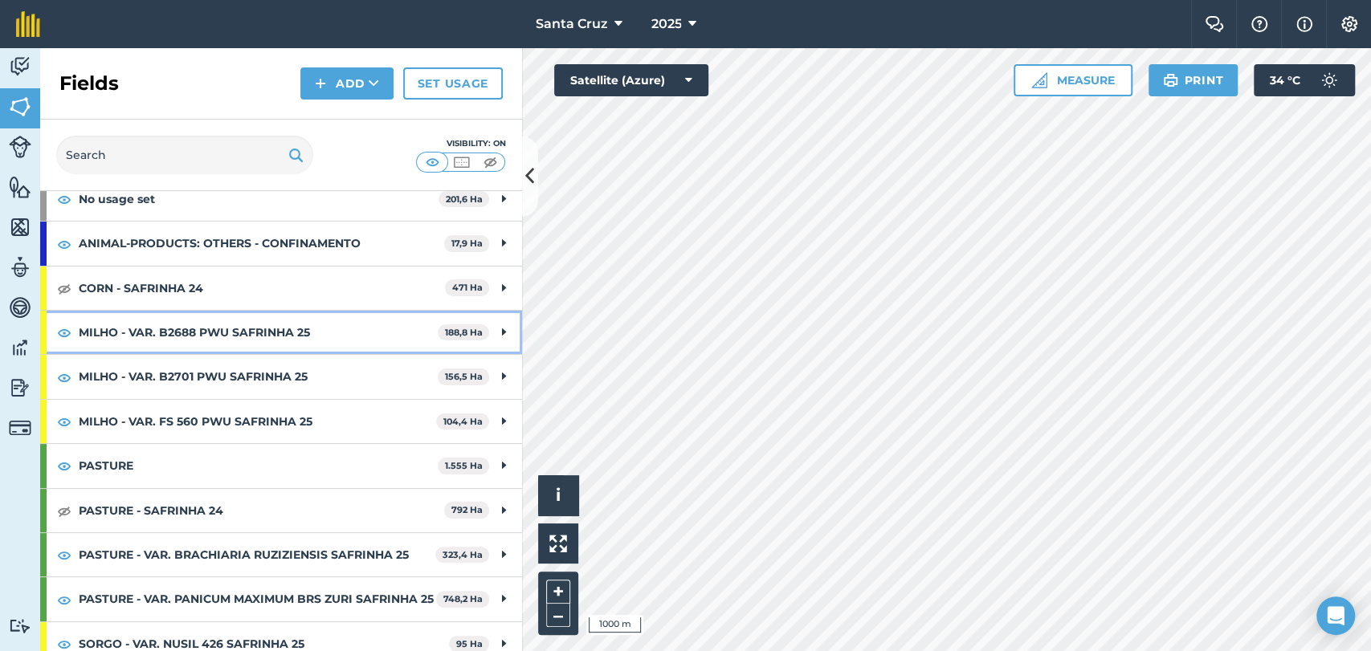
click at [336, 323] on strong "MILHO - VAR. B2688 PWU SAFRINHA 25" at bounding box center [258, 332] width 359 height 43
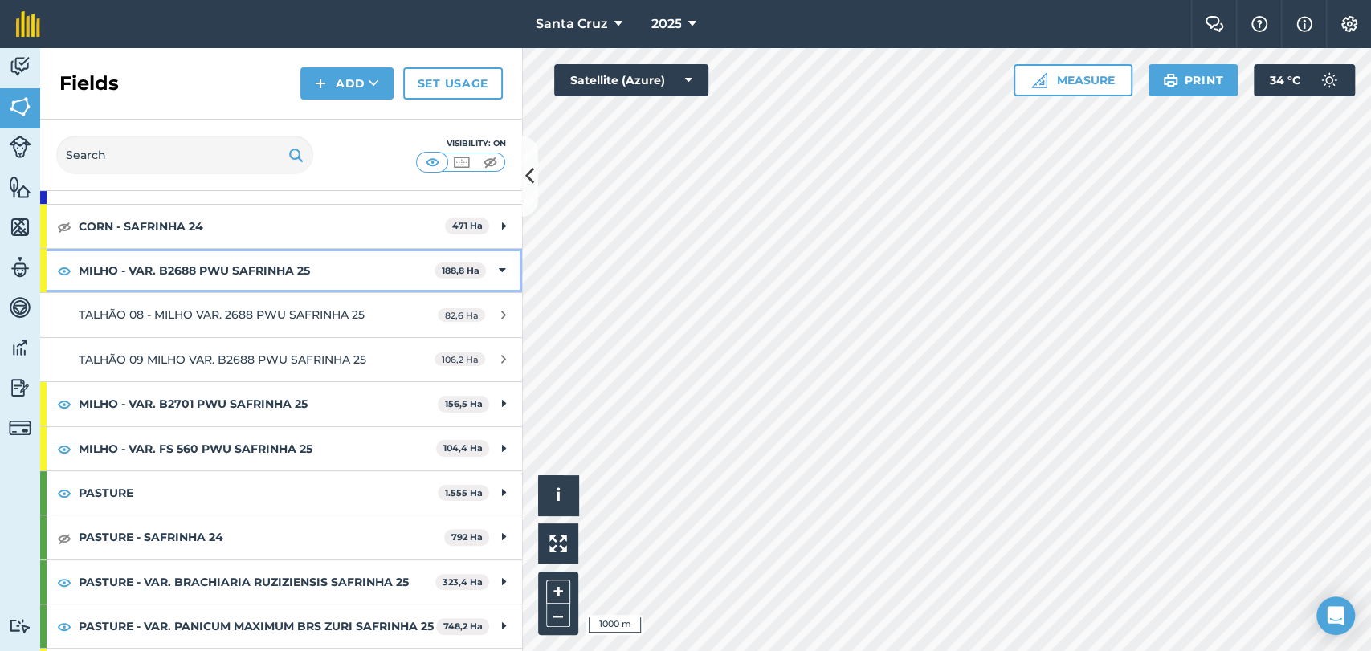
scroll to position [178, 0]
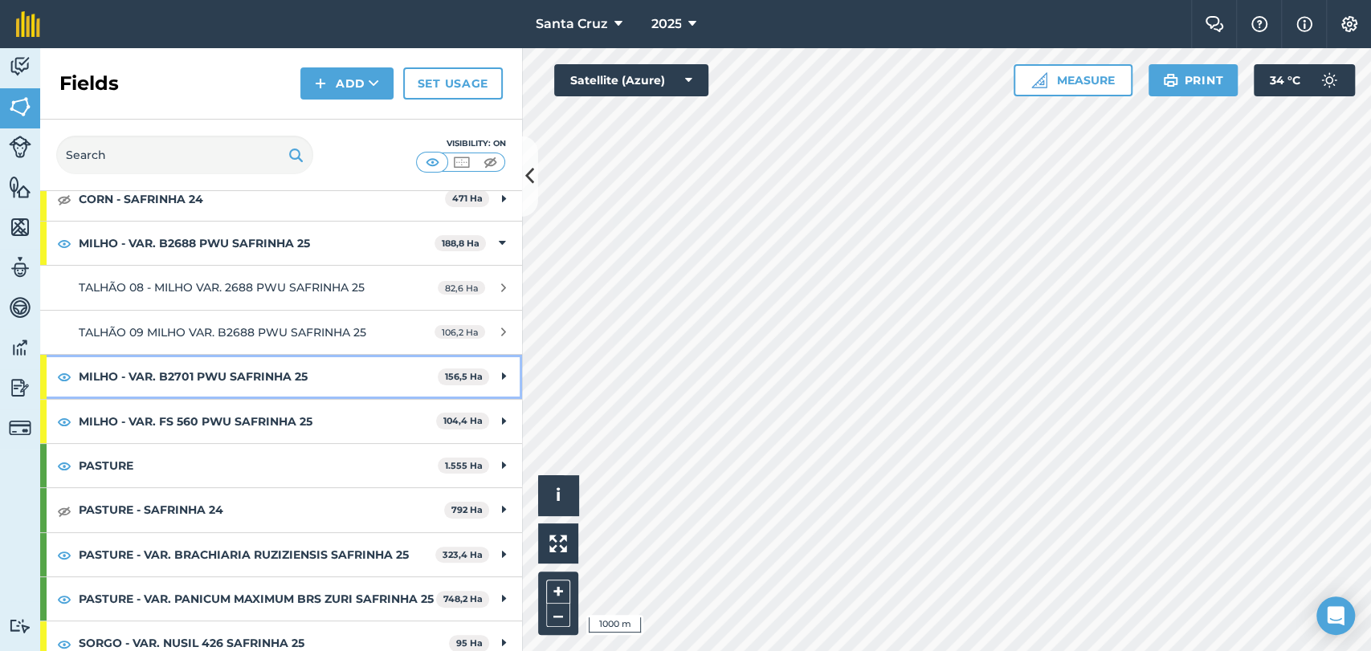
click at [168, 398] on strong "MILHO - VAR. B2701 PWU SAFRINHA 25" at bounding box center [258, 376] width 359 height 43
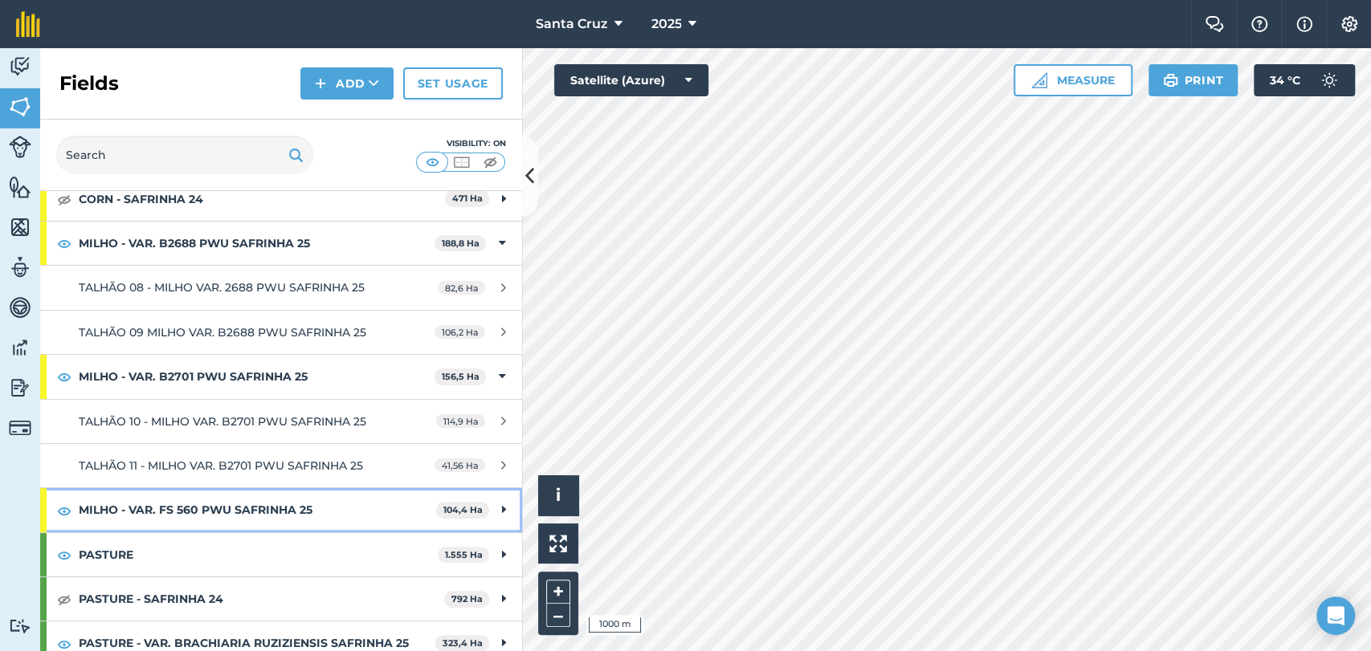
click at [159, 532] on strong "MILHO - VAR. FS 560 PWU SAFRINHA 25" at bounding box center [257, 509] width 357 height 43
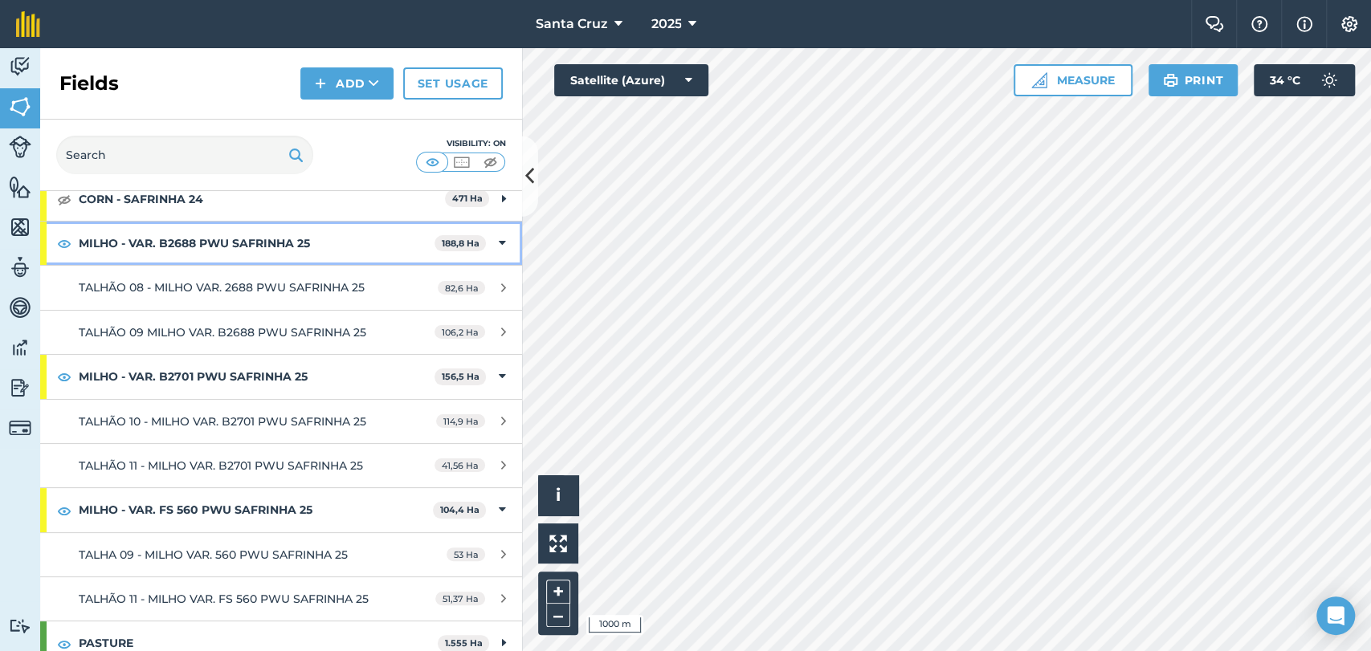
click at [202, 241] on strong "MILHO - VAR. B2688 PWU SAFRINHA 25" at bounding box center [257, 243] width 356 height 43
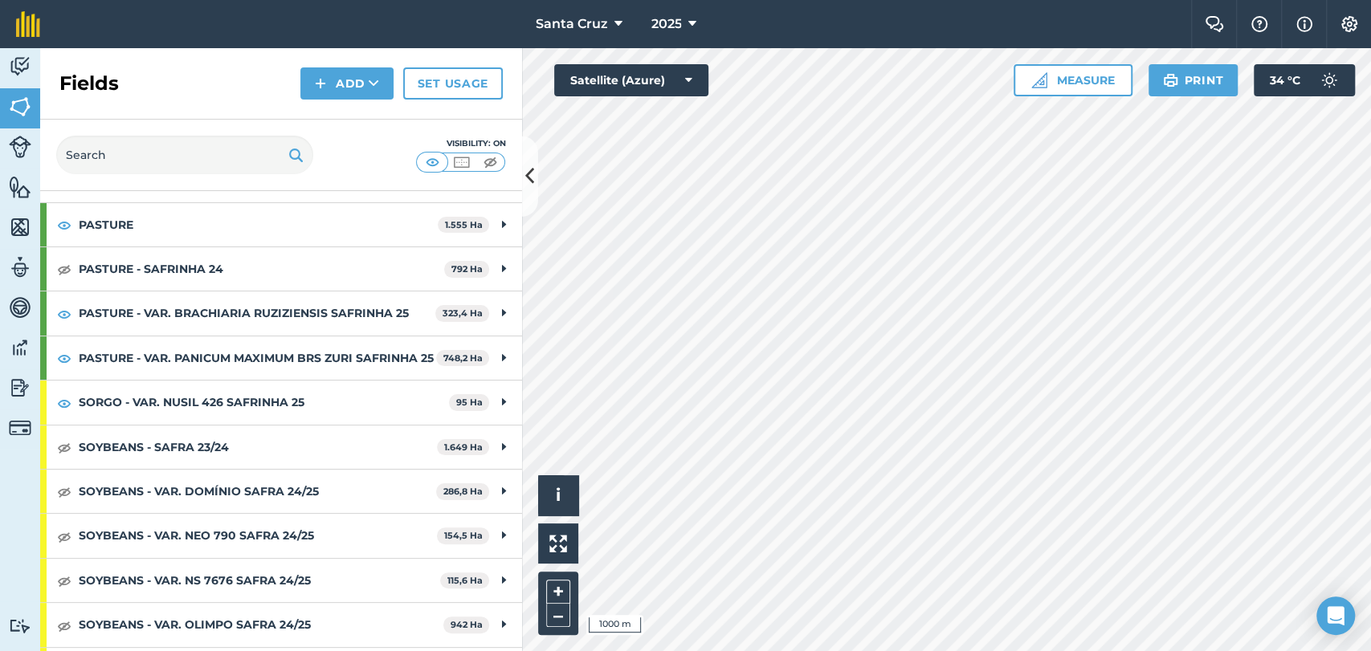
scroll to position [535, 0]
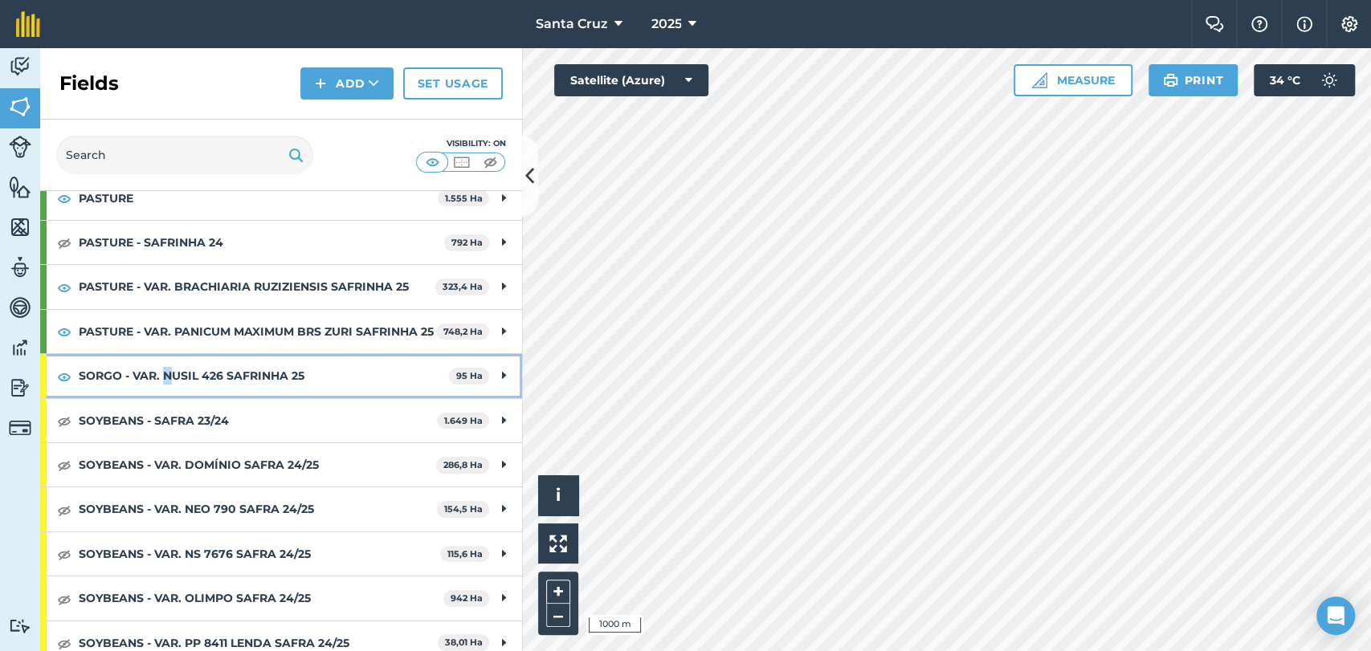
click at [168, 398] on strong "SORGO - VAR. NUSIL 426 SAFRINHA 25" at bounding box center [264, 375] width 370 height 43
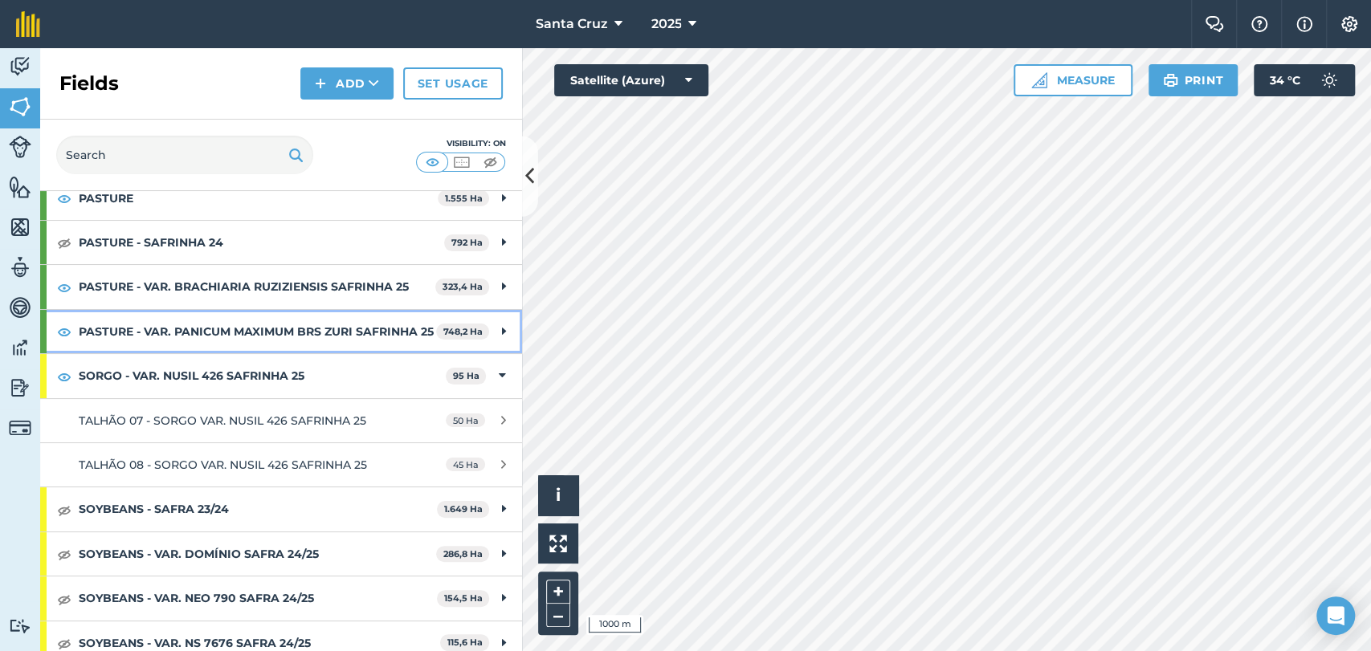
click at [250, 353] on strong "PASTURE - VAR. PANICUM MAXIMUM BRS ZURI SAFRINHA 25" at bounding box center [257, 331] width 357 height 43
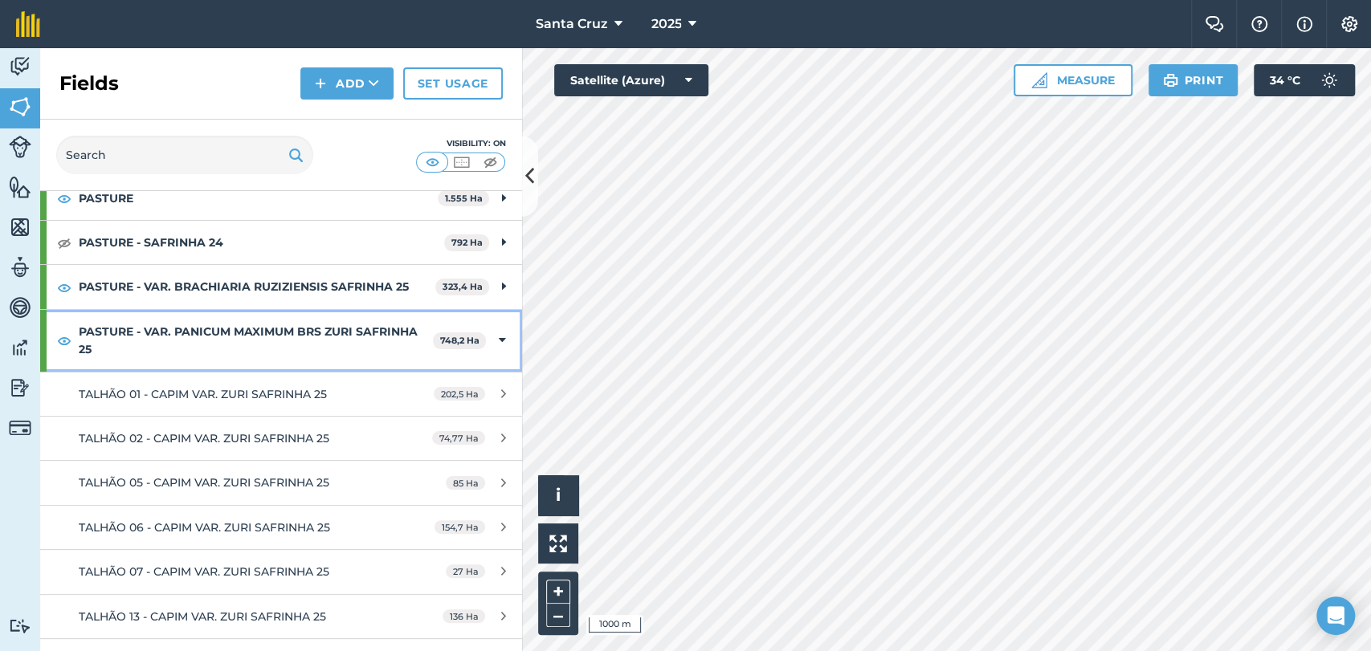
click at [209, 372] on strong "PASTURE - VAR. PANICUM MAXIMUM BRS ZURI SAFRINHA 25" at bounding box center [256, 341] width 354 height 62
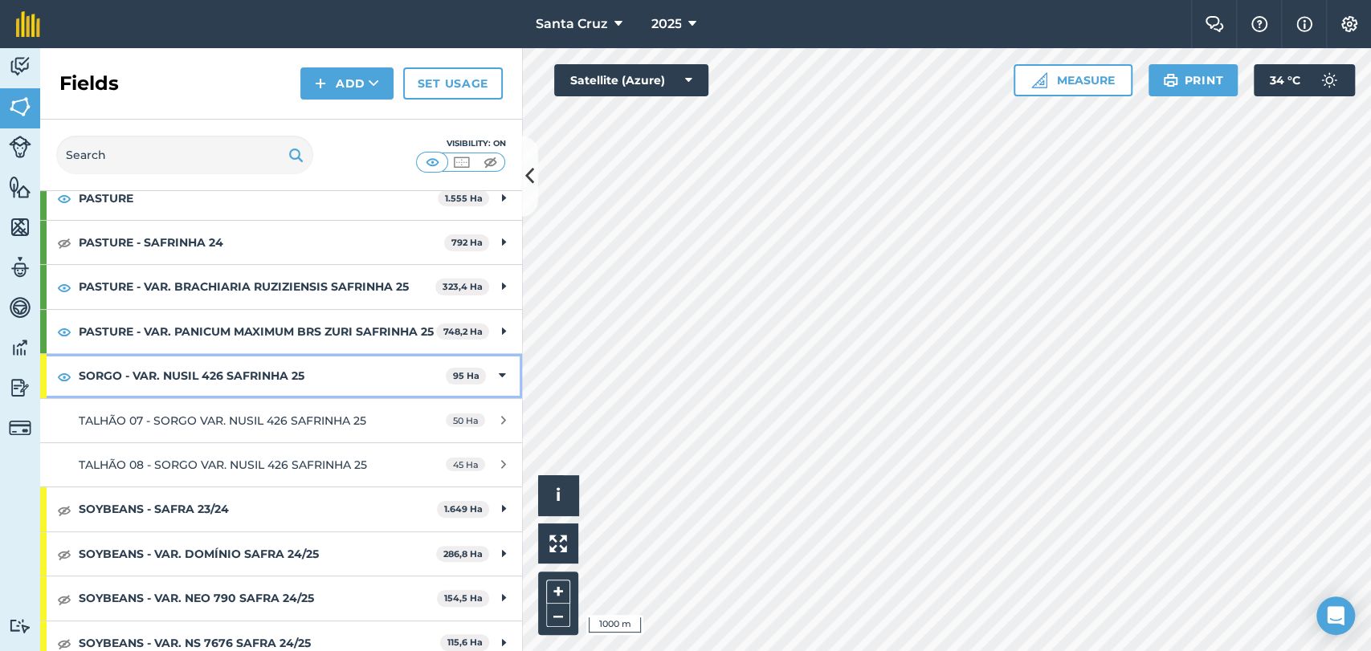
click at [206, 398] on strong "SORGO - VAR. NUSIL 426 SAFRINHA 25" at bounding box center [262, 375] width 367 height 43
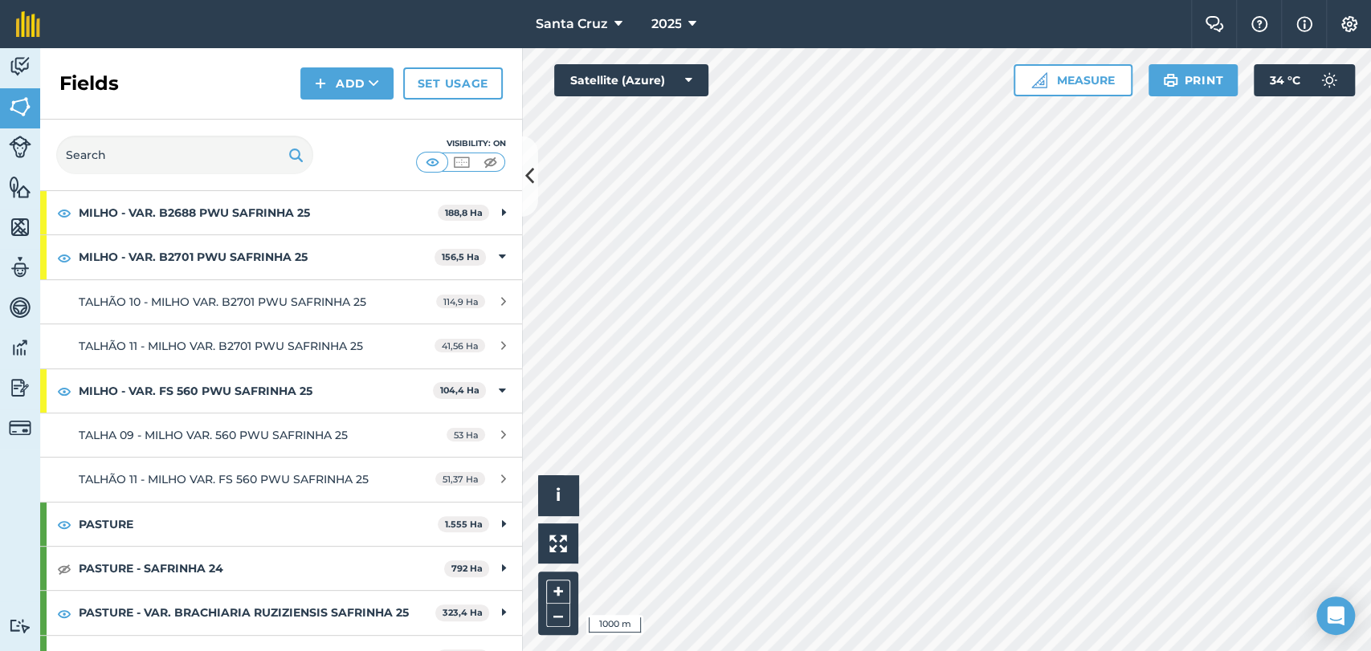
scroll to position [178, 0]
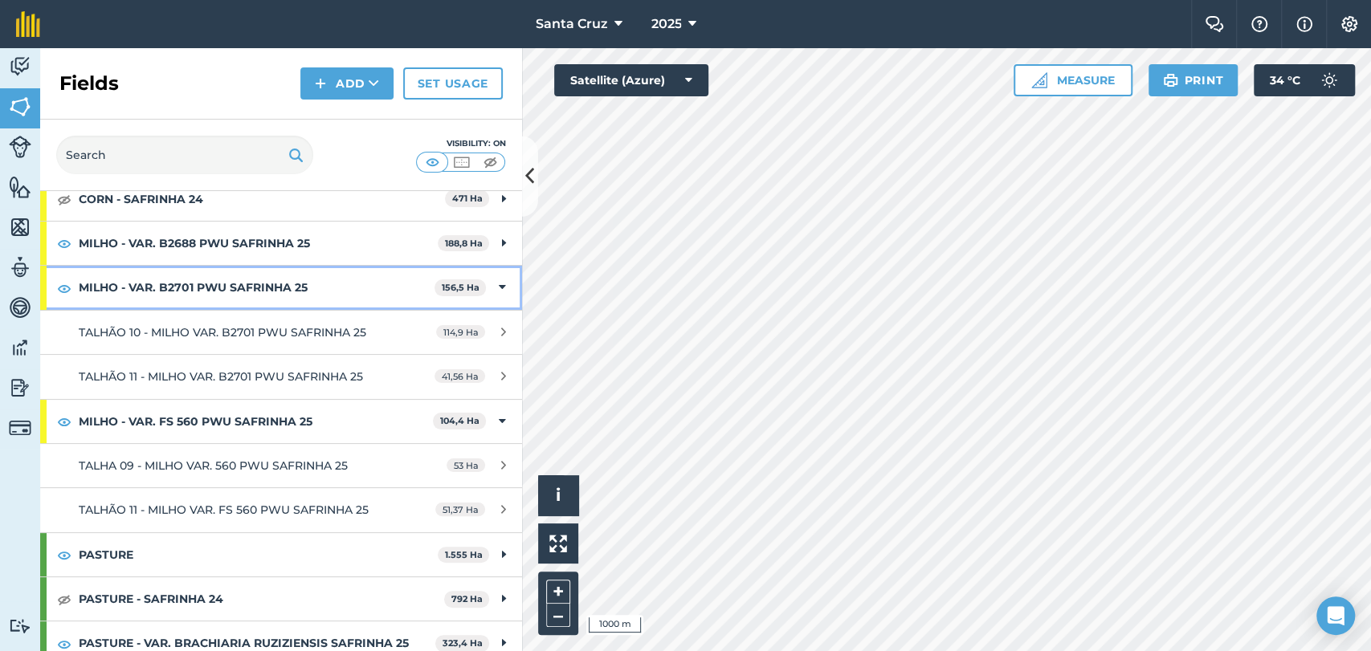
click at [338, 282] on strong "MILHO - VAR. B2701 PWU SAFRINHA 25" at bounding box center [257, 287] width 356 height 43
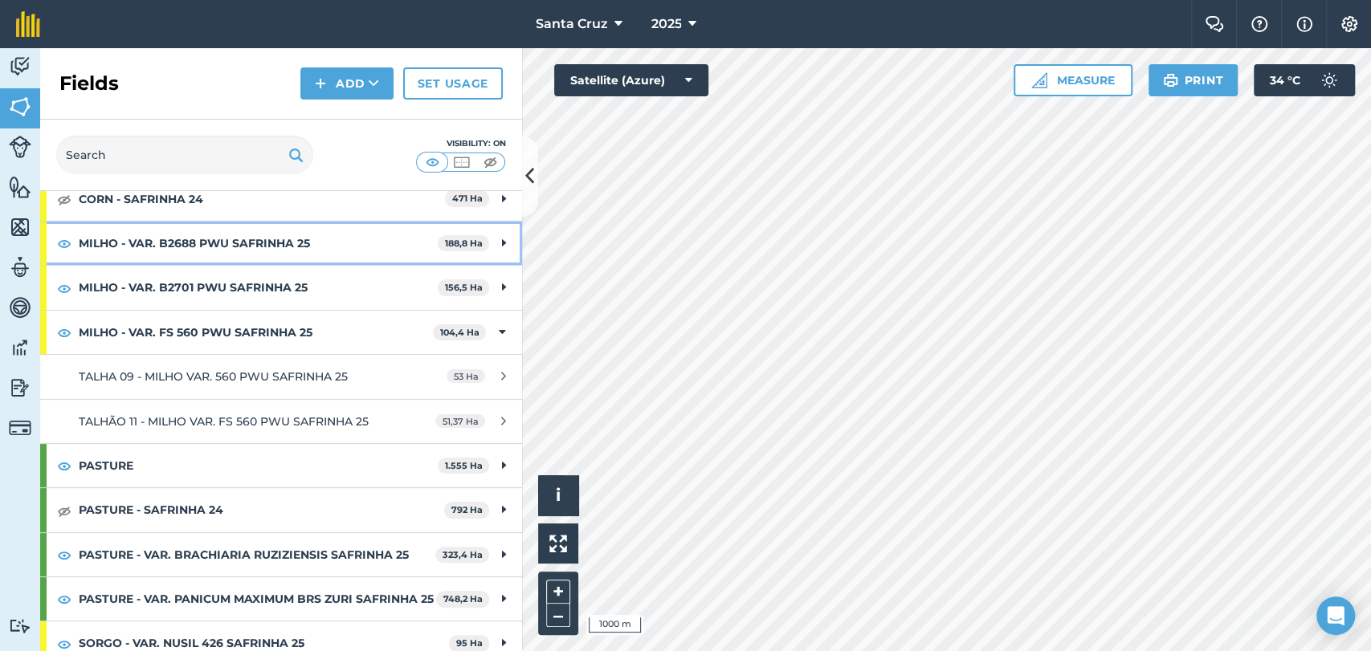
click at [189, 251] on strong "MILHO - VAR. B2688 PWU SAFRINHA 25" at bounding box center [258, 243] width 359 height 43
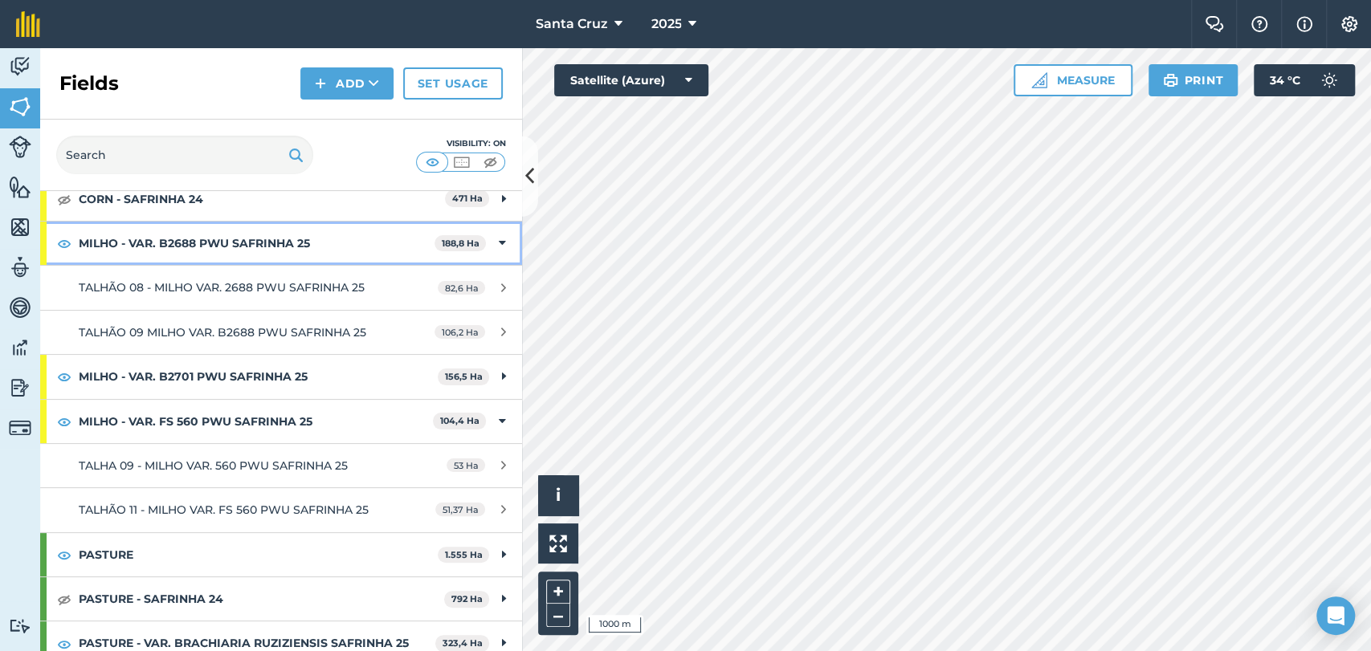
scroll to position [267, 0]
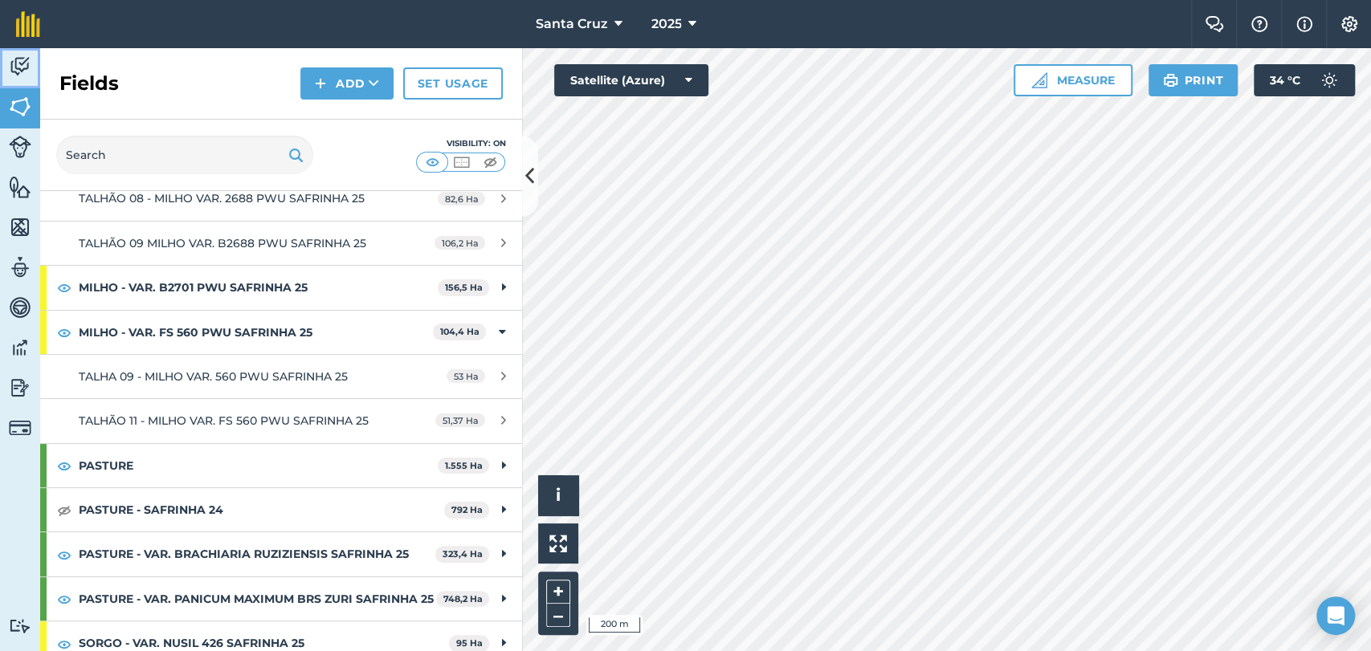
click at [23, 73] on img at bounding box center [20, 67] width 22 height 24
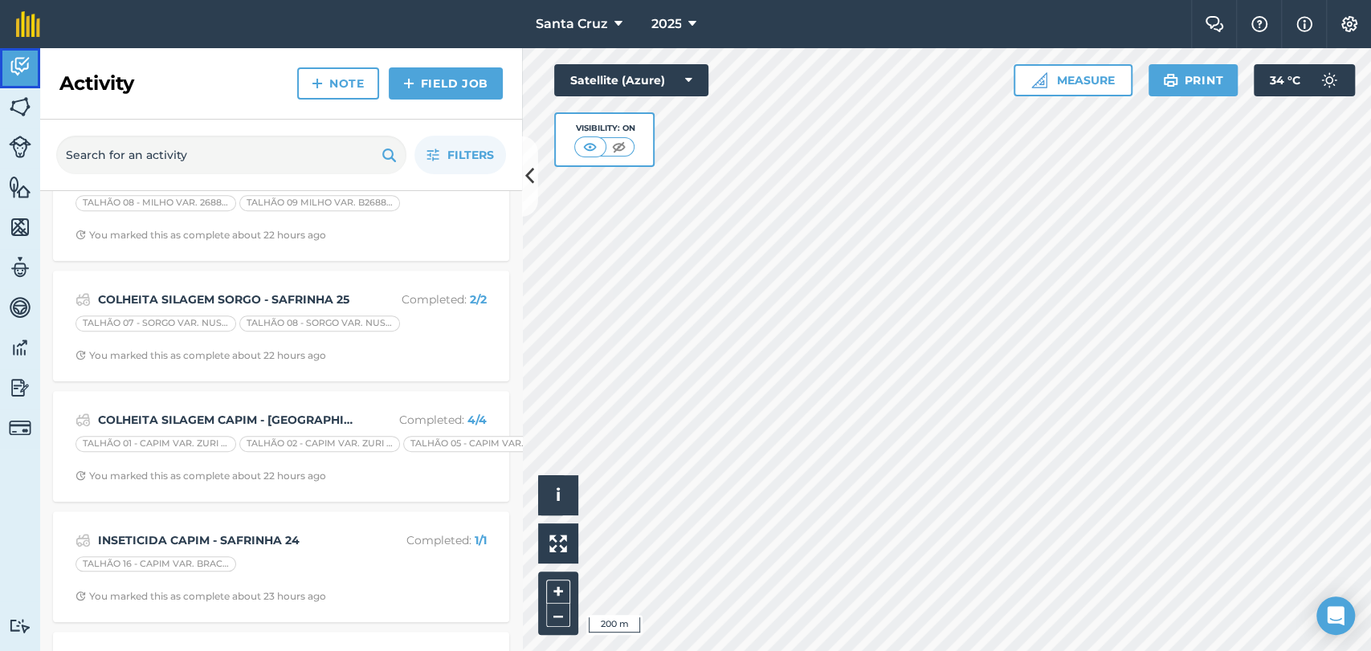
scroll to position [446, 0]
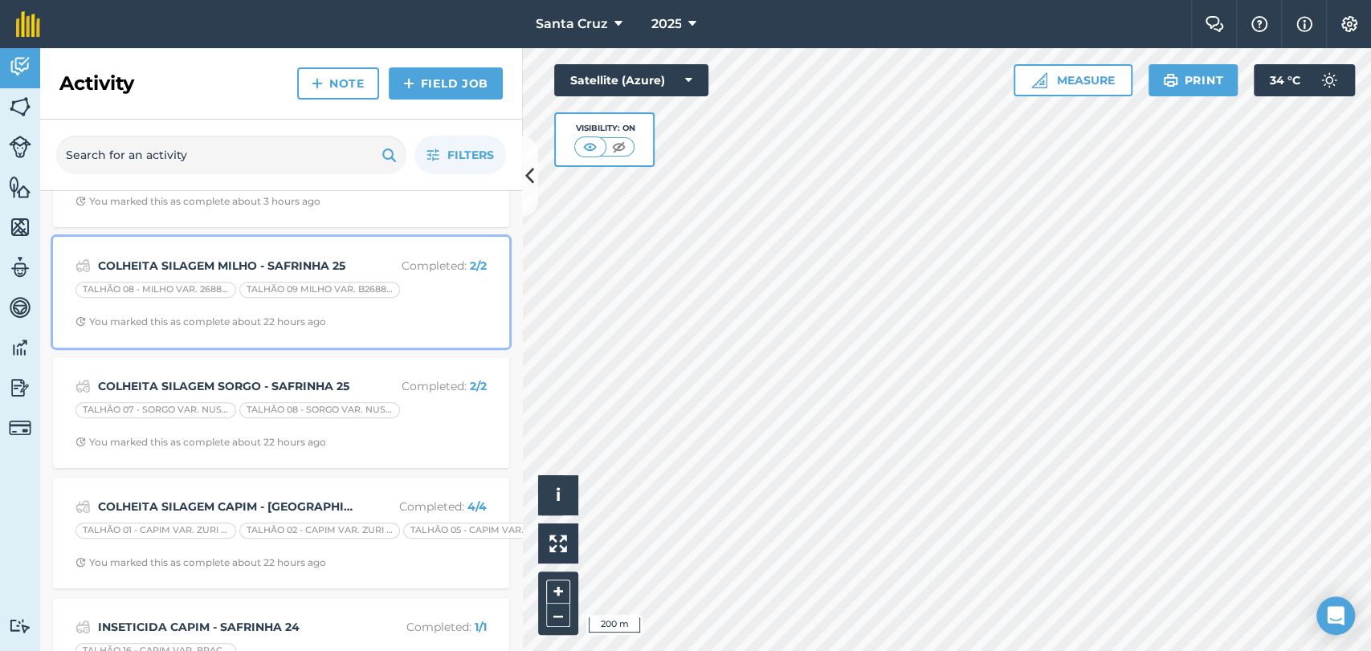
click at [244, 263] on strong "COLHEITA SILAGEM MILHO - SAFRINHA 25" at bounding box center [225, 266] width 255 height 18
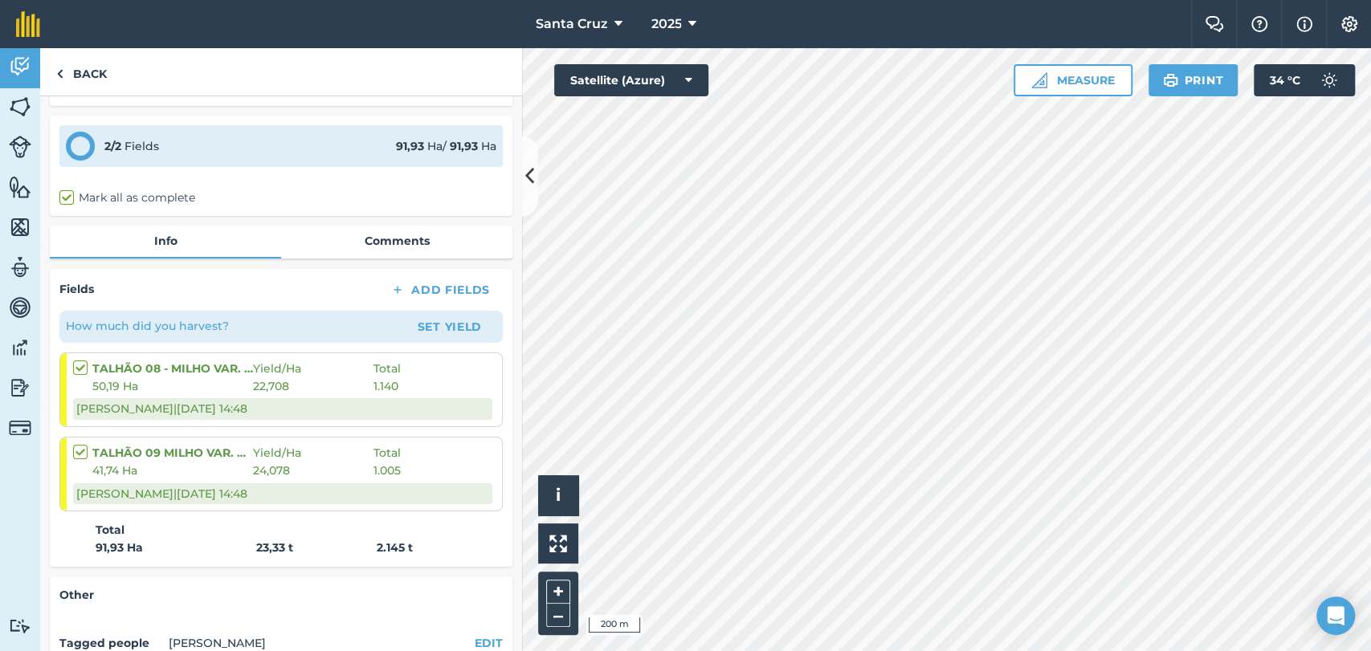
scroll to position [178, 0]
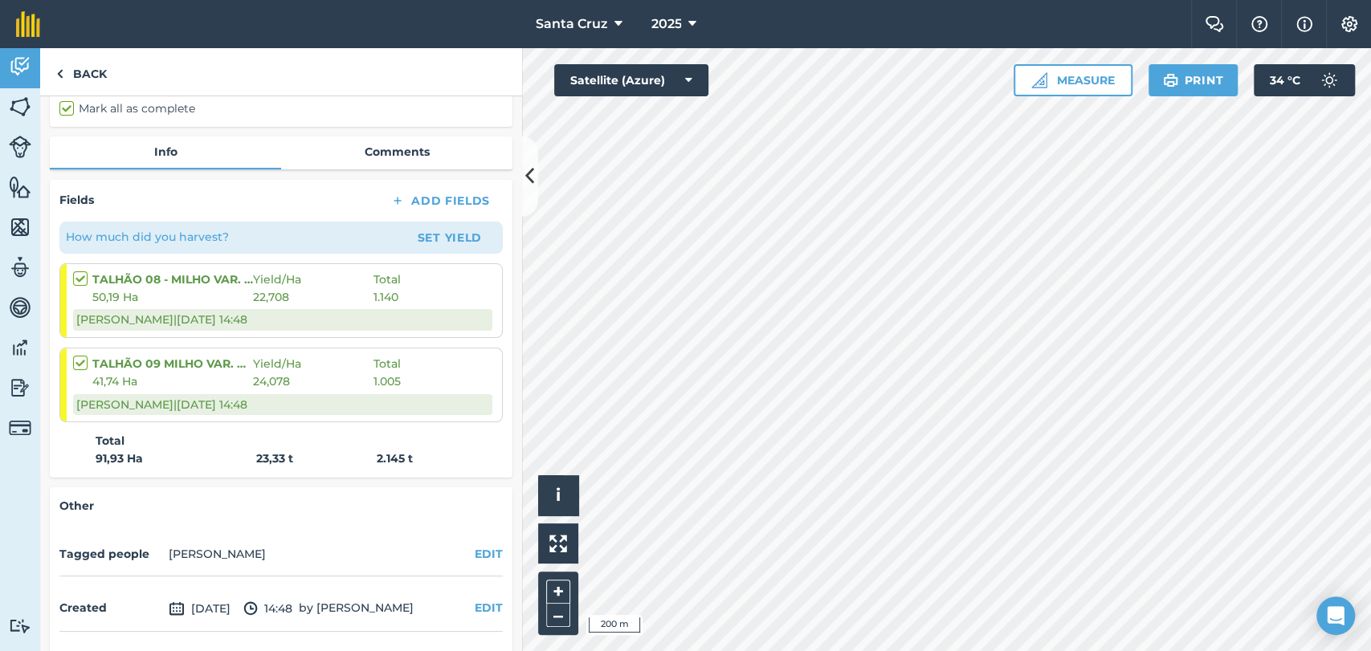
click at [184, 373] on strong "TALHÃO 09 MILHO VAR. B2688 PWU SAFRINHA 25" at bounding box center [172, 364] width 161 height 18
click at [301, 414] on div "TALHÃO 09 MILHO VAR. B2688 PWU SAFRINHA 25 Yield / Ha Total 41,74 Ha 24,078 1.0…" at bounding box center [282, 385] width 419 height 73
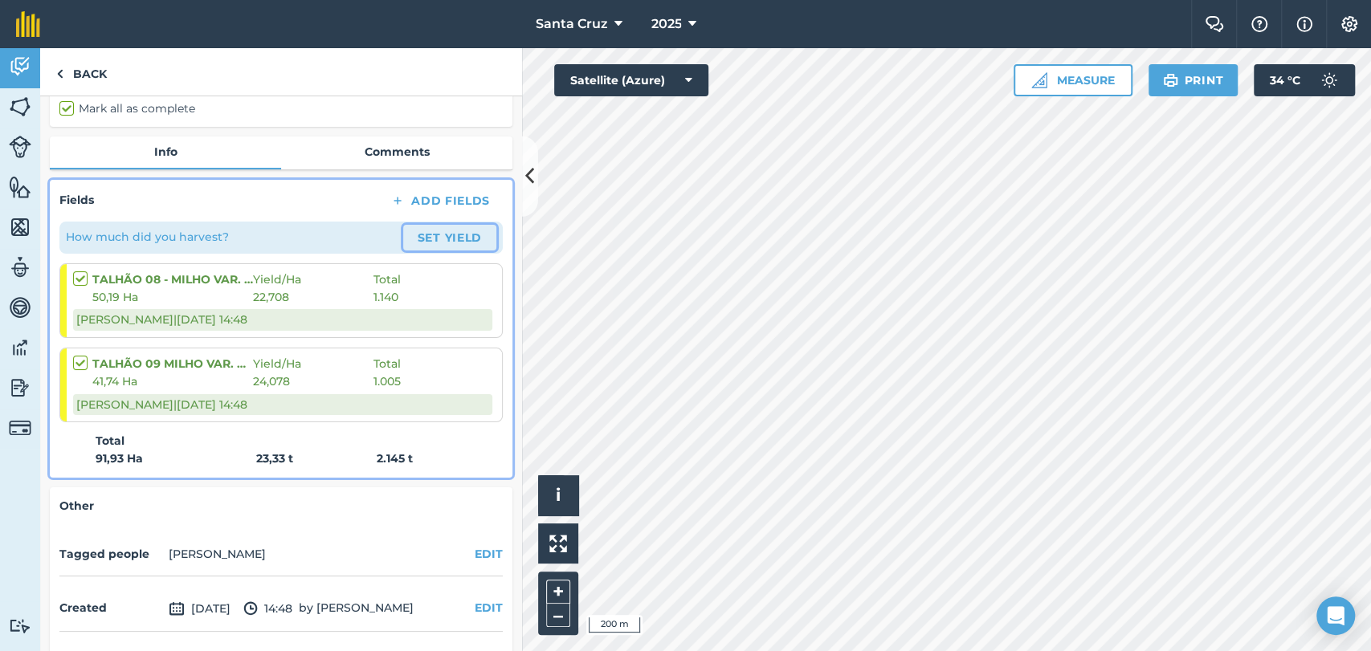
click at [419, 249] on button "Set Yield" at bounding box center [449, 238] width 93 height 26
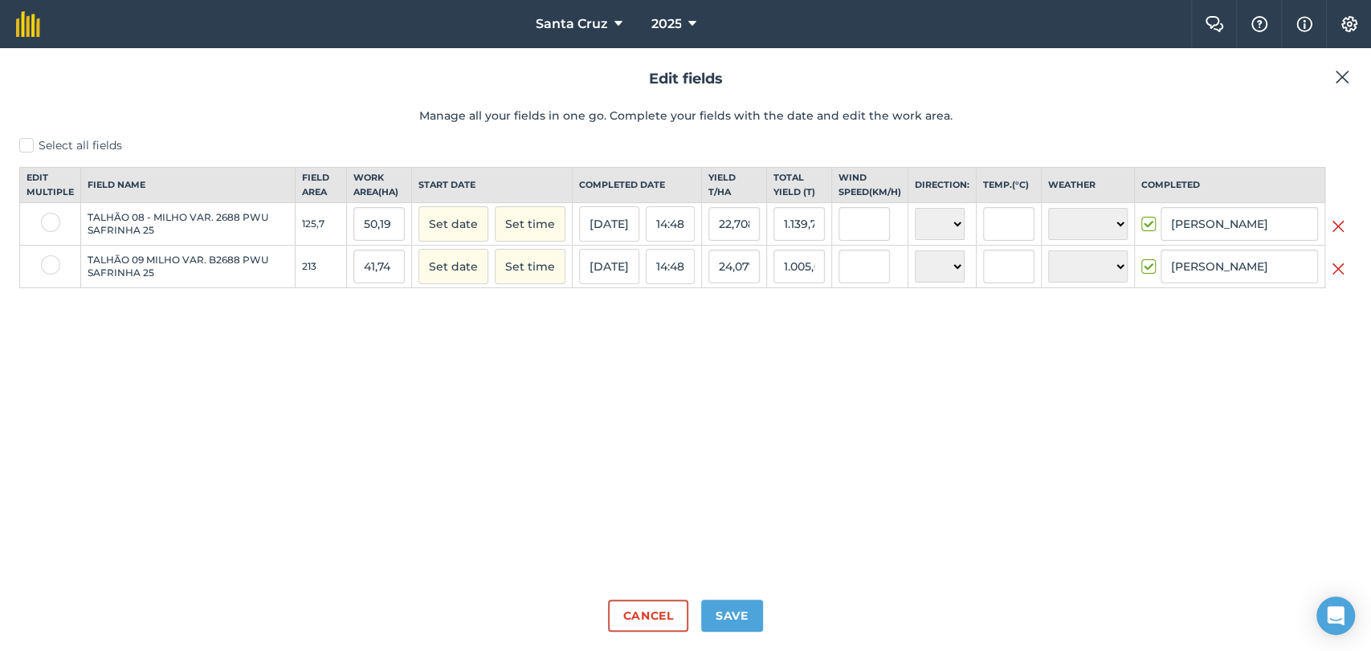
click at [1337, 69] on img at bounding box center [1342, 76] width 14 height 19
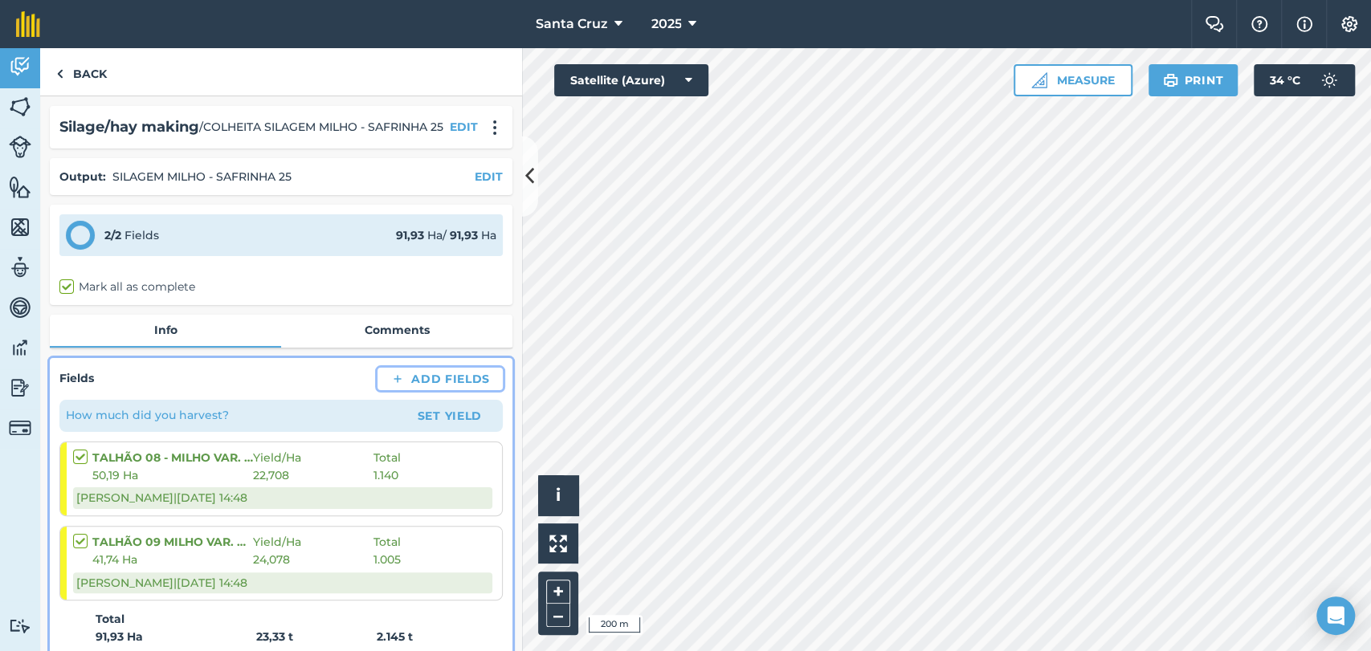
click at [403, 390] on button "Add Fields" at bounding box center [439, 379] width 125 height 22
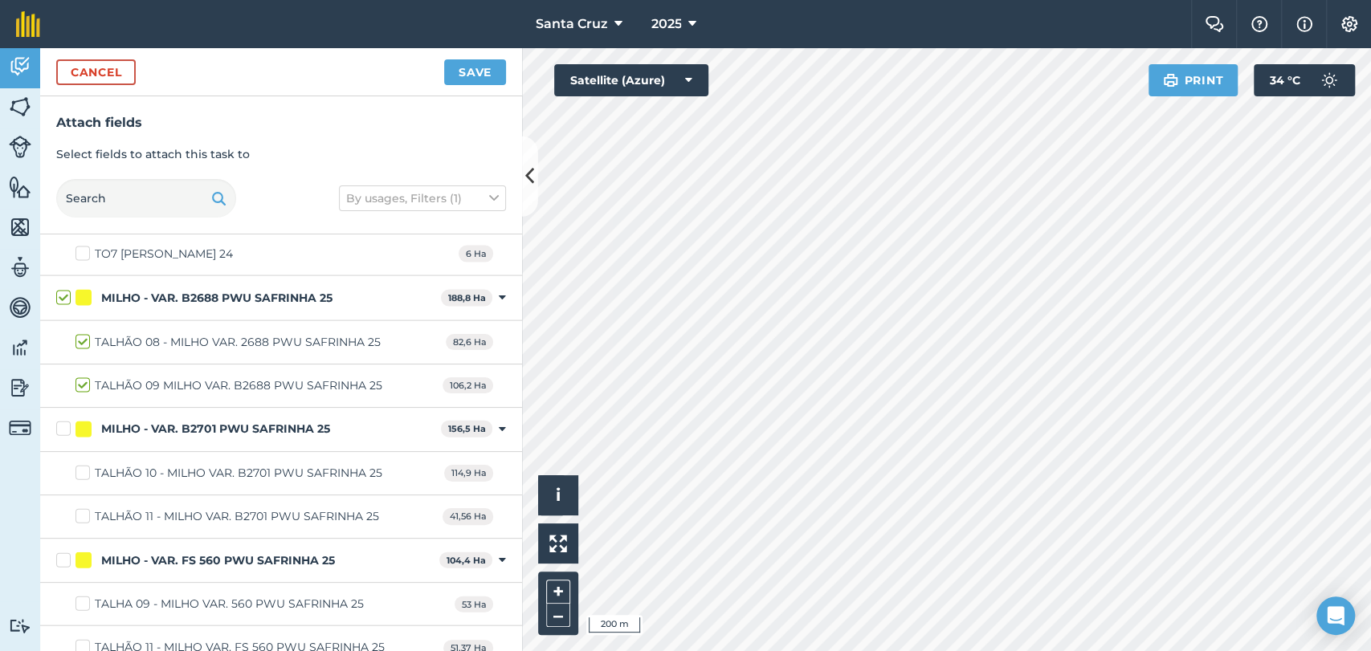
scroll to position [2429, 0]
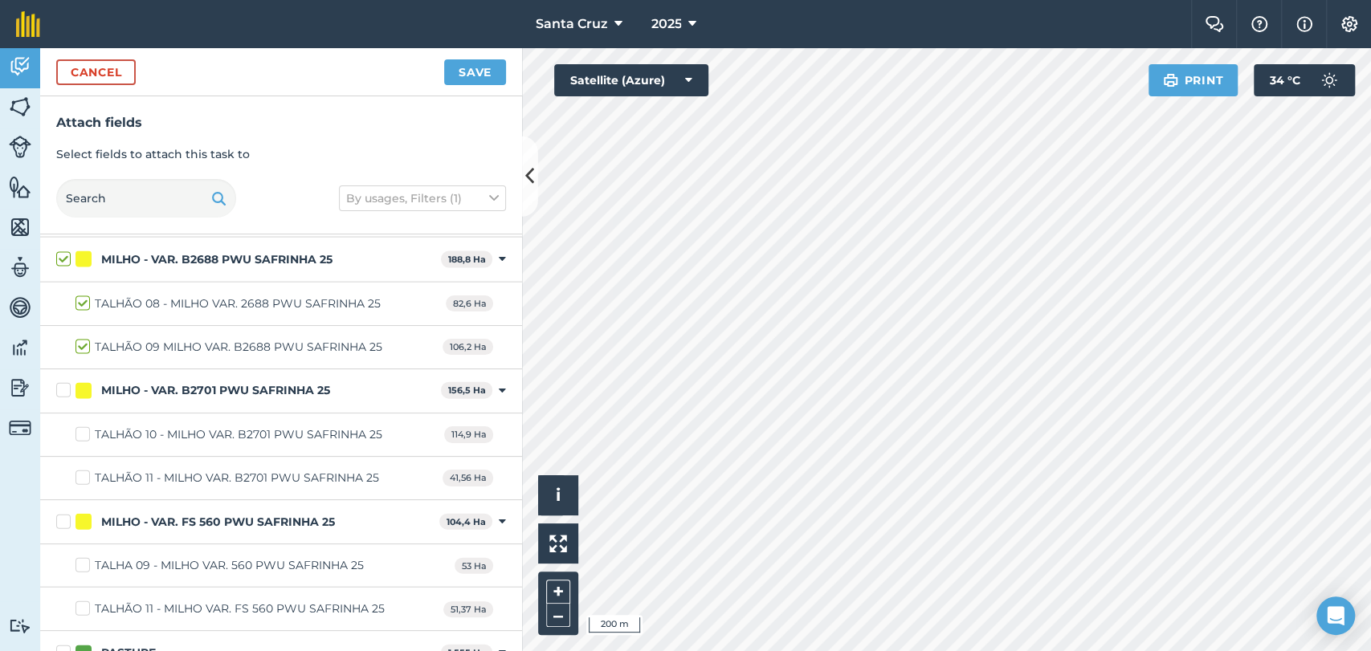
click at [75, 561] on label "TALHA 09 - MILHO VAR. 560 PWU SAFRINHA 25" at bounding box center [219, 565] width 288 height 17
click at [75, 561] on input "TALHA 09 - MILHO VAR. 560 PWU SAFRINHA 25" at bounding box center [80, 562] width 10 height 10
checkbox input "true"
click at [85, 297] on label "TALHÃO 08 - MILHO VAR. 2688 PWU SAFRINHA 25" at bounding box center [227, 304] width 305 height 17
click at [85, 297] on input "TALHÃO 08 - MILHO VAR. 2688 PWU SAFRINHA 25" at bounding box center [80, 301] width 10 height 10
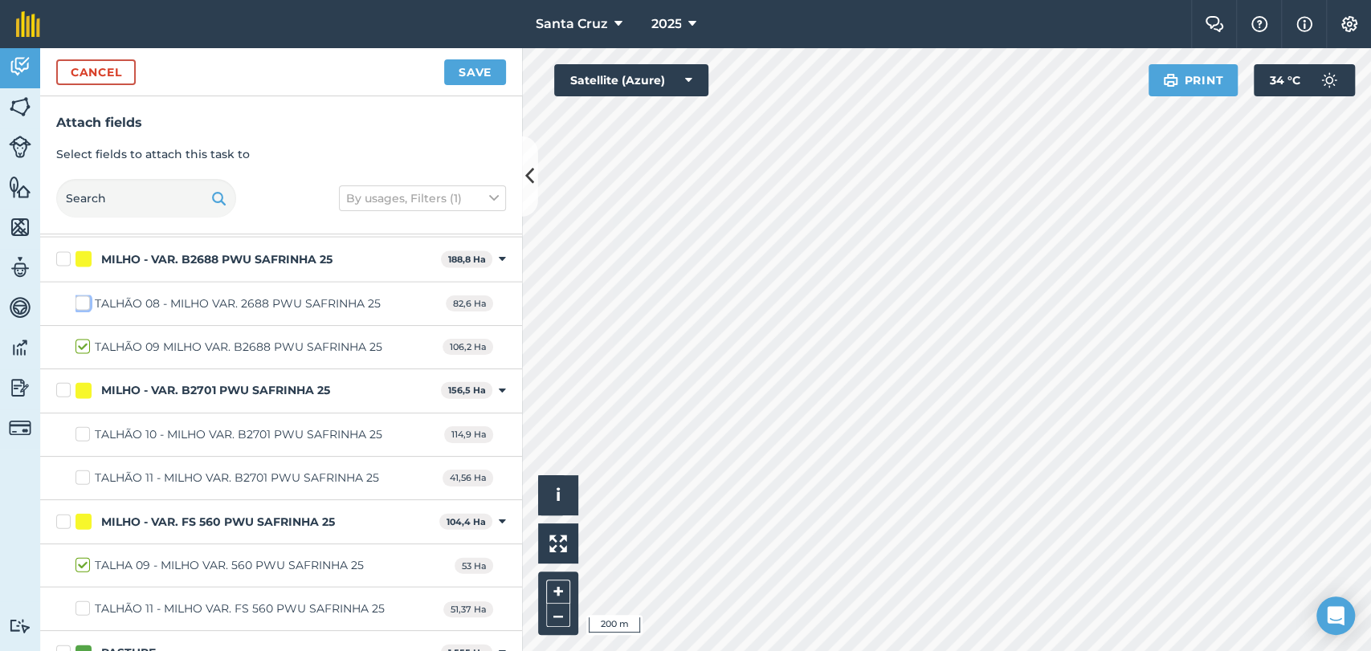
checkbox input "false"
drag, startPoint x: 84, startPoint y: 297, endPoint x: 104, endPoint y: 328, distance: 37.0
click at [83, 296] on label "TALHÃO 08 - MILHO VAR. 2688 PWU SAFRINHA 25" at bounding box center [227, 304] width 305 height 17
click at [83, 296] on input "TALHÃO 08 - MILHO VAR. 2688 PWU SAFRINHA 25" at bounding box center [80, 301] width 10 height 10
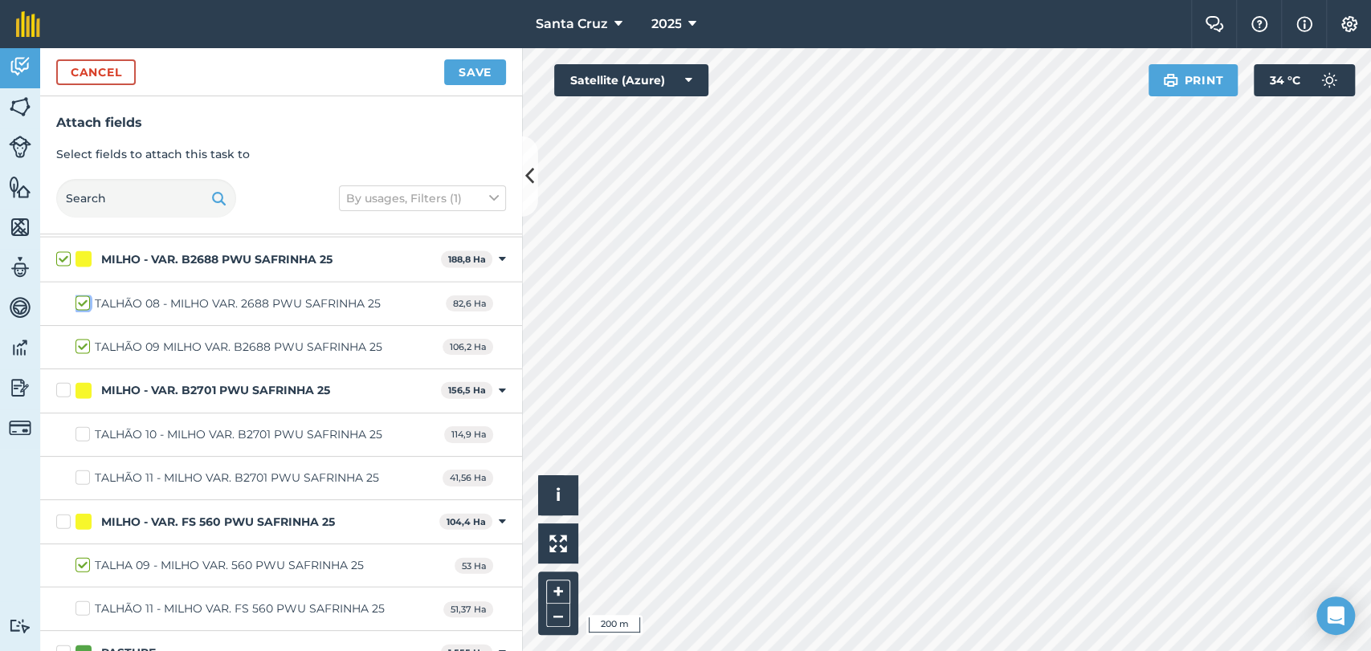
checkbox input "true"
click at [481, 74] on button "Save" at bounding box center [475, 72] width 62 height 26
checkbox input "false"
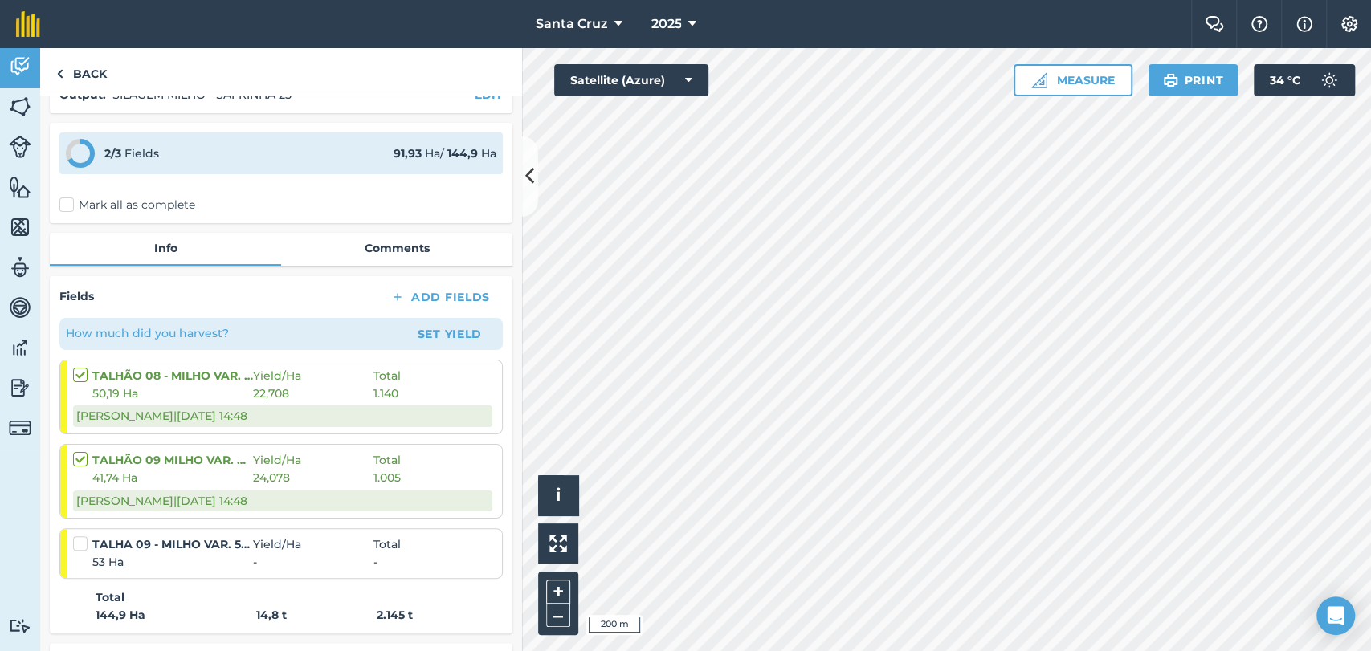
scroll to position [178, 0]
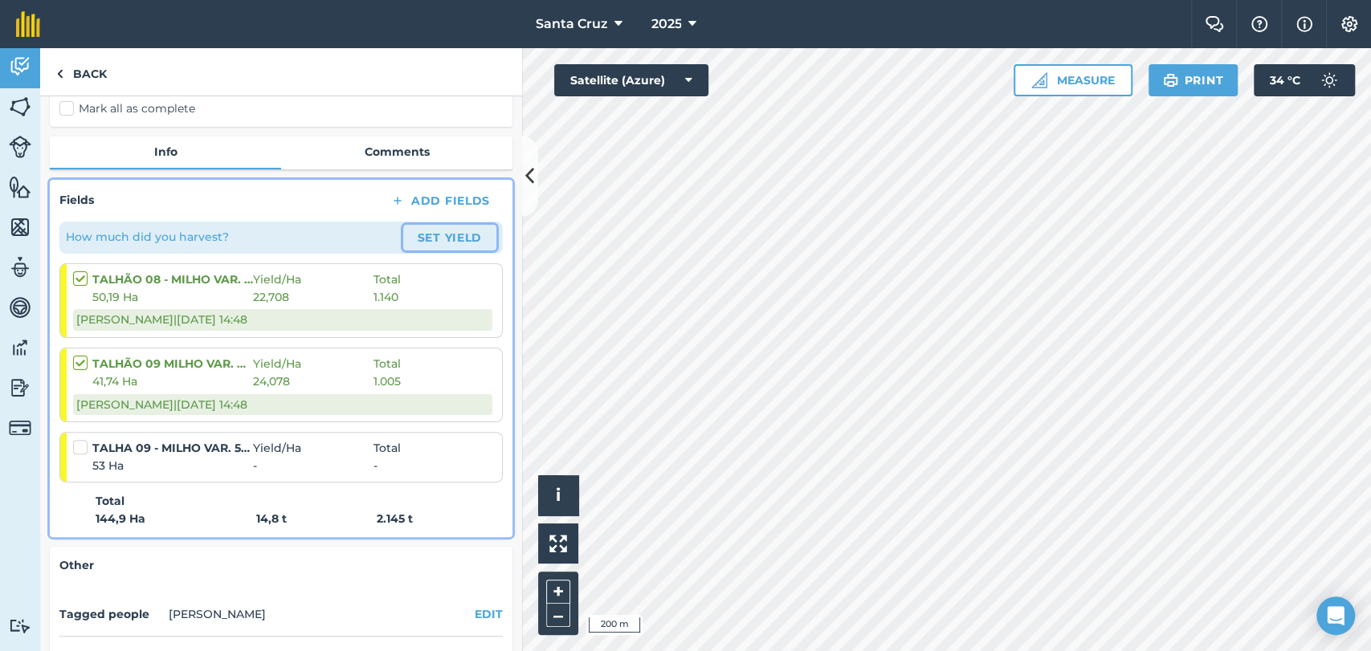
click at [424, 251] on button "Set Yield" at bounding box center [449, 238] width 93 height 26
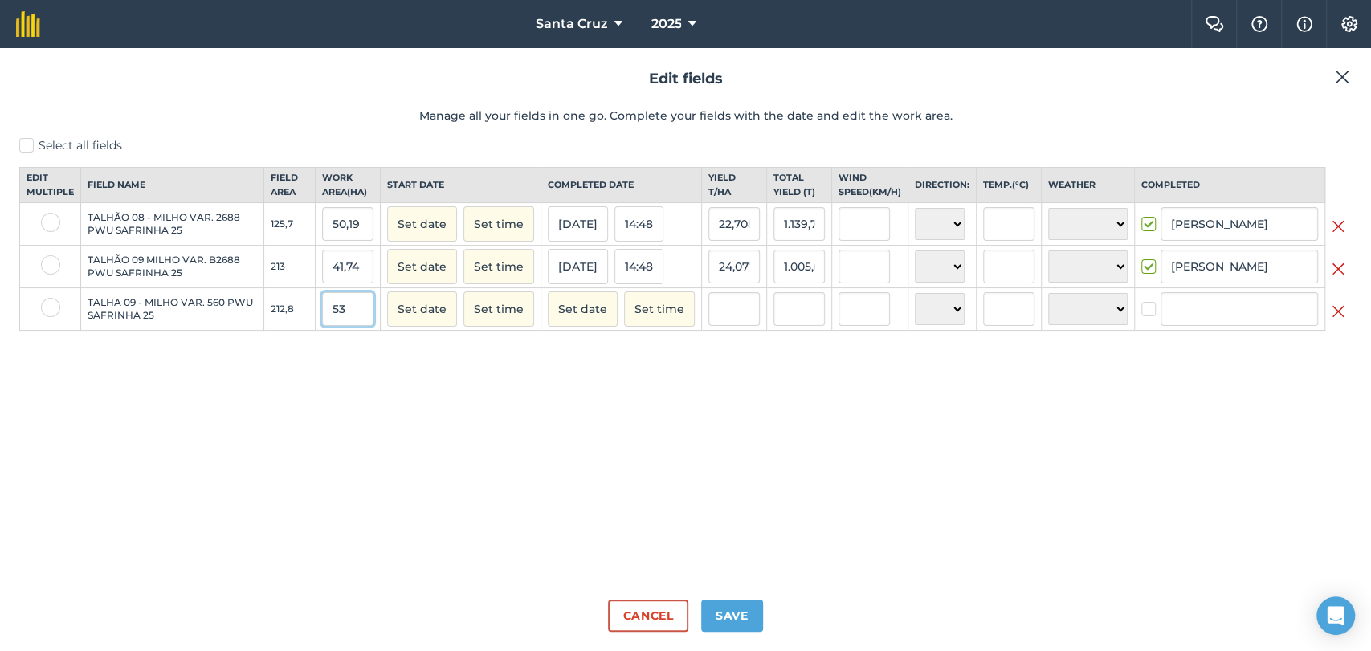
click at [360, 310] on input "53" at bounding box center [347, 309] width 51 height 34
type input "5"
type input "41,74"
type input "0"
click at [740, 320] on input "text" at bounding box center [733, 309] width 51 height 34
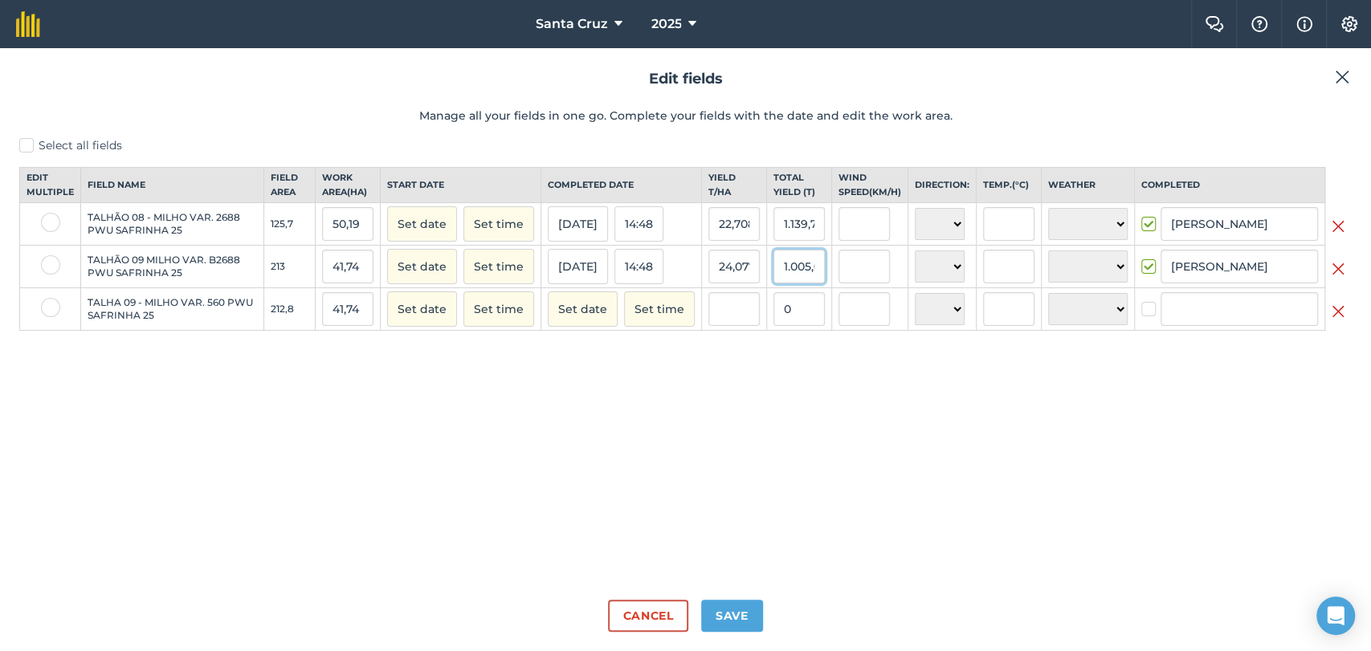
scroll to position [0, 11]
drag, startPoint x: 788, startPoint y: 280, endPoint x: 825, endPoint y: 284, distance: 37.2
click at [830, 285] on td "1.005,01" at bounding box center [799, 267] width 65 height 43
click at [808, 323] on input "0" at bounding box center [798, 309] width 51 height 34
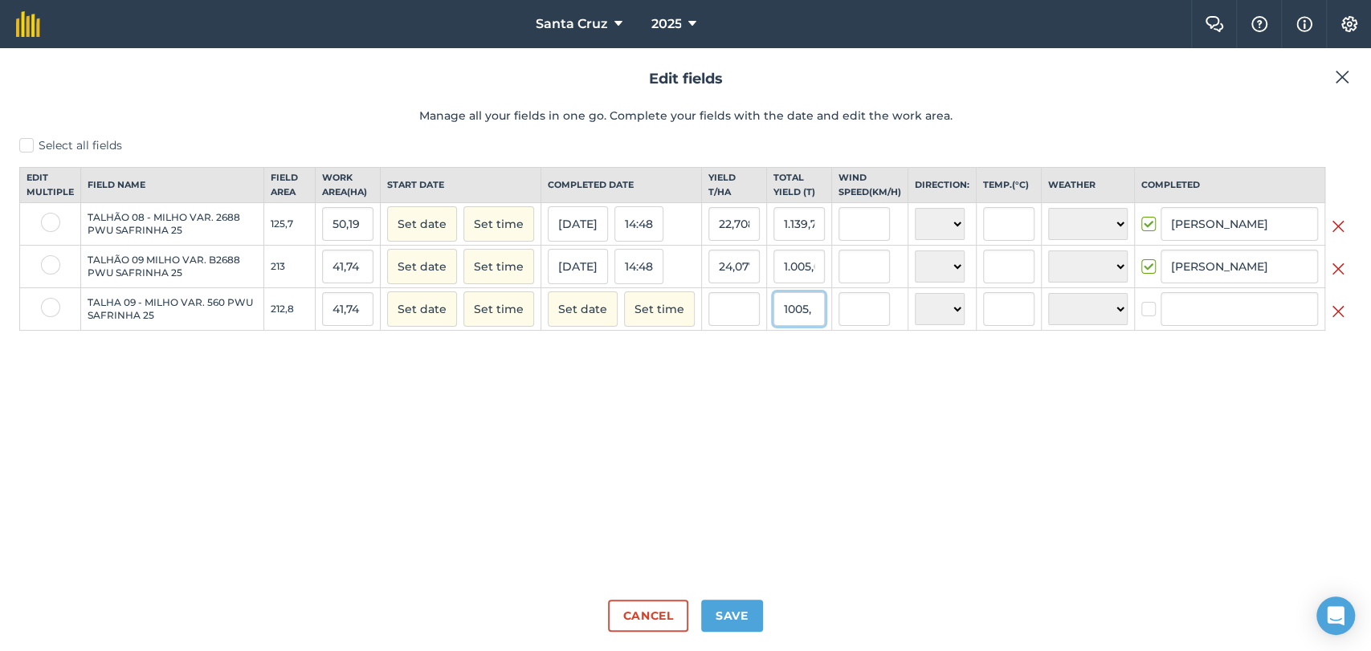
type input "1005,"
type input "24,07762338284619"
click at [822, 278] on input "1.005,01" at bounding box center [798, 267] width 51 height 34
click at [811, 326] on input "1.005" at bounding box center [798, 309] width 51 height 34
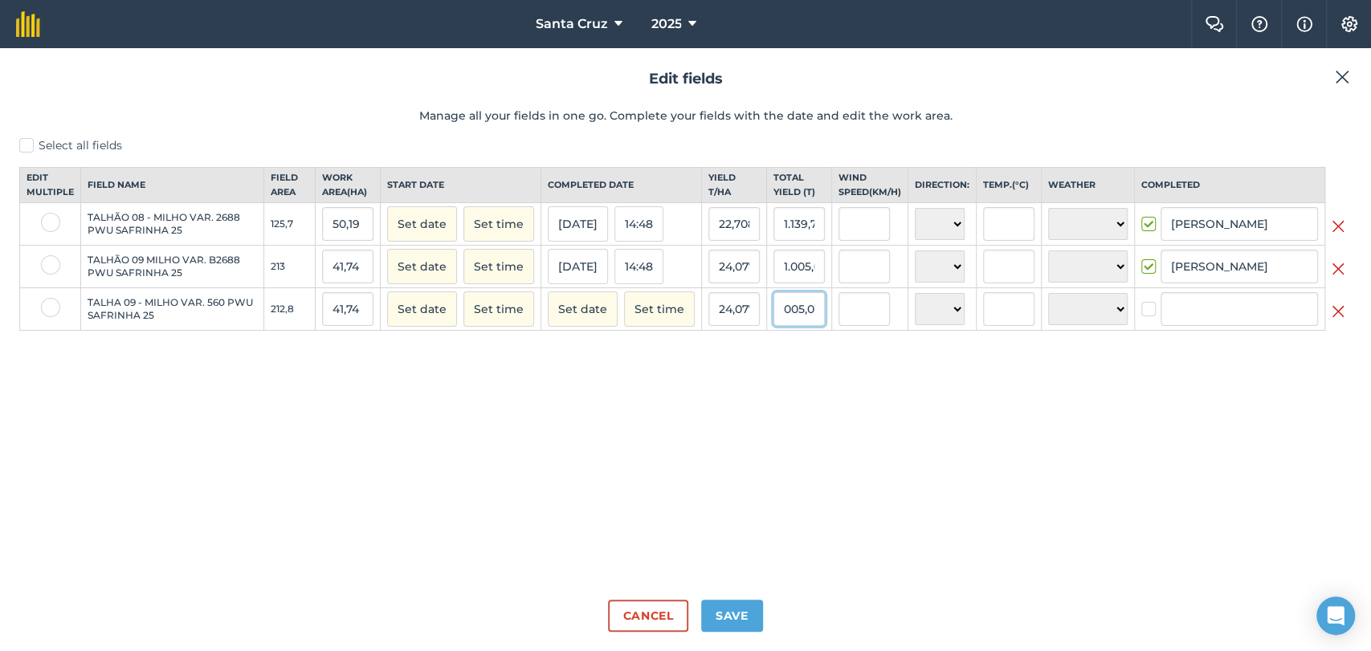
scroll to position [0, 10]
type input "1.005,01"
type input "24,077862961188305"
click at [749, 284] on input "24,077864" at bounding box center [733, 267] width 51 height 34
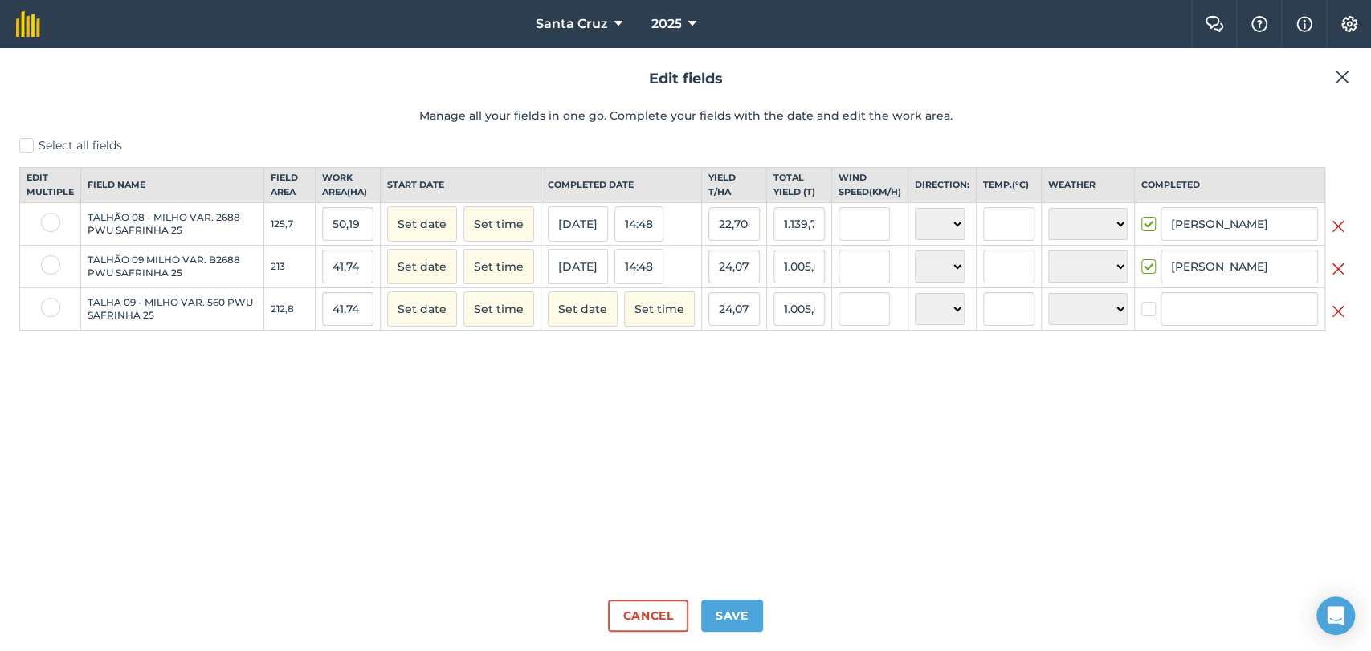
click at [1338, 279] on img at bounding box center [1338, 268] width 13 height 19
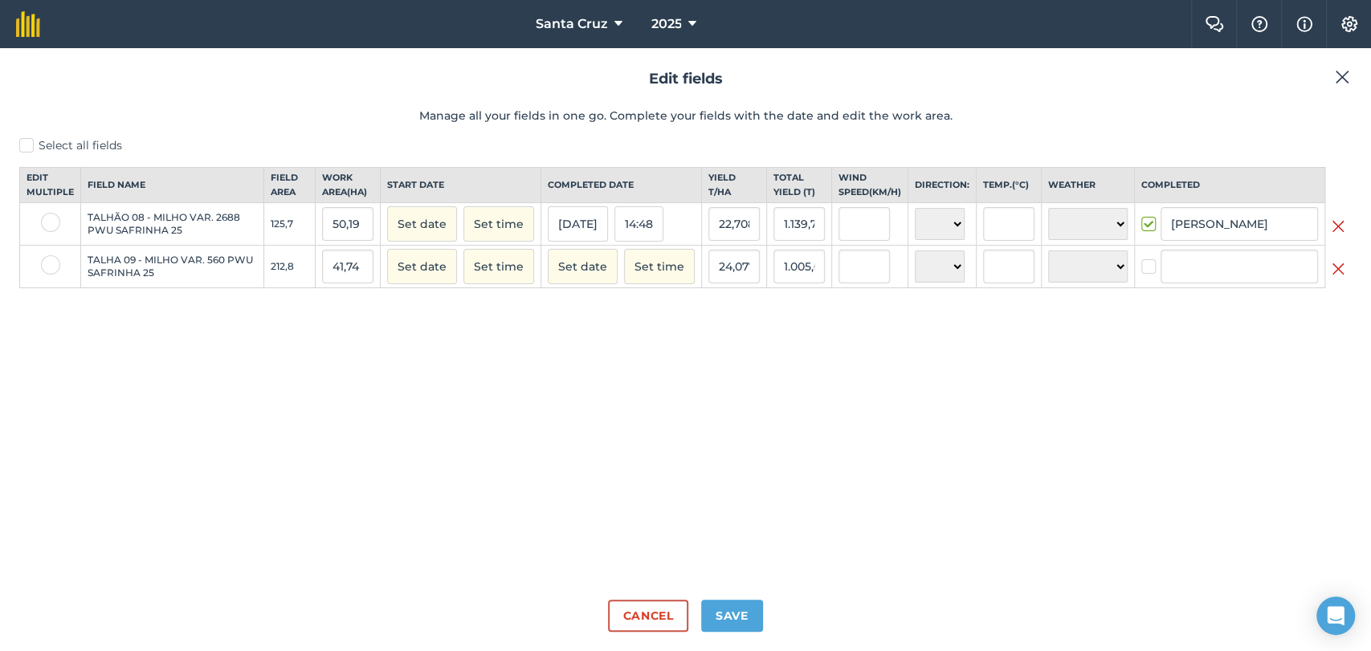
click at [1145, 259] on label at bounding box center [1150, 259] width 19 height 0
click at [1145, 269] on input "checkbox" at bounding box center [1146, 264] width 10 height 10
checkbox input "true"
type input "Nicole Gusmão"
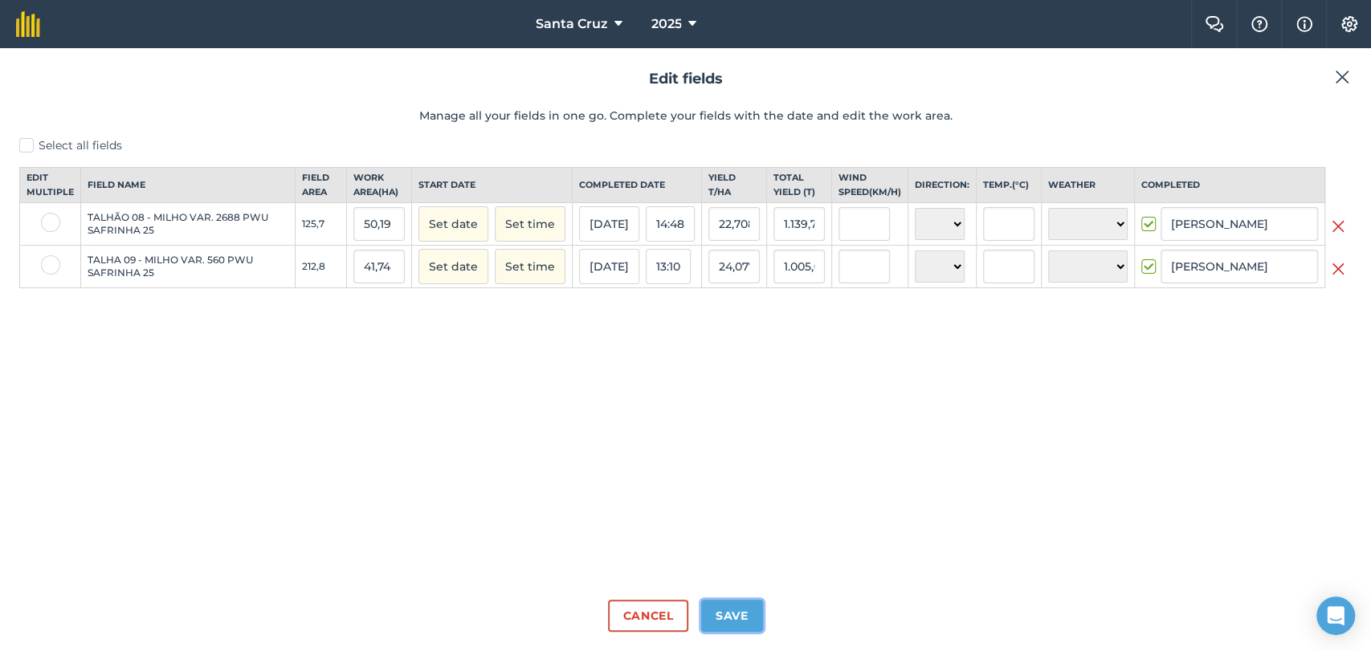
click at [739, 625] on button "Save" at bounding box center [732, 616] width 62 height 32
checkbox input "true"
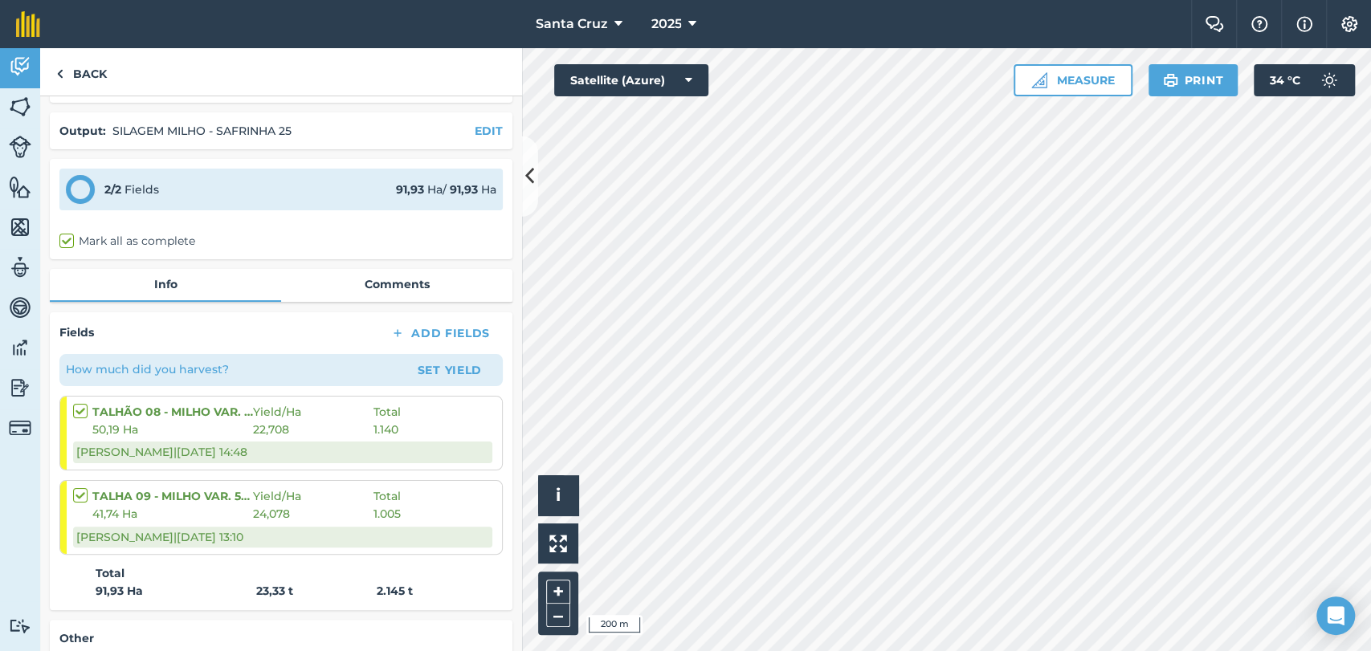
scroll to position [89, 0]
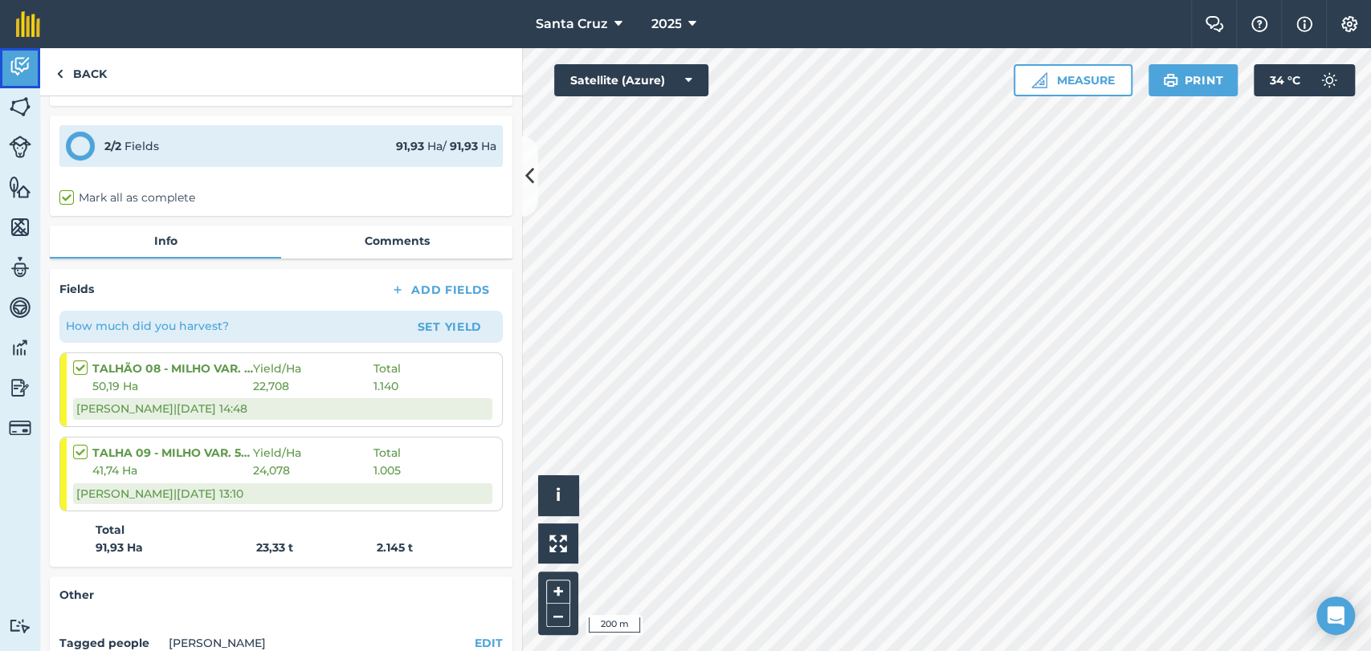
drag, startPoint x: 9, startPoint y: 59, endPoint x: 22, endPoint y: 120, distance: 62.4
click at [9, 59] on img at bounding box center [20, 67] width 22 height 24
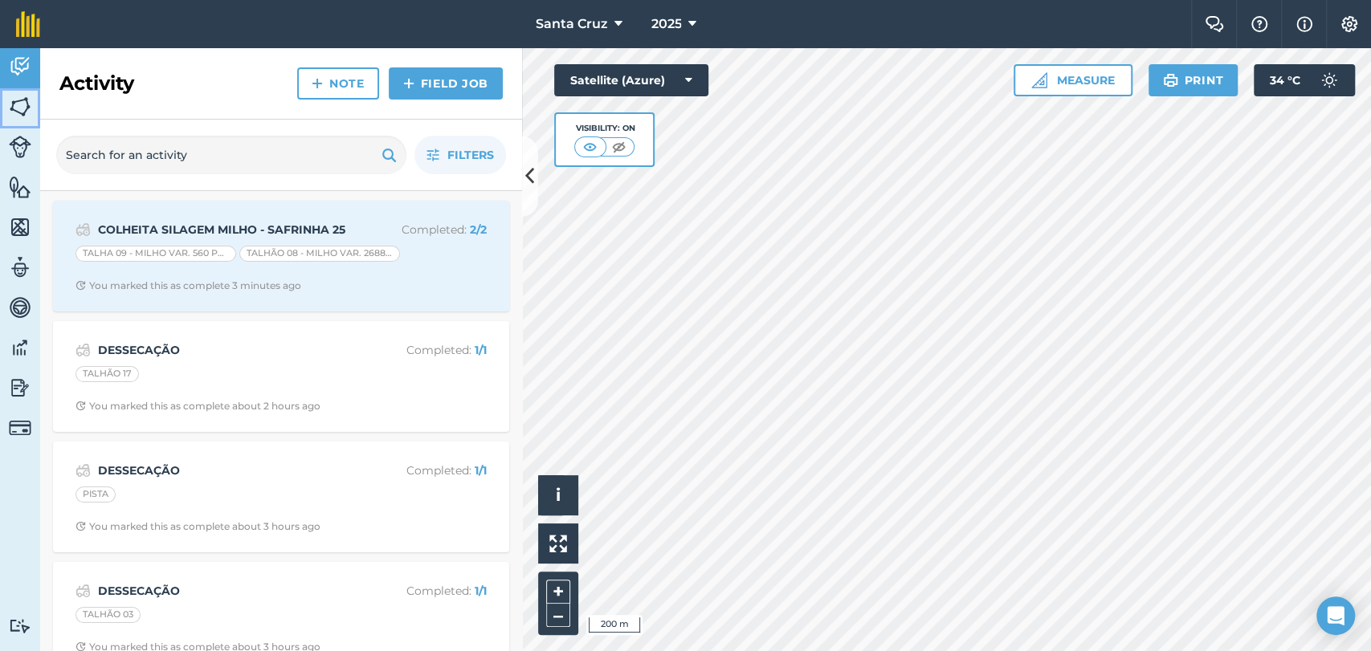
click at [22, 120] on link "Fields" at bounding box center [20, 108] width 40 height 40
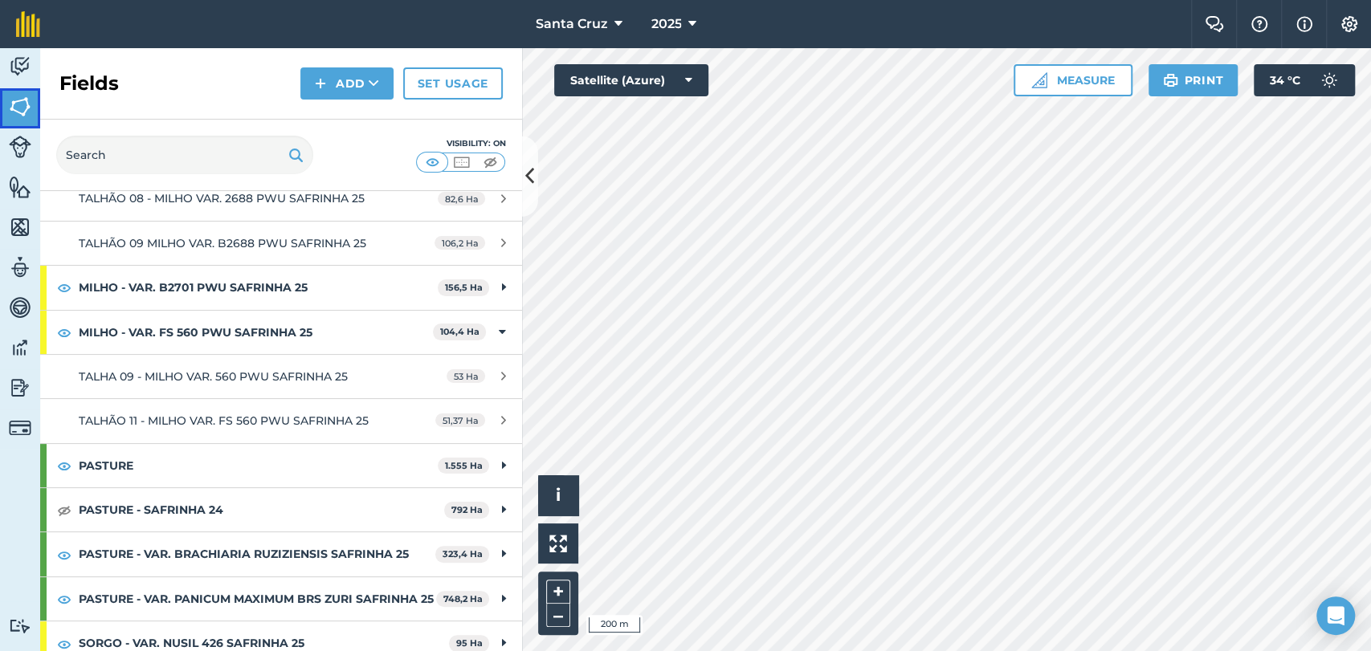
scroll to position [178, 0]
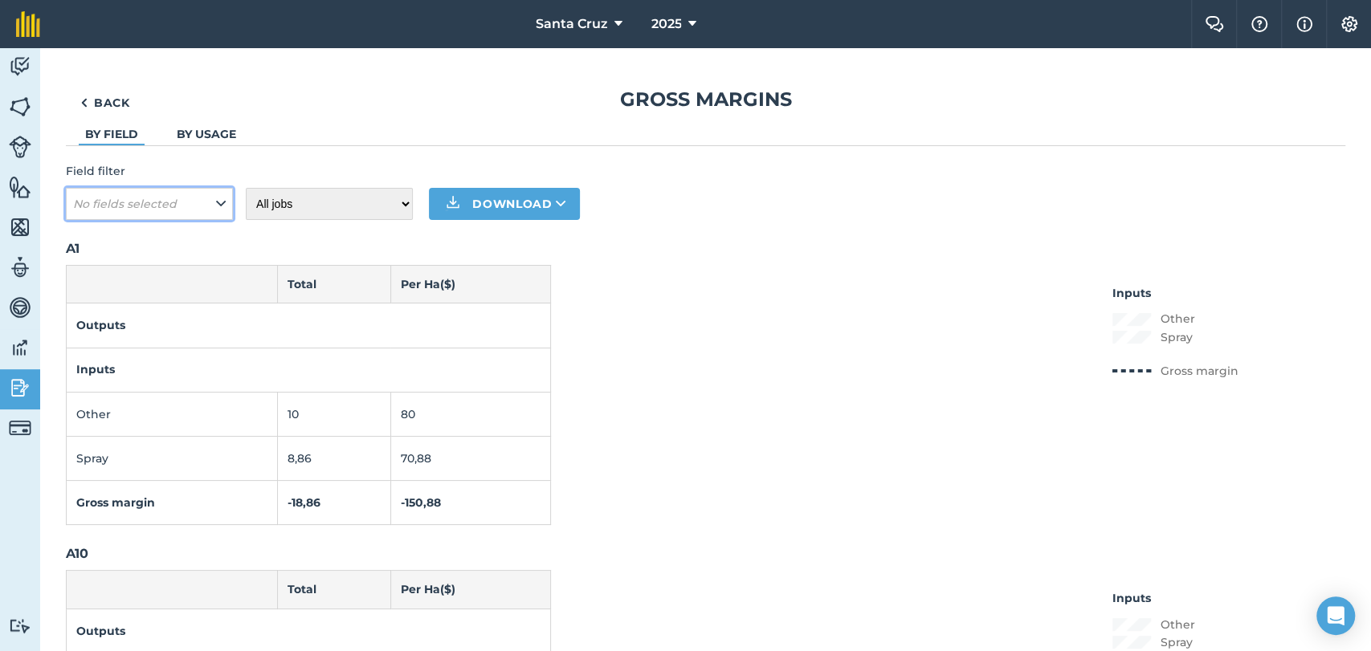
click at [173, 214] on button "No fields selected" at bounding box center [149, 204] width 167 height 32
click at [197, 207] on button "No fields selected" at bounding box center [149, 204] width 167 height 32
click at [222, 201] on icon at bounding box center [221, 204] width 10 height 18
click at [174, 204] on span "No fields selected" at bounding box center [126, 204] width 107 height 18
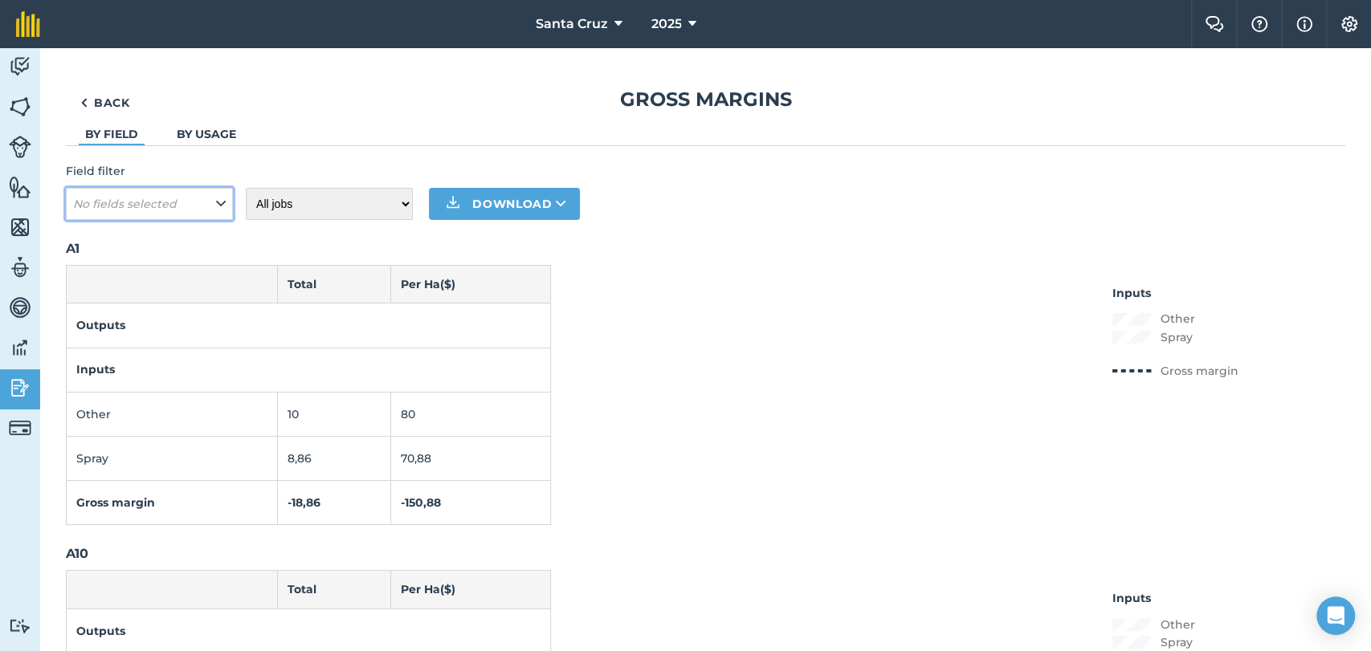
click at [217, 205] on icon at bounding box center [221, 204] width 10 height 18
click at [218, 206] on icon at bounding box center [221, 204] width 10 height 18
click at [154, 209] on em "No fields selected" at bounding box center [125, 204] width 104 height 14
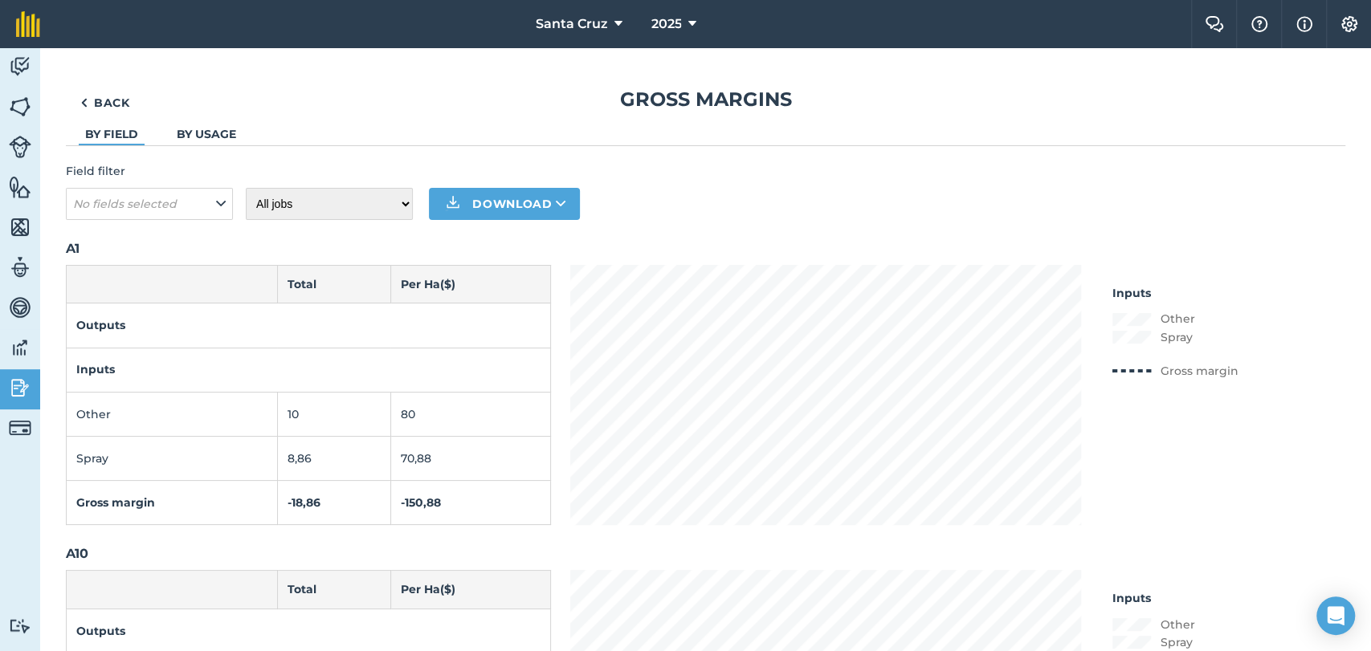
click at [211, 186] on div "Field filter No fields selected" at bounding box center [149, 191] width 167 height 58
click at [199, 206] on button "No fields selected" at bounding box center [149, 204] width 167 height 32
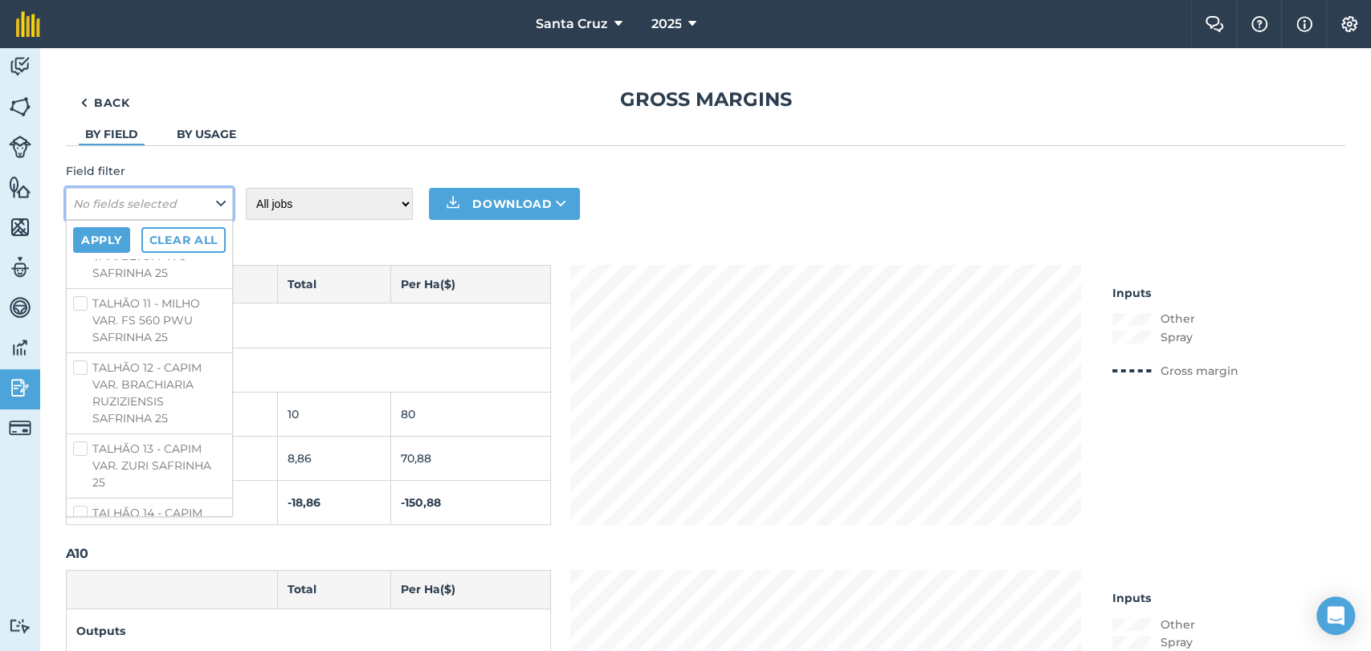
scroll to position [5426, 0]
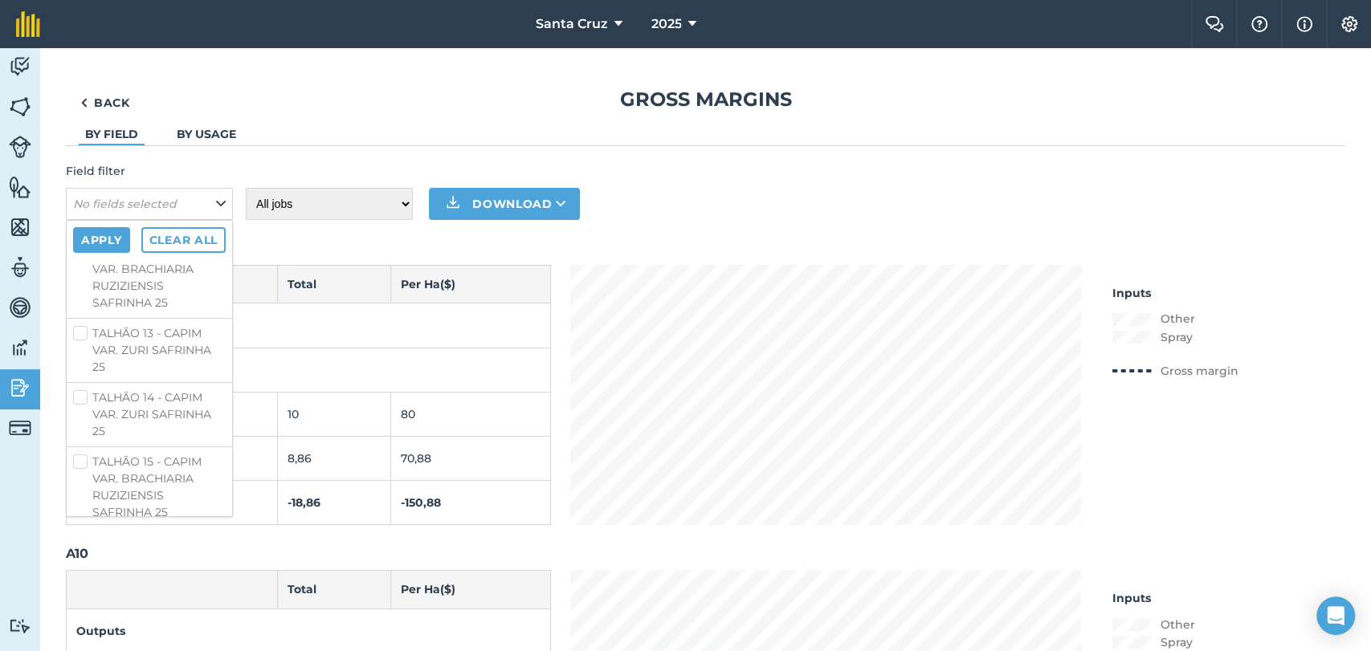
click at [77, 38] on label "TALHÃO 09 MILHO VAR. B2688 PWU SAFRINHA 25" at bounding box center [149, 12] width 153 height 51
click at [80, 38] on label "TALHÃO 09 MILHO VAR. B2688 PWU SAFRINHA 25" at bounding box center [149, 12] width 153 height 51
checkbox input "false"
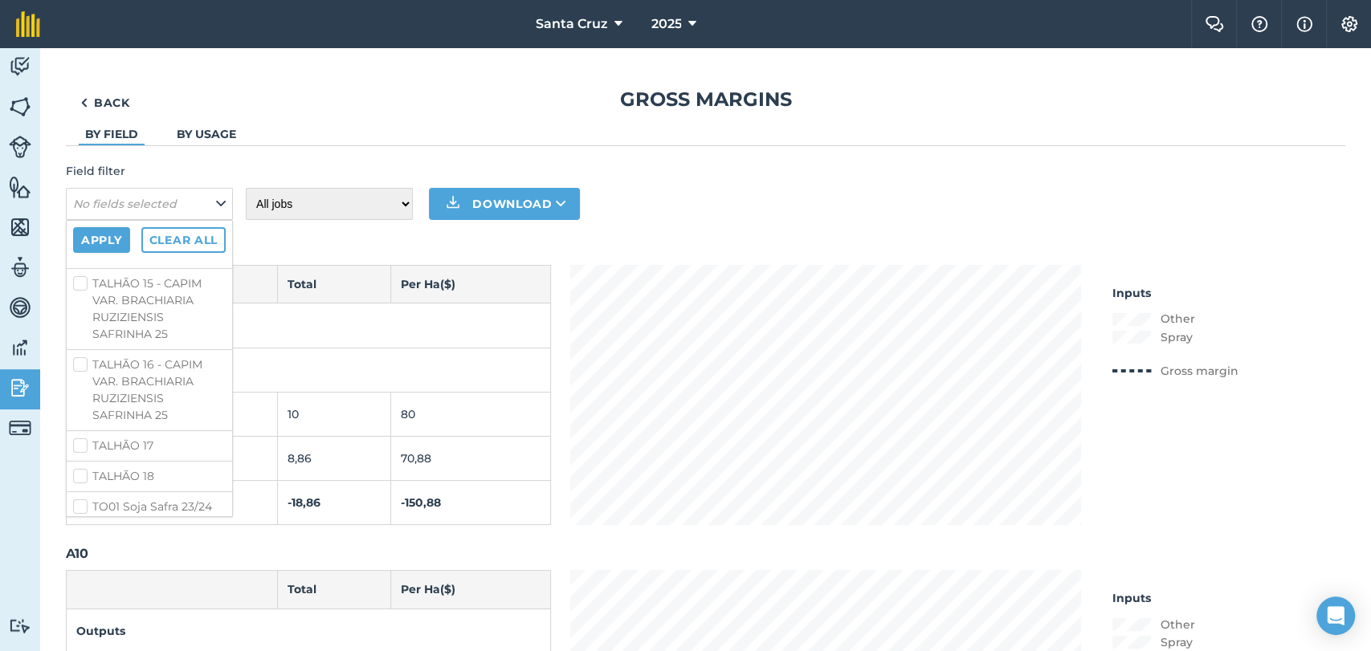
scroll to position [5515, 0]
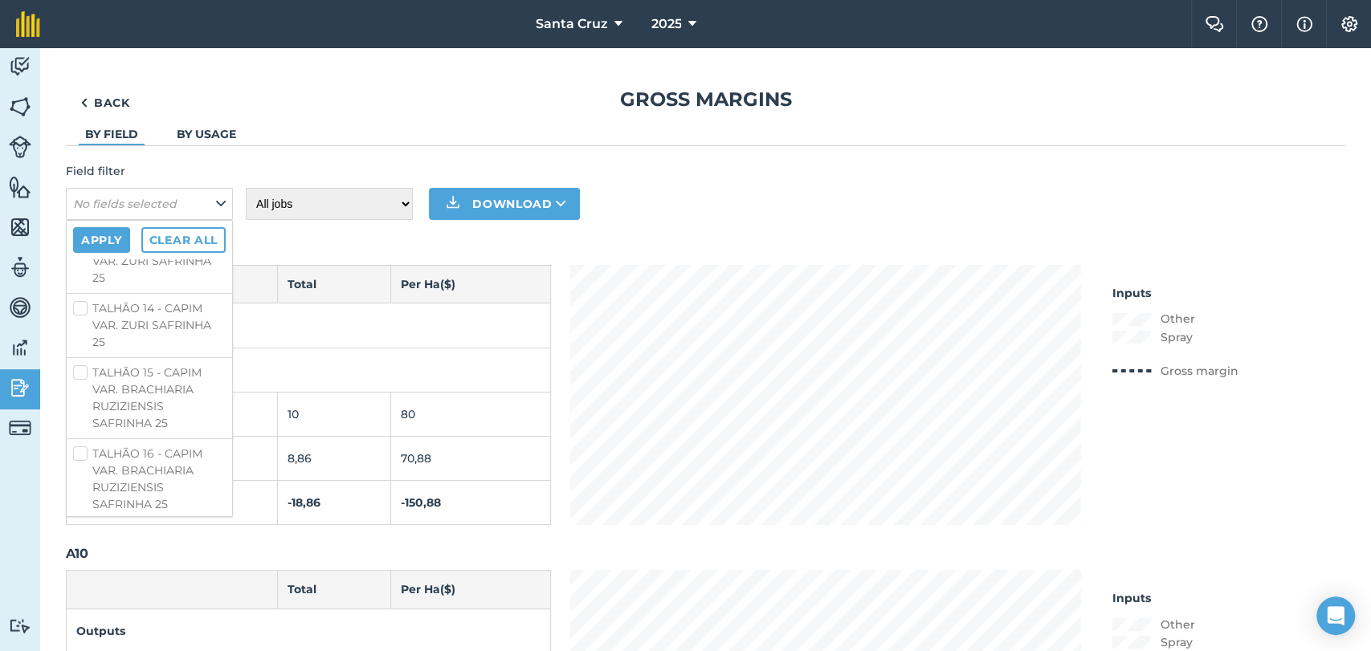
checkbox input "false"
checkbox input "true"
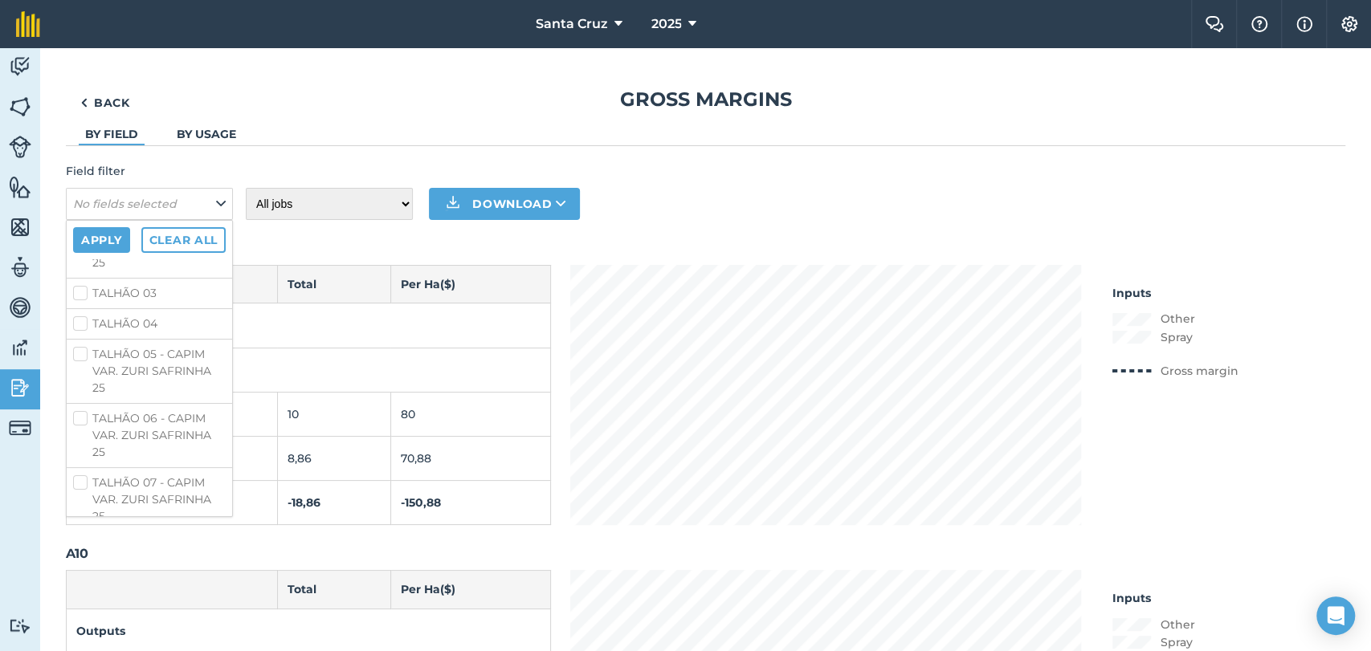
scroll to position [4712, 0]
click at [80, 112] on label "TALHA 09 - MILHO VAR. 560 PWU SAFRINHA 25" at bounding box center [149, 96] width 153 height 34
click at [80, 89] on input "TALHA 09 - MILHO VAR. 560 PWU SAFRINHA 25" at bounding box center [78, 84] width 10 height 10
checkbox input "true"
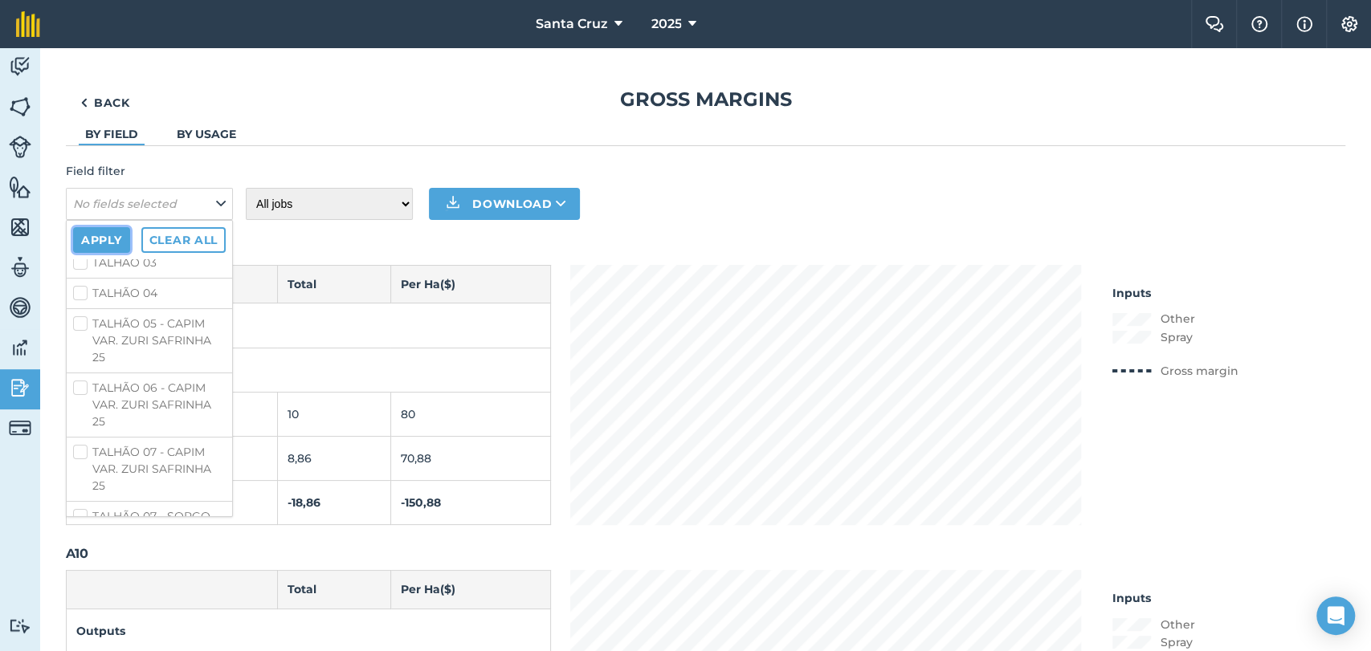
click at [85, 230] on button "Apply" at bounding box center [101, 240] width 57 height 26
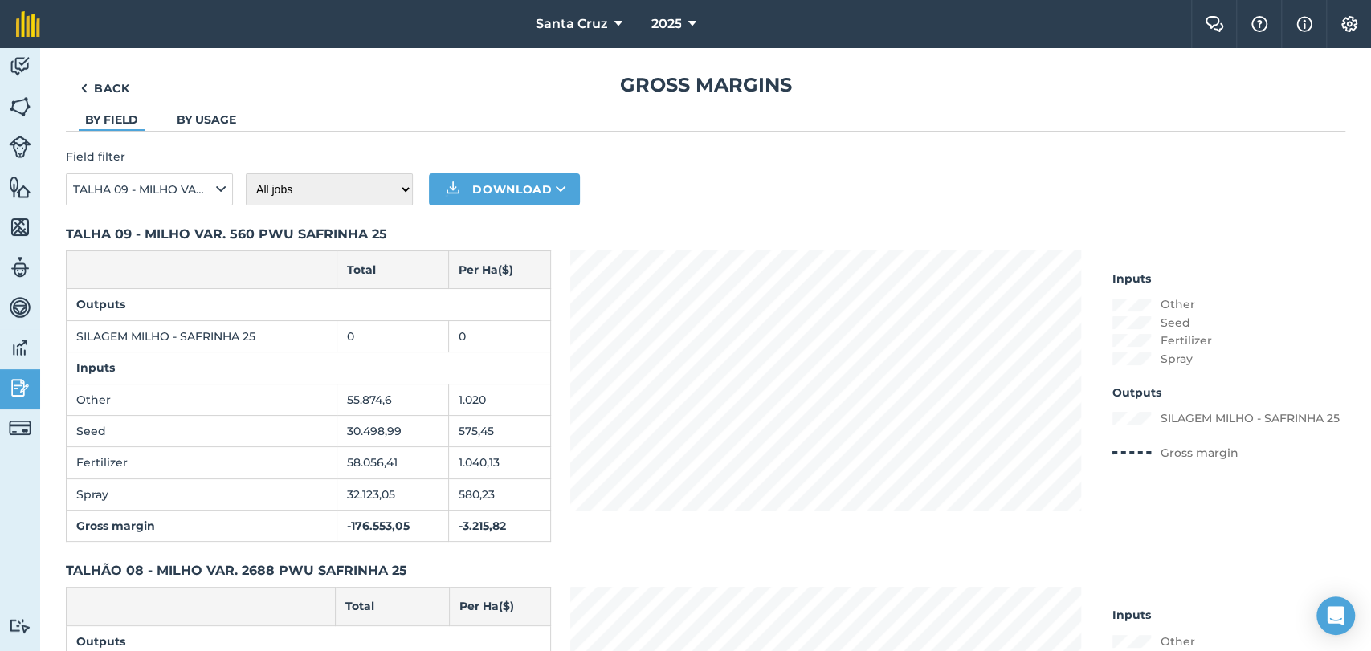
scroll to position [0, 0]
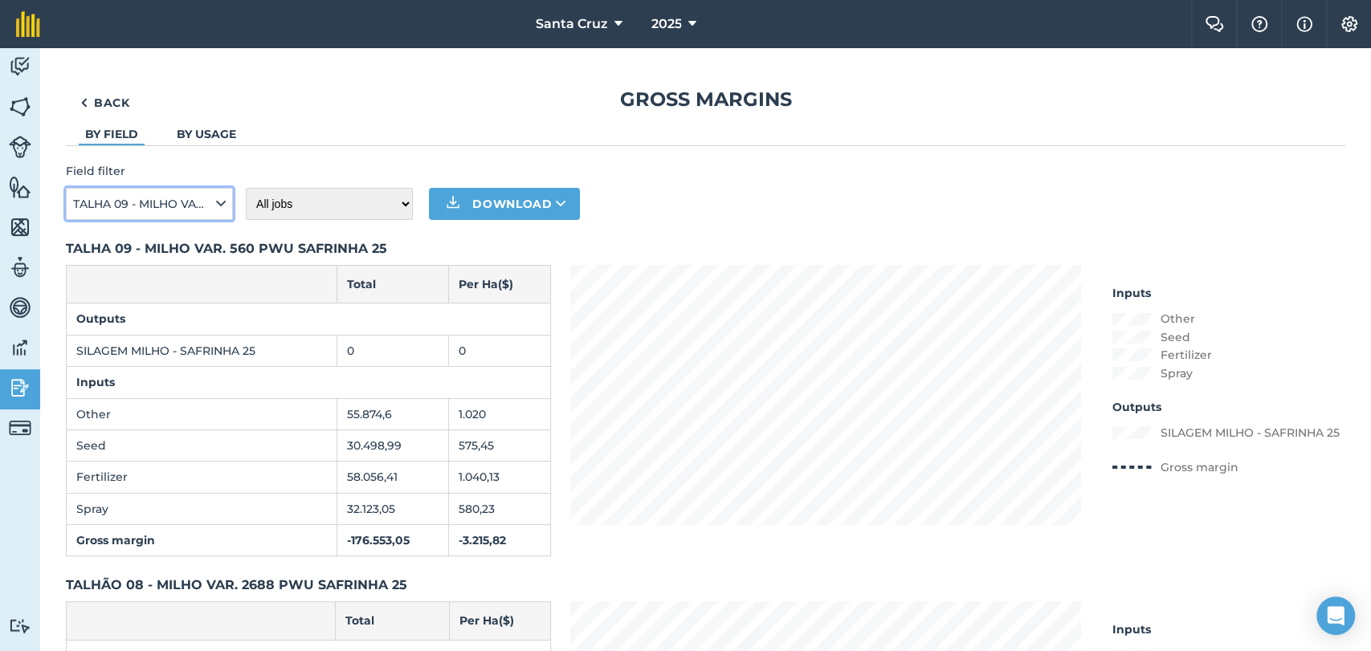
click at [146, 211] on span "TALHA 09 - MILHO VAR. 560 PWU SAFRINHA 25, TALHÃO 08 - MILHO VAR. 2688 PWU SAFR…" at bounding box center [143, 204] width 140 height 18
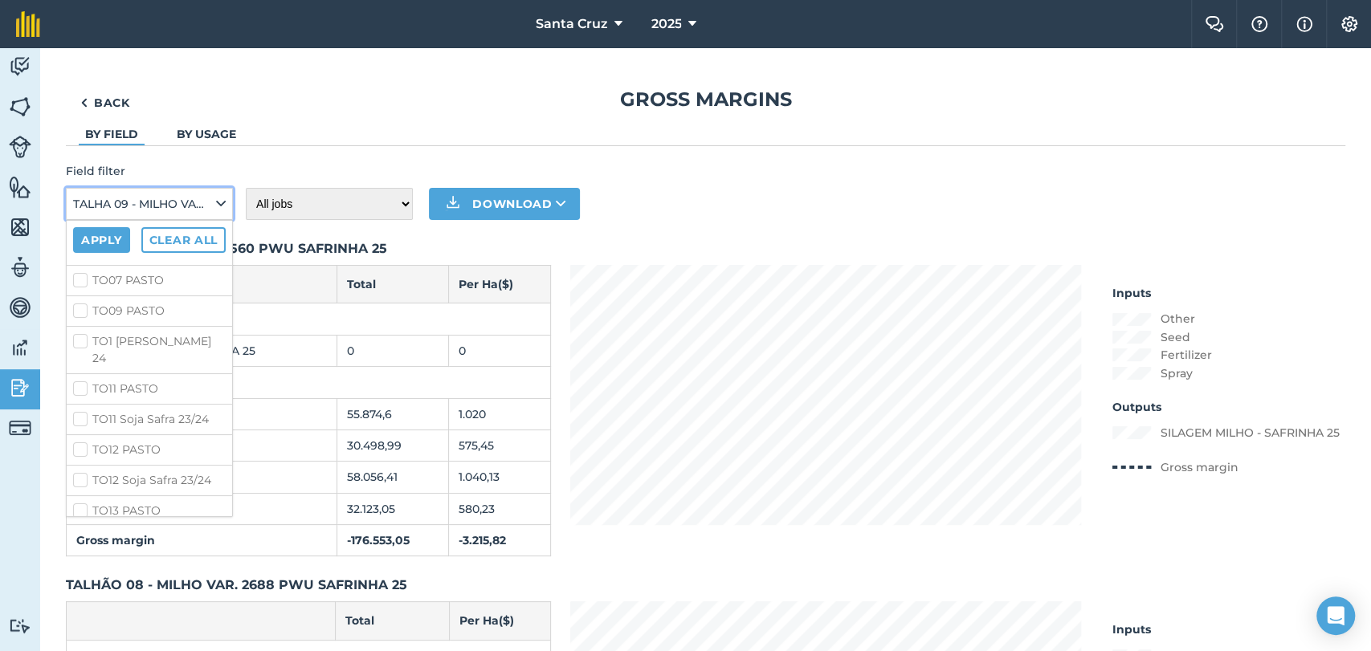
scroll to position [5357, 0]
click at [83, 43] on label "TALHÃO 08 - SORGO VAR. NUSIL 426 SAFRINHA 25" at bounding box center [149, 17] width 153 height 51
checkbox input "true"
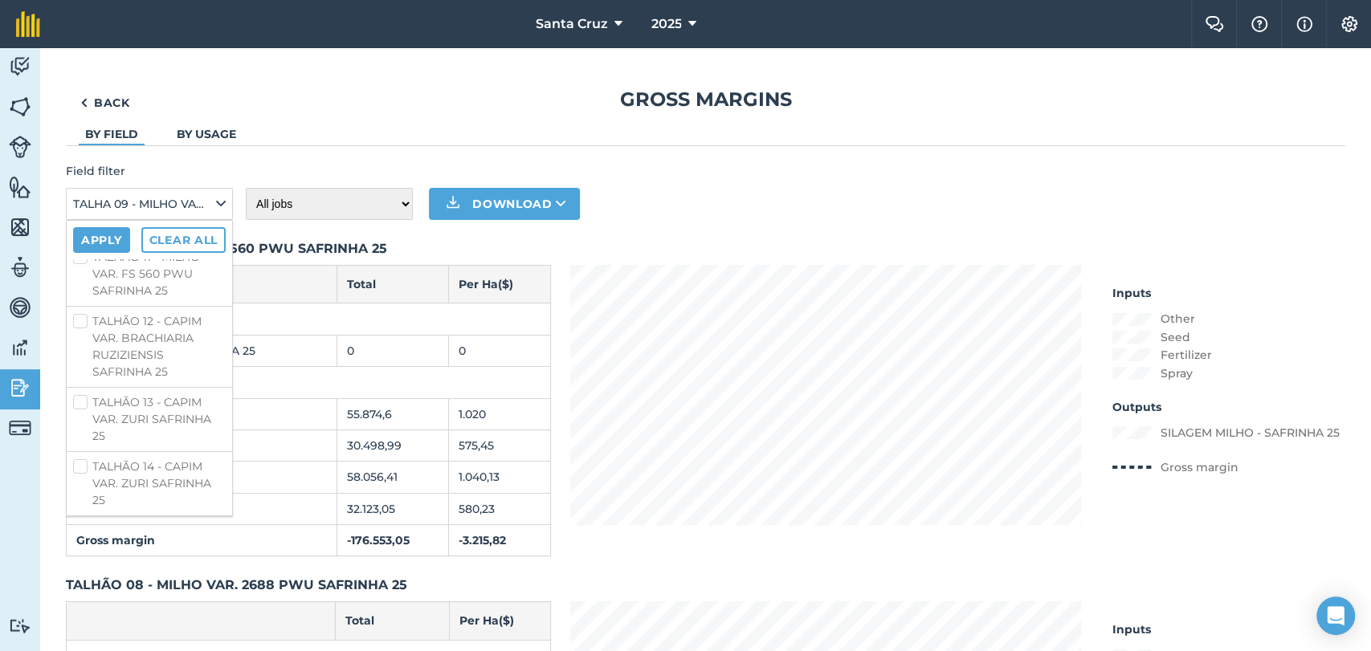
checkbox input "false"
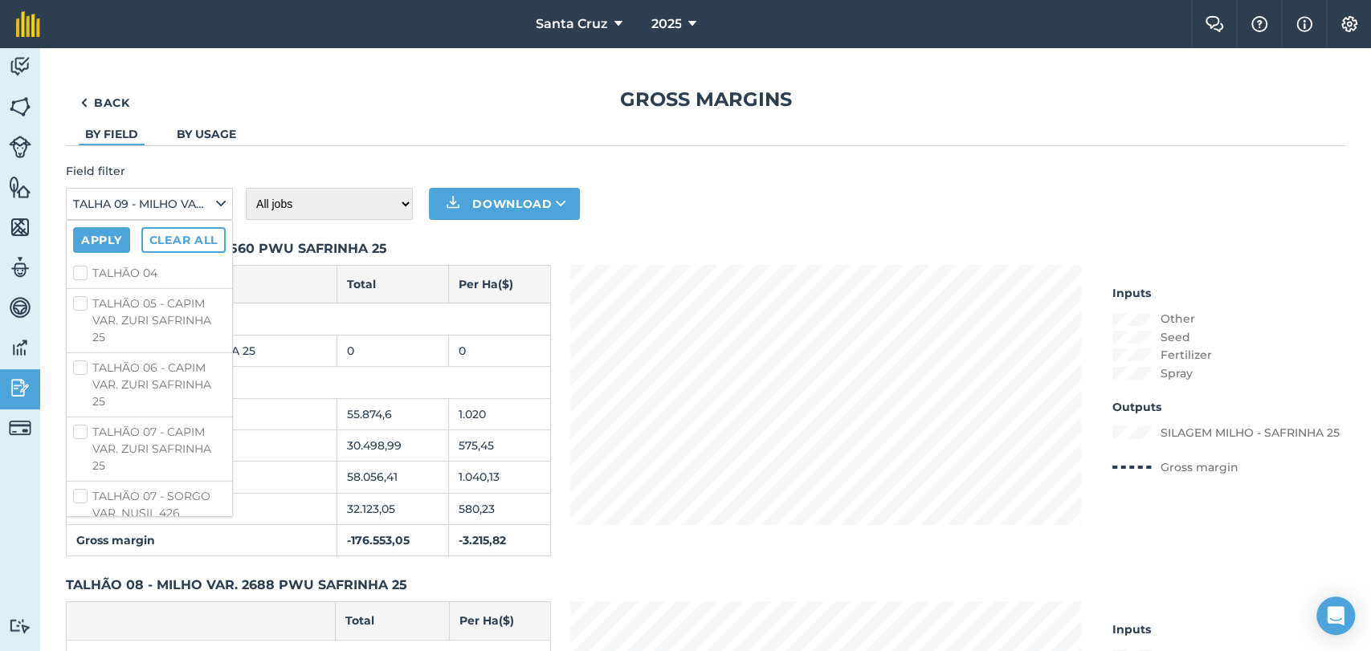
click at [73, 92] on label "TALHA 09 - MILHO VAR. 560 PWU SAFRINHA 25" at bounding box center [149, 76] width 153 height 34
click at [73, 69] on input "TALHA 09 - MILHO VAR. 560 PWU SAFRINHA 25" at bounding box center [78, 64] width 10 height 10
checkbox input "false"
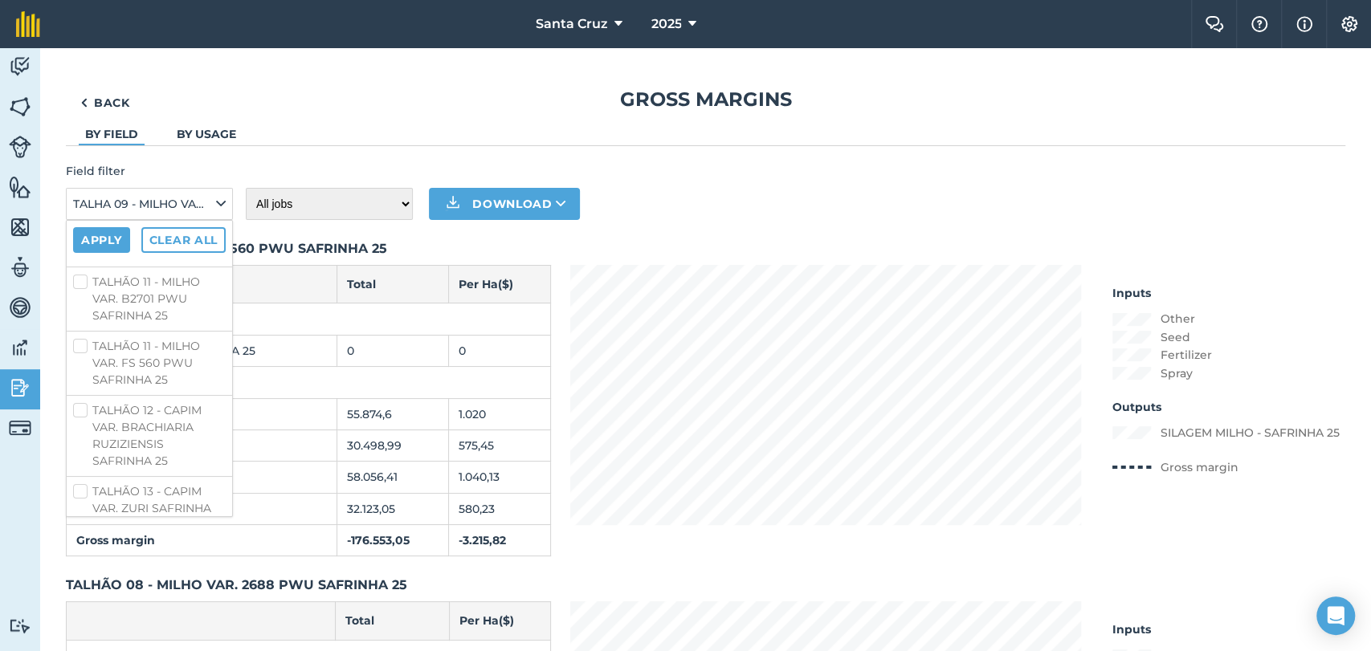
checkbox input "true"
click at [113, 229] on button "Apply" at bounding box center [101, 240] width 57 height 26
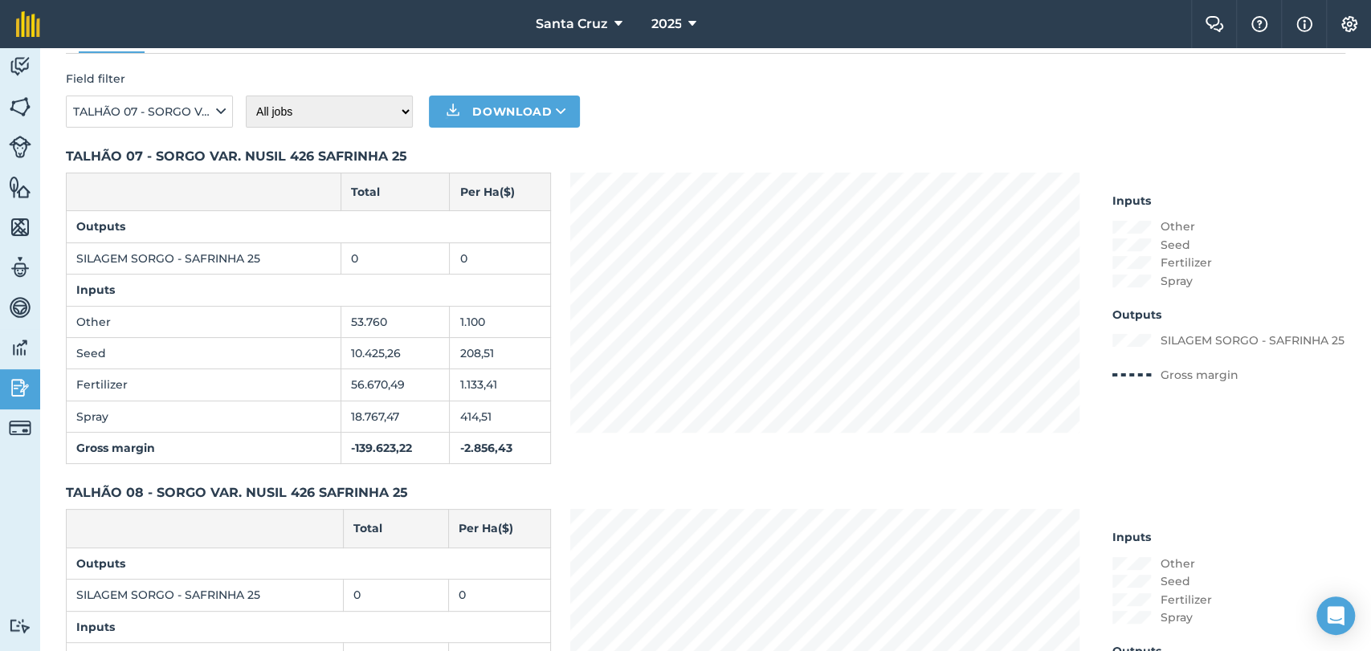
scroll to position [0, 0]
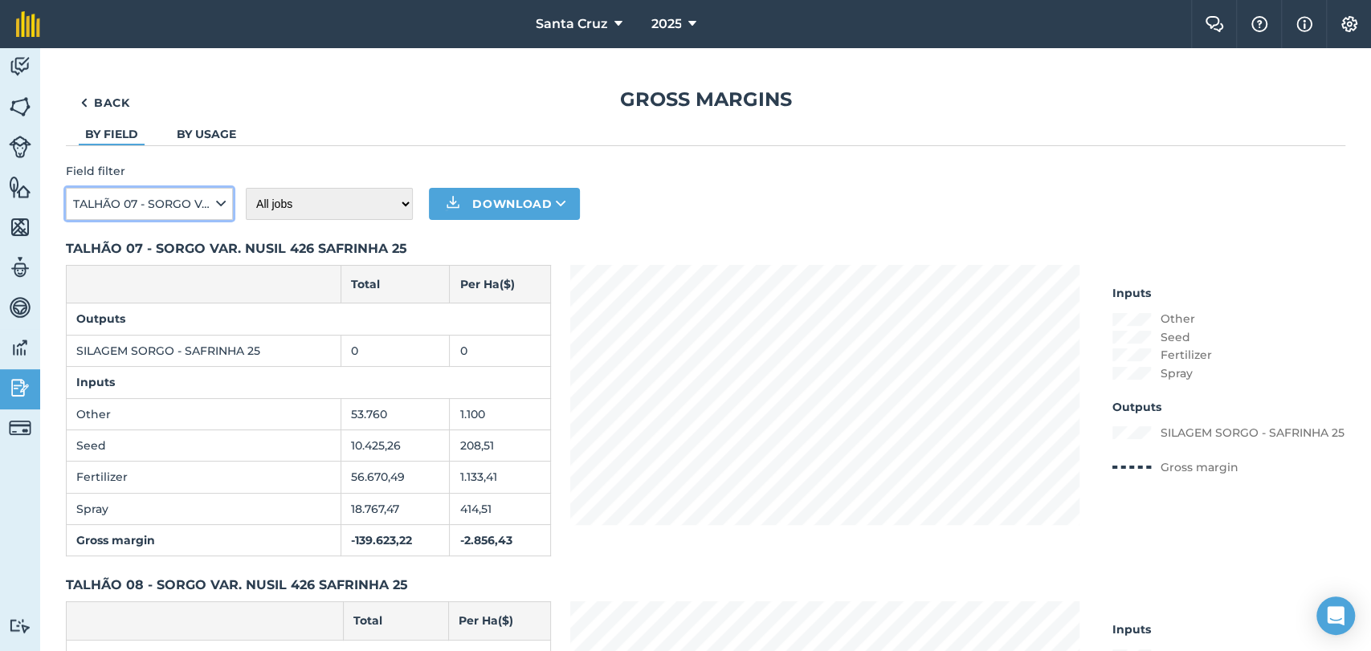
click at [148, 211] on span "TALHÃO 07 - SORGO VAR. NUSIL 426 SAFRINHA 25 , TALHÃO 08 - SORGO VAR. NUSIL 426…" at bounding box center [143, 204] width 140 height 18
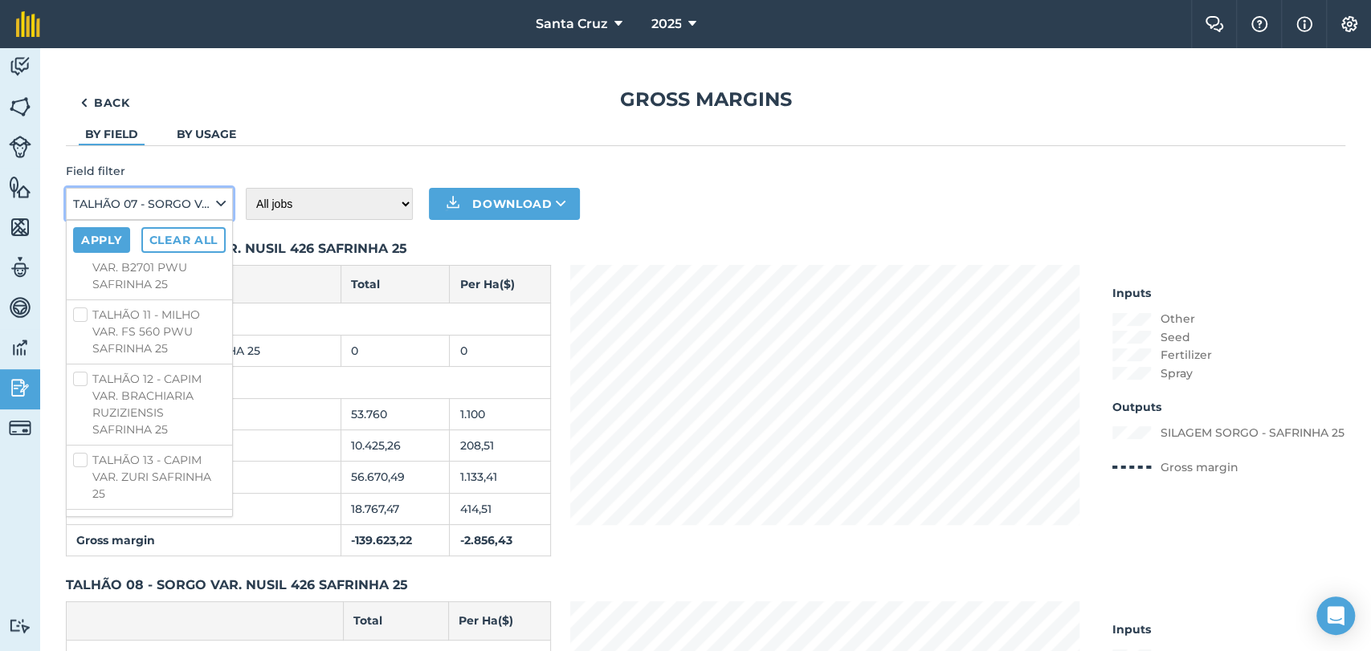
scroll to position [5281, 0]
checkbox input "false"
click at [84, 119] on label "TALHÃO 08 - SORGO VAR. NUSIL 426 SAFRINHA 25" at bounding box center [149, 93] width 153 height 51
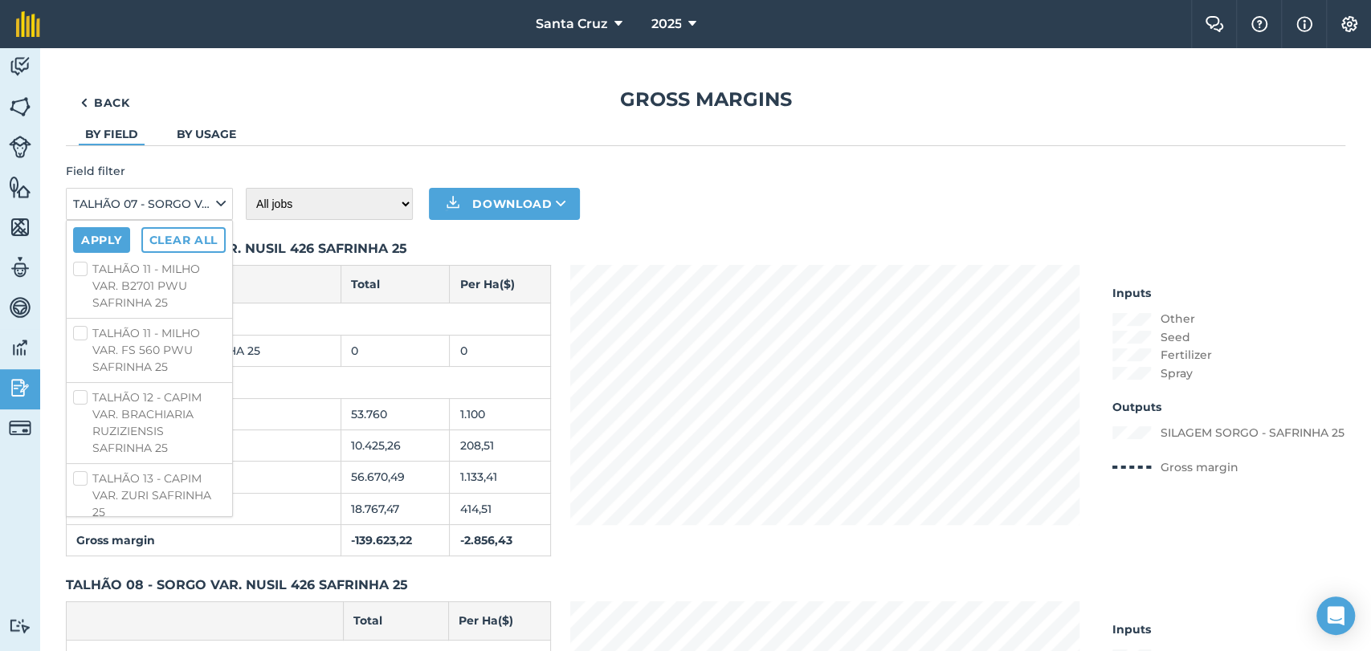
click at [84, 79] on input "TALHÃO 08 - SORGO VAR. NUSIL 426 SAFRINHA 25" at bounding box center [78, 73] width 10 height 10
checkbox input "false"
click at [80, 36] on label "TALHÃO 06 - CAPIM VAR. ZURI SAFRINHA 25" at bounding box center [149, 11] width 153 height 51
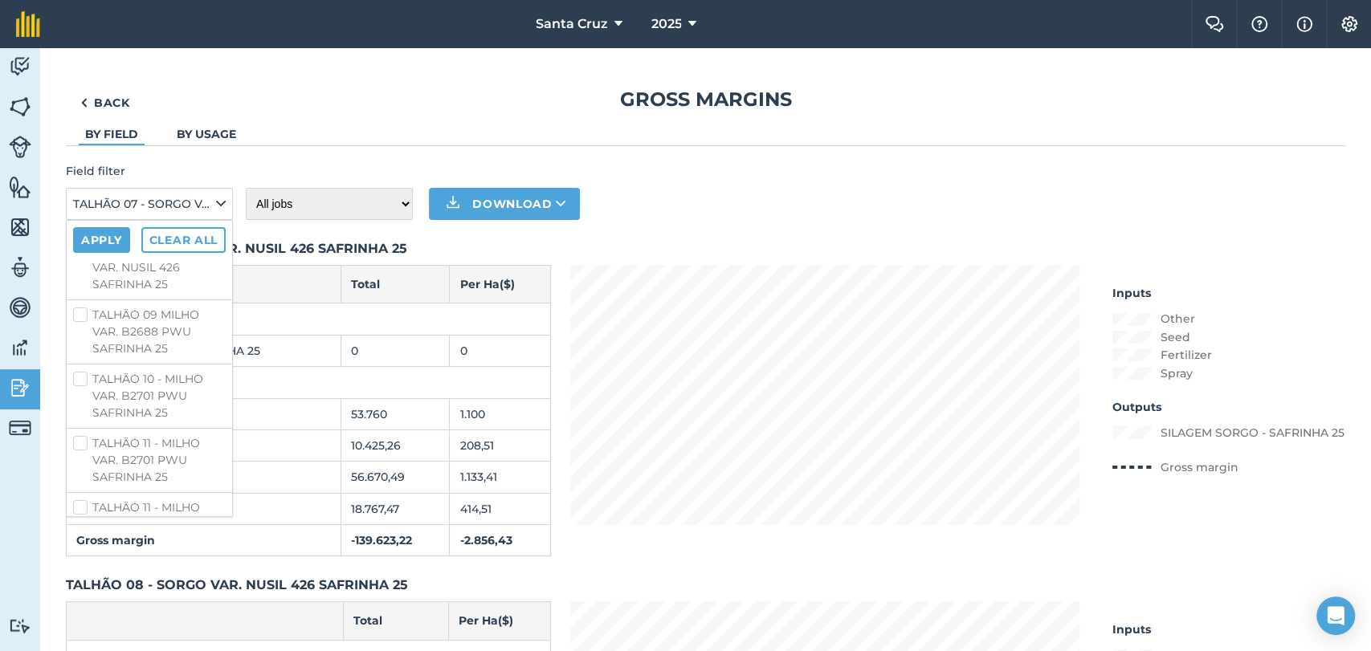
checkbox input "true"
click at [79, 61] on label "TALHÃO 05 - CAPIM VAR. ZURI SAFRINHA 25" at bounding box center [149, 35] width 153 height 51
click at [79, 21] on input "TALHÃO 05 - CAPIM VAR. ZURI SAFRINHA 25" at bounding box center [78, 15] width 10 height 10
checkbox input "true"
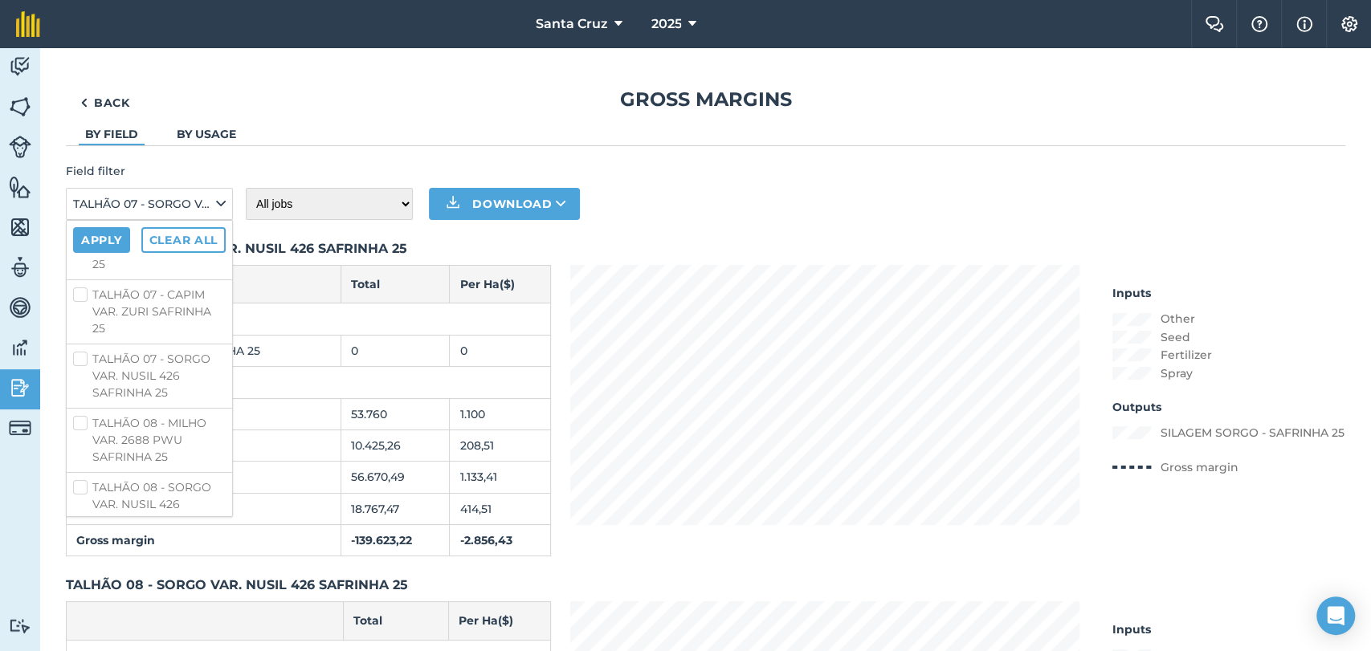
scroll to position [4838, 0]
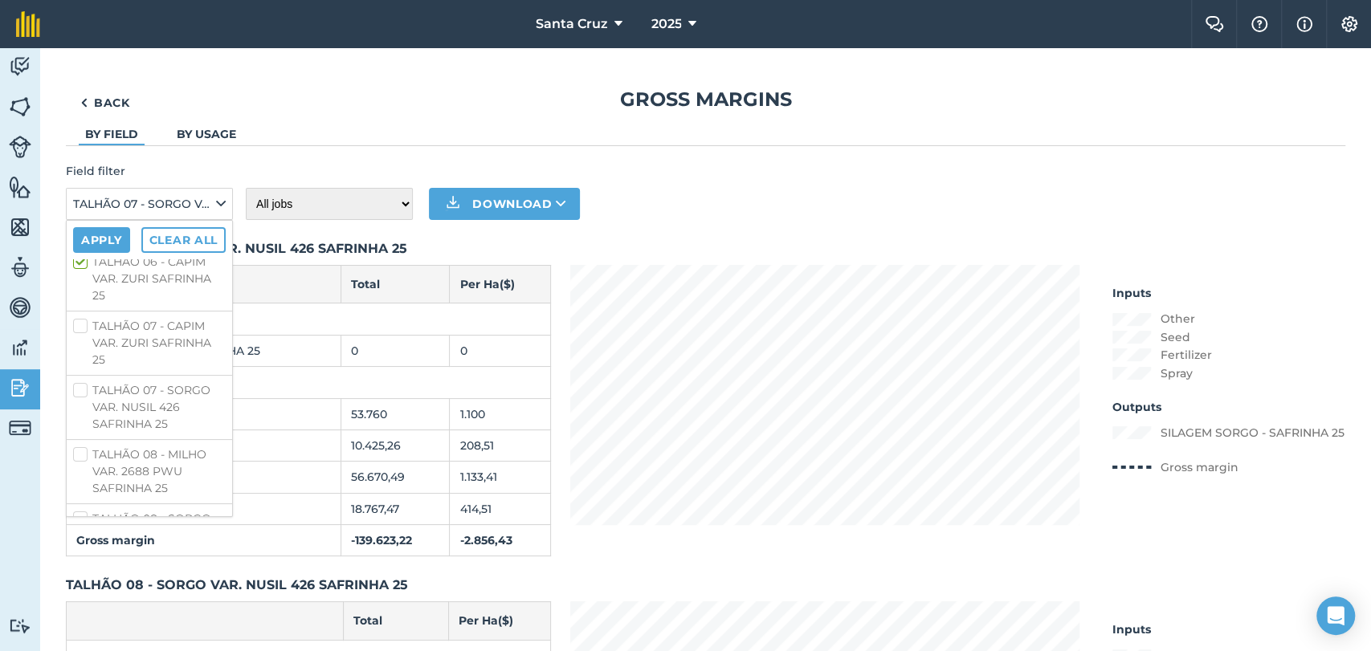
click at [84, 115] on label "TALHÃO 02 - CAPIM VAR. ZURI SAFRINHA 25" at bounding box center [149, 89] width 153 height 51
click at [84, 75] on input "TALHÃO 02 - CAPIM VAR. ZURI SAFRINHA 25" at bounding box center [78, 69] width 10 height 10
checkbox input "true"
click at [78, 51] on label "TALHÃO 01 - CAPIM VAR. ZURI SAFRINHA 25" at bounding box center [149, 25] width 153 height 51
click at [78, 10] on input "TALHÃO 01 - CAPIM VAR. ZURI SAFRINHA 25" at bounding box center [78, 5] width 10 height 10
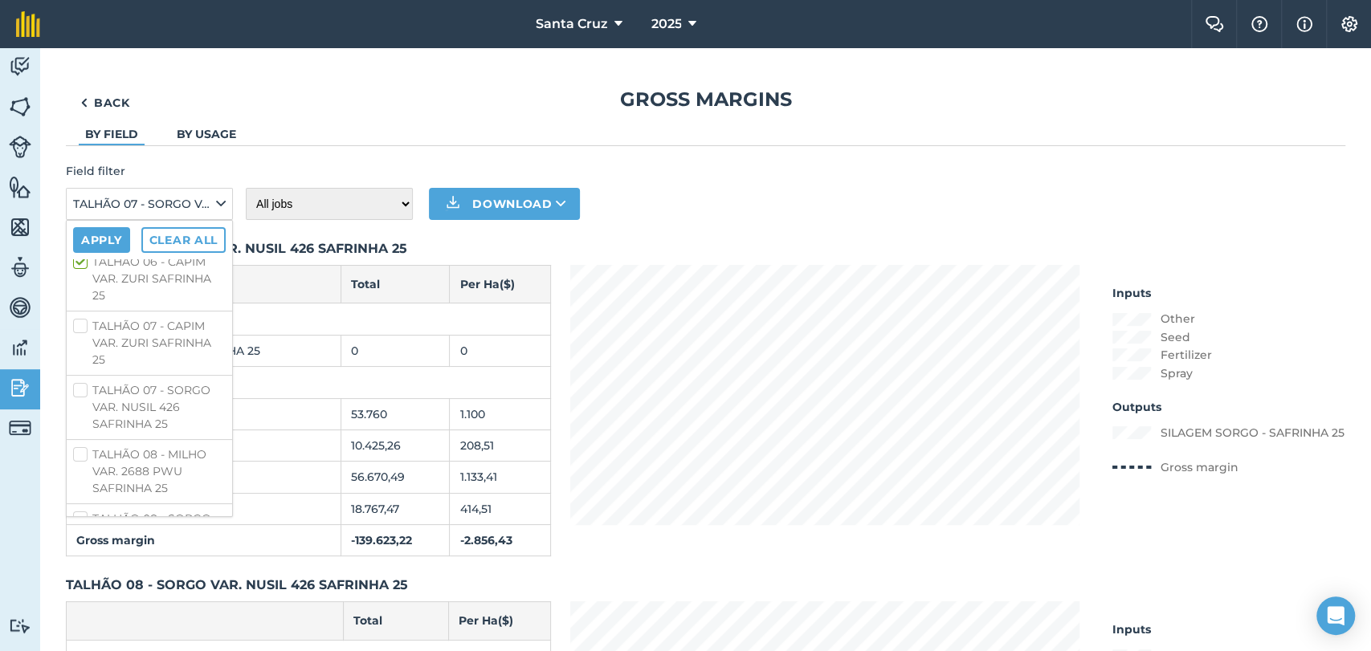
checkbox input "true"
click at [103, 238] on button "Apply" at bounding box center [101, 240] width 57 height 26
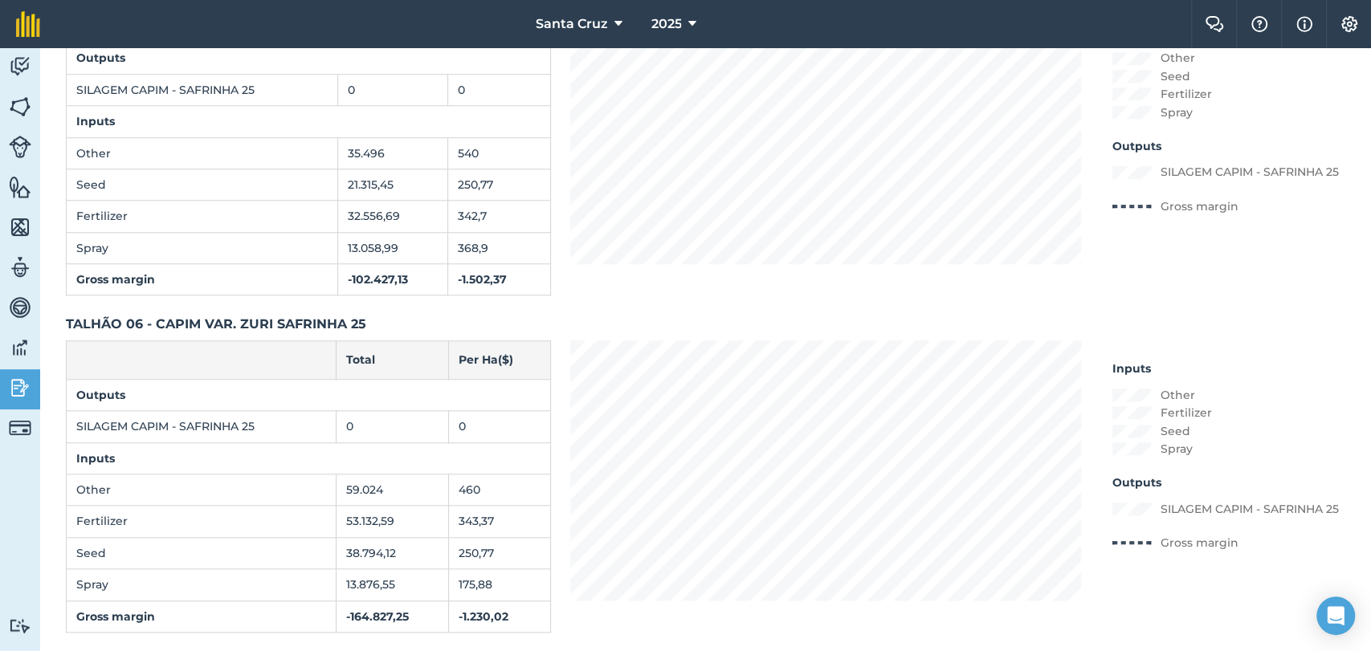
scroll to position [957, 0]
